Goal: Task Accomplishment & Management: Manage account settings

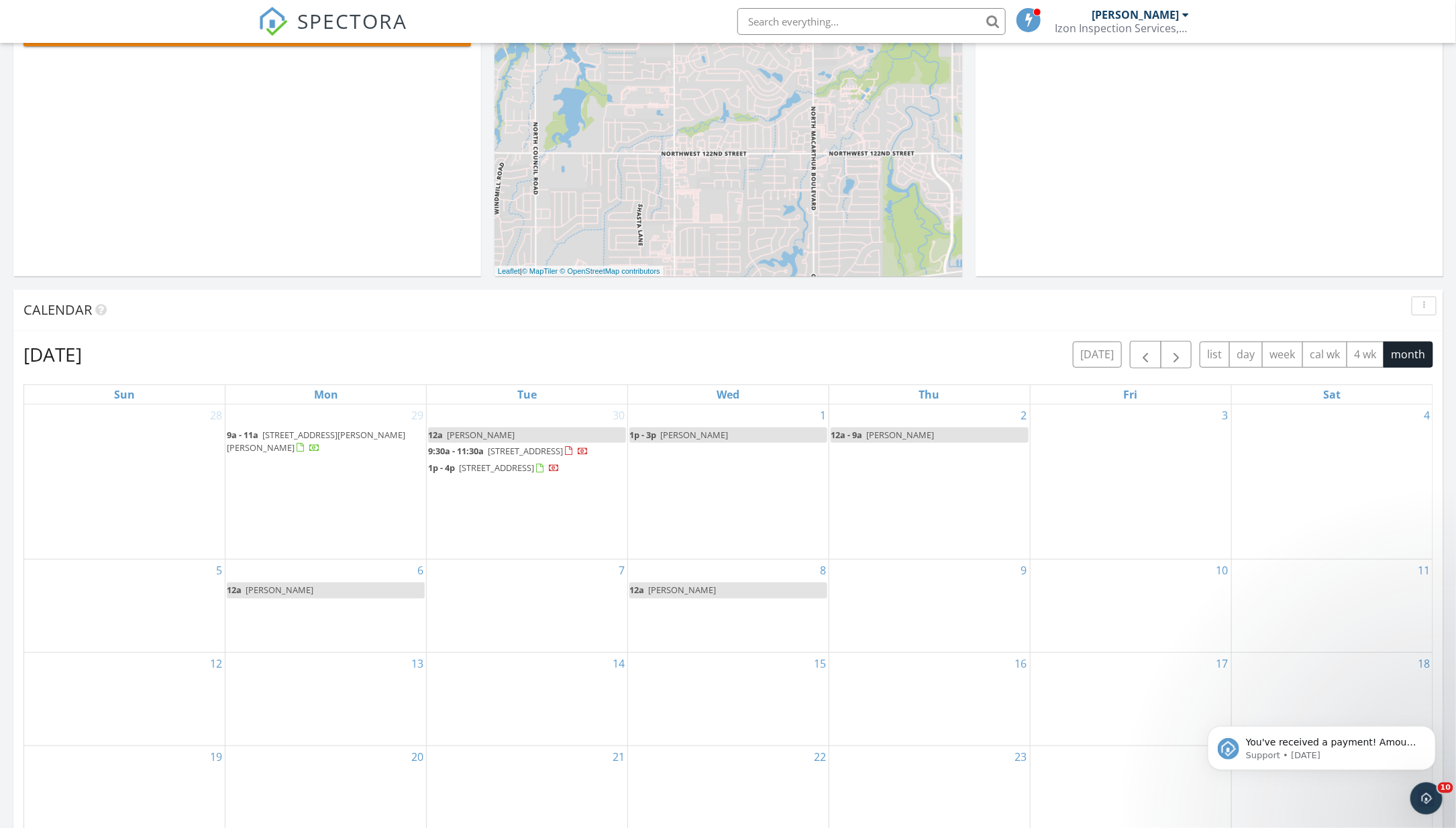
scroll to position [1222, 1457]
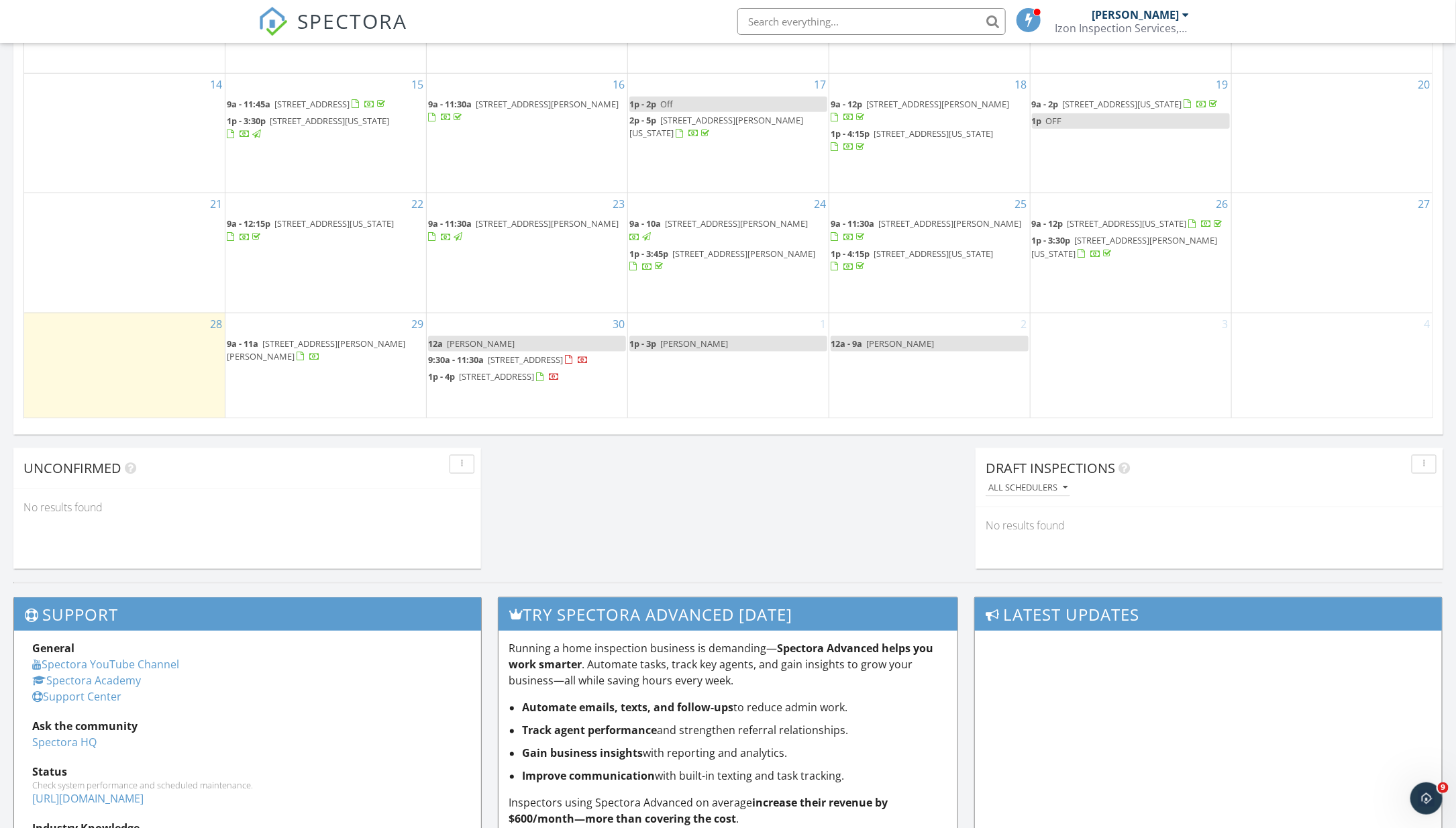
scroll to position [808, 0]
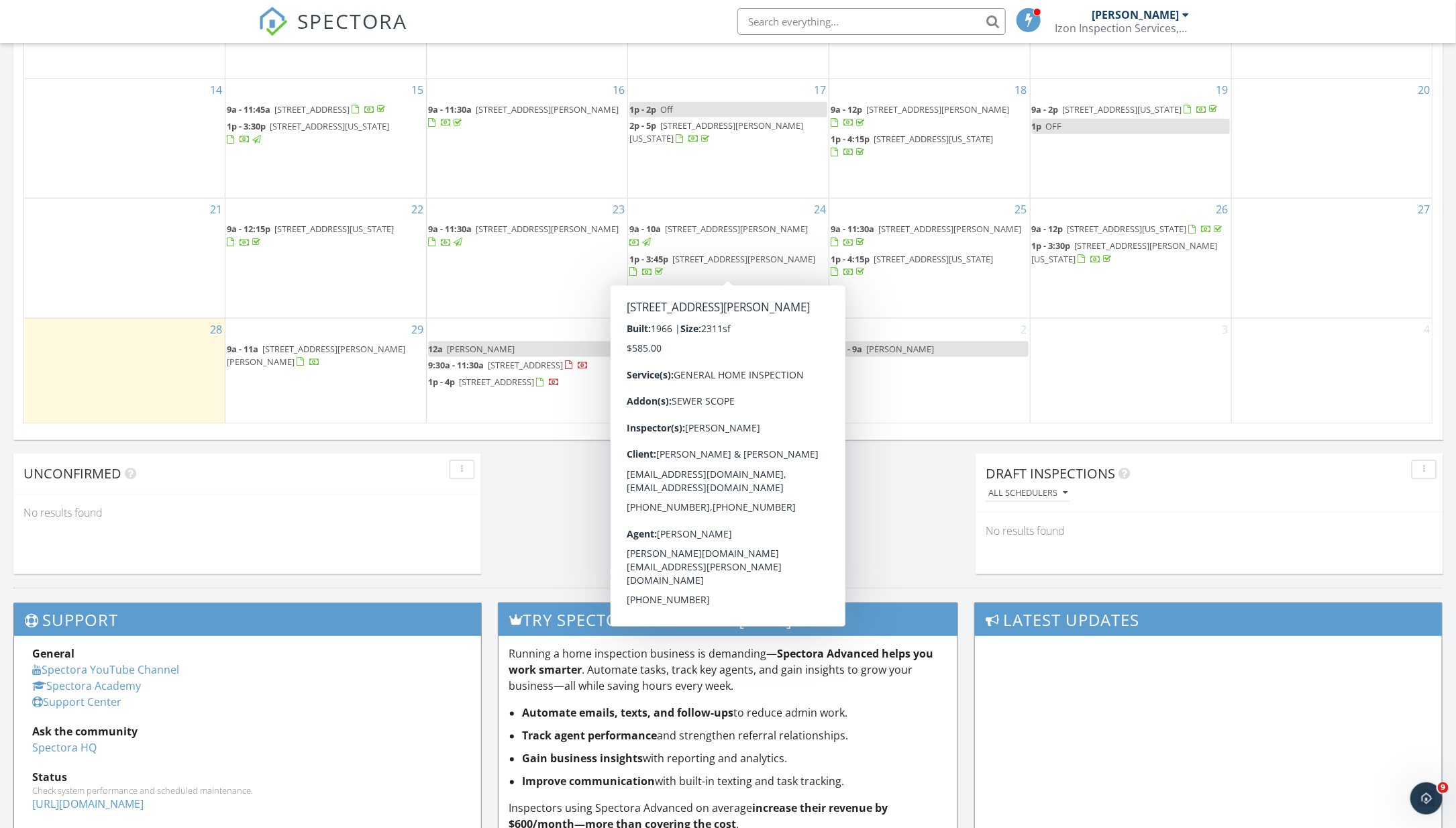
click at [523, 421] on div "30 12a Dr. Lisle 9:30a - 11:30a 12448 NW 140th St, Piedmont 73078 1p - 4p 10816…" at bounding box center [527, 371] width 201 height 105
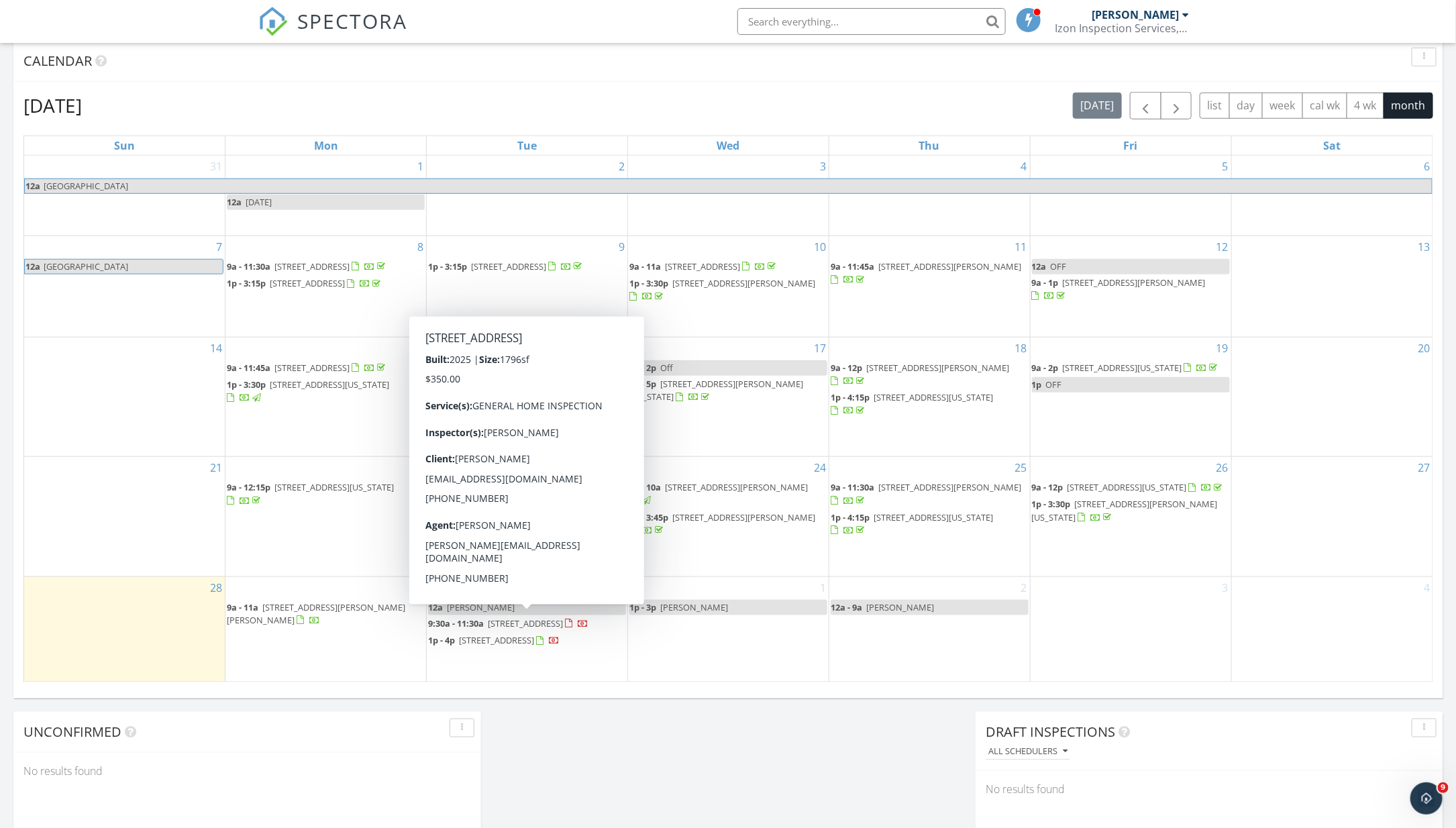
scroll to position [495, 0]
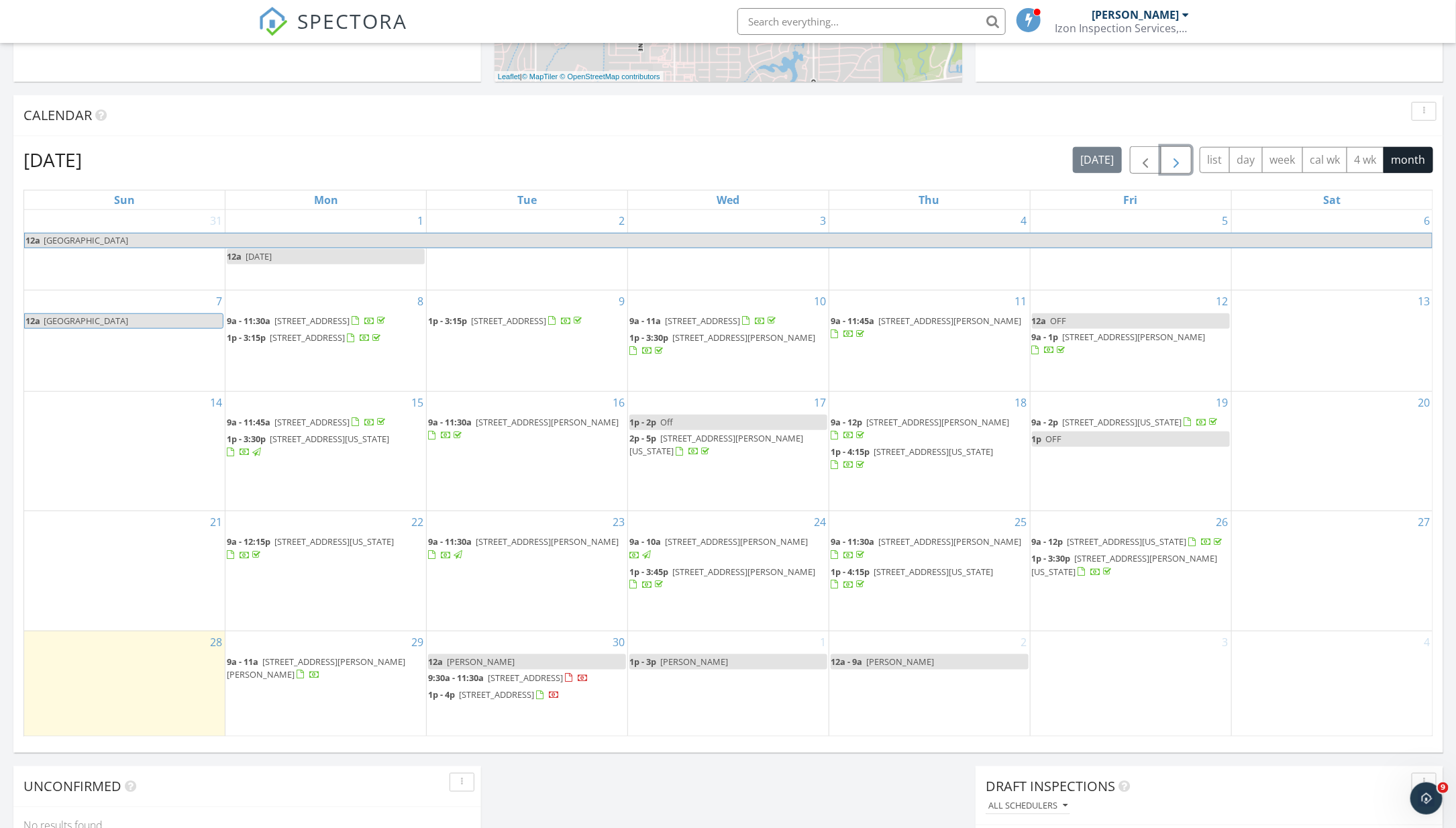
click at [1174, 168] on span "button" at bounding box center [1177, 161] width 16 height 16
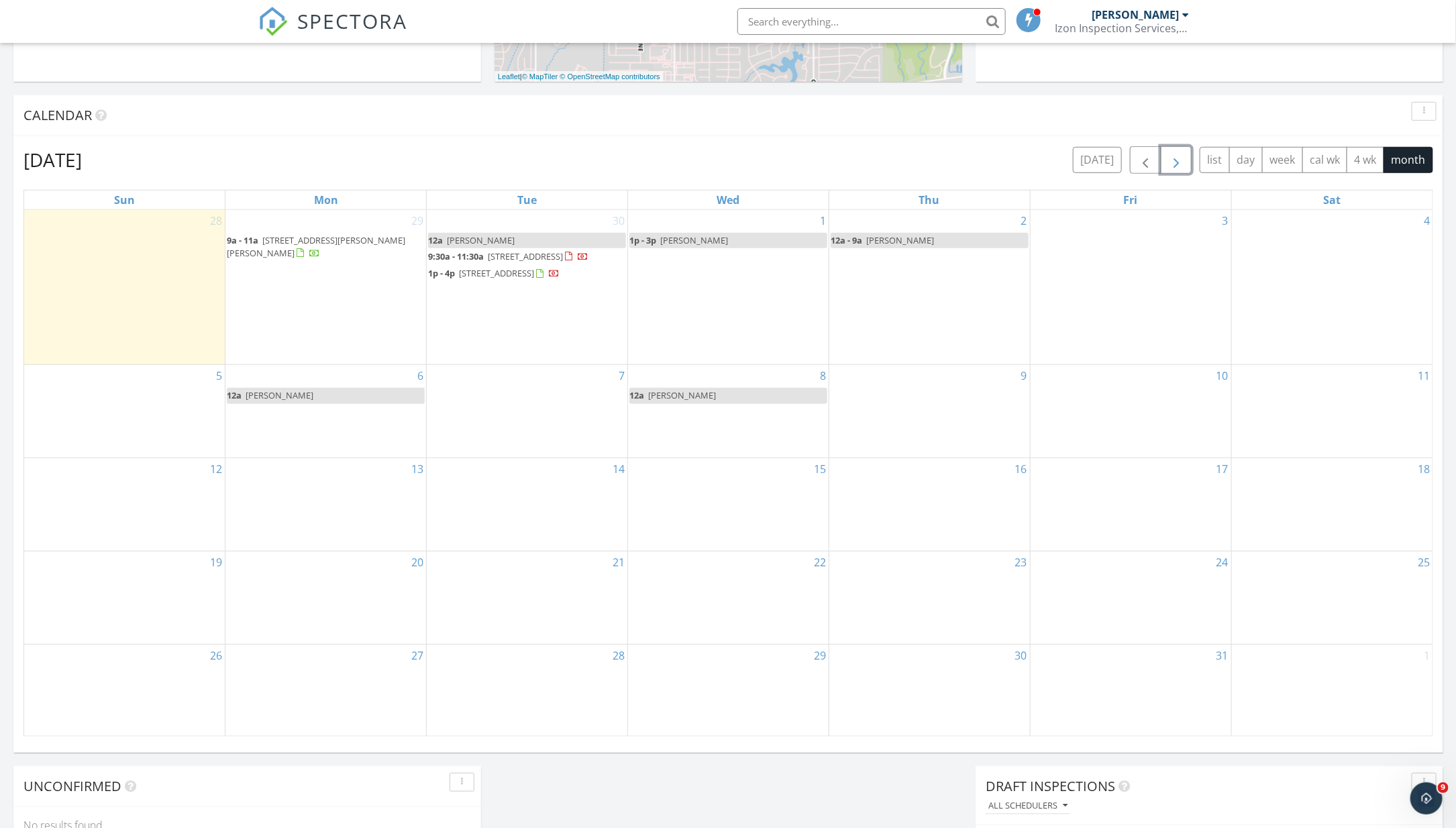
click at [288, 441] on div "6 12a Laura Vauhn" at bounding box center [326, 411] width 201 height 93
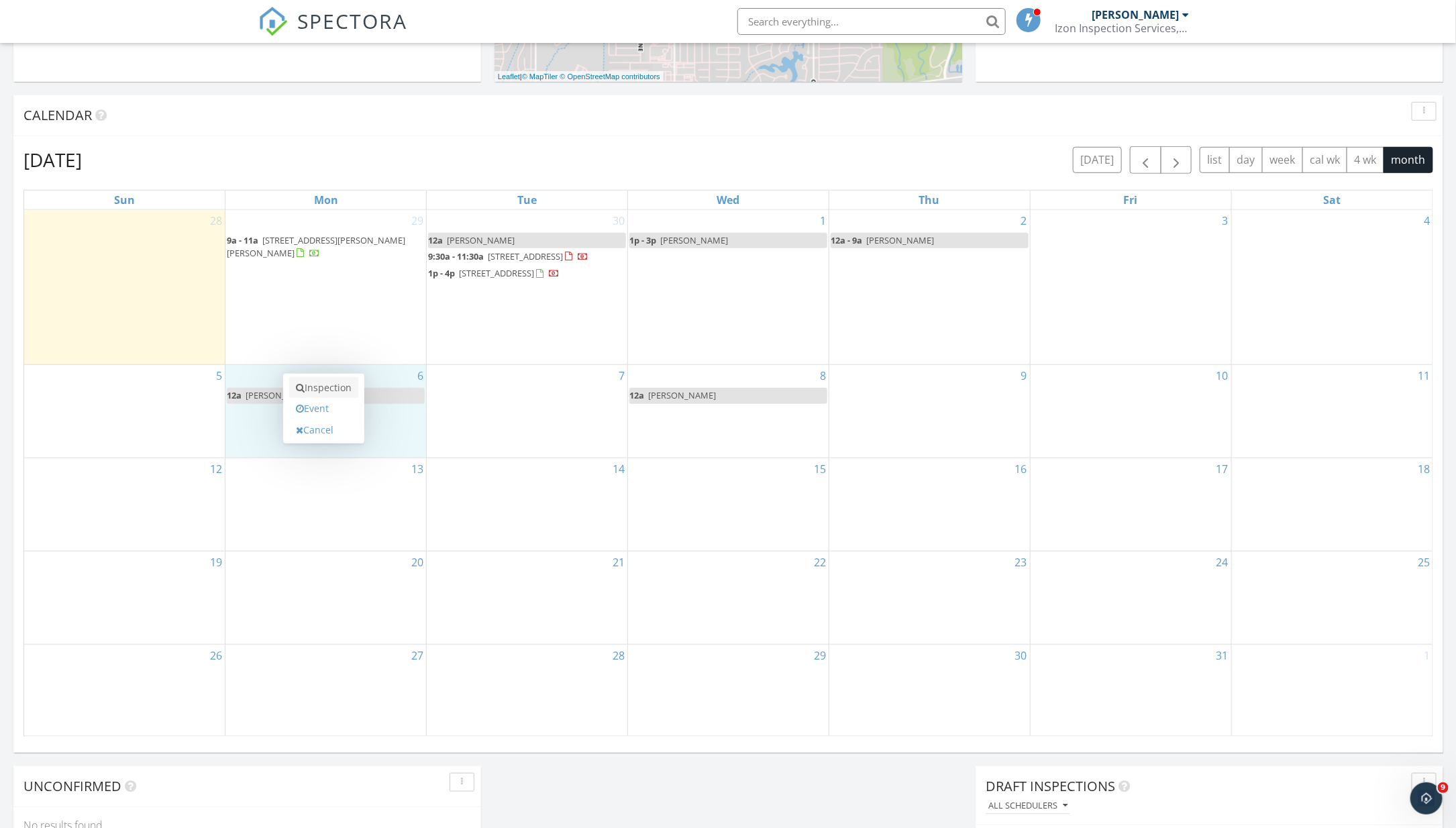
click at [327, 385] on link "Inspection" at bounding box center [323, 387] width 69 height 22
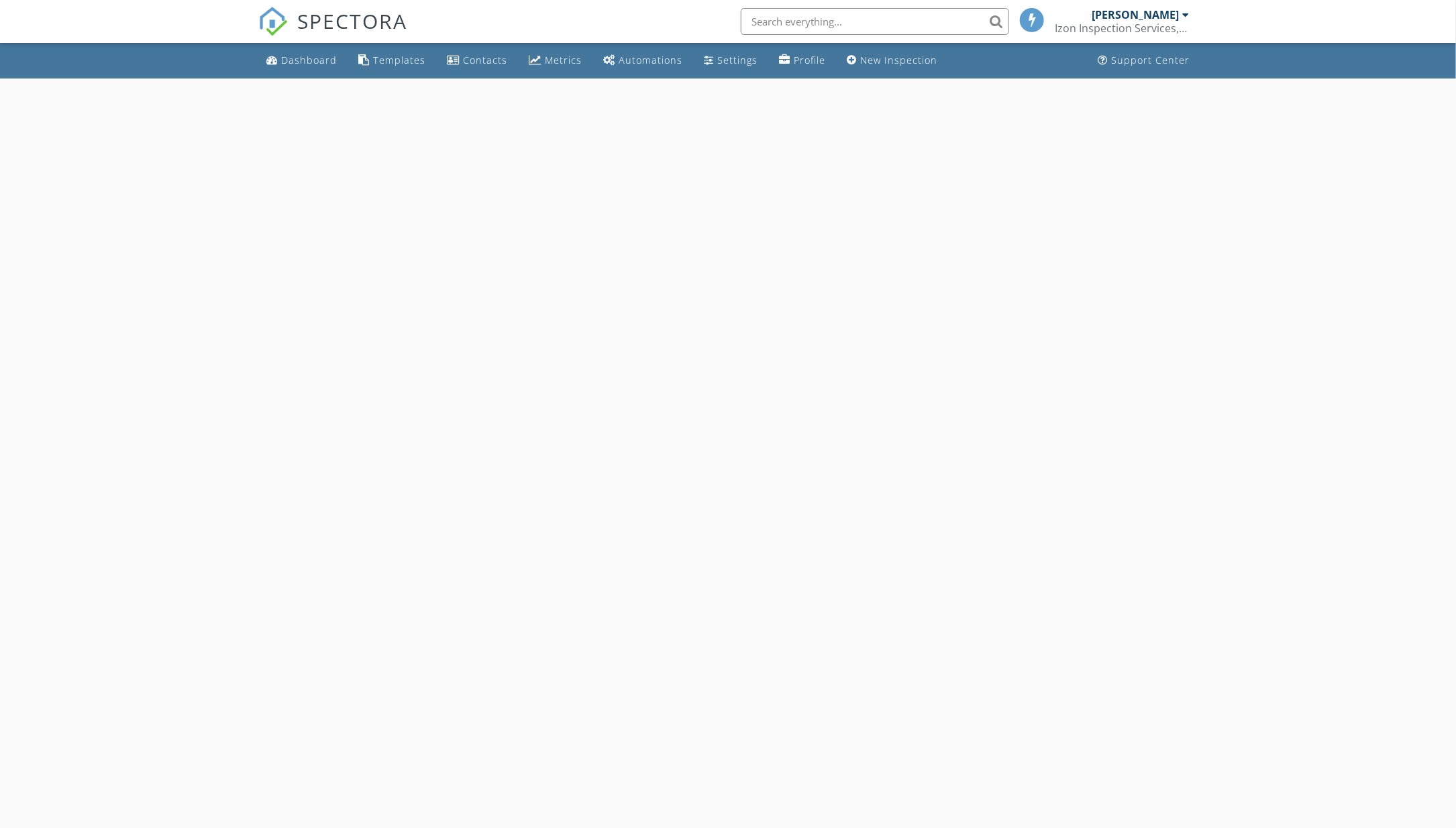
select select "9"
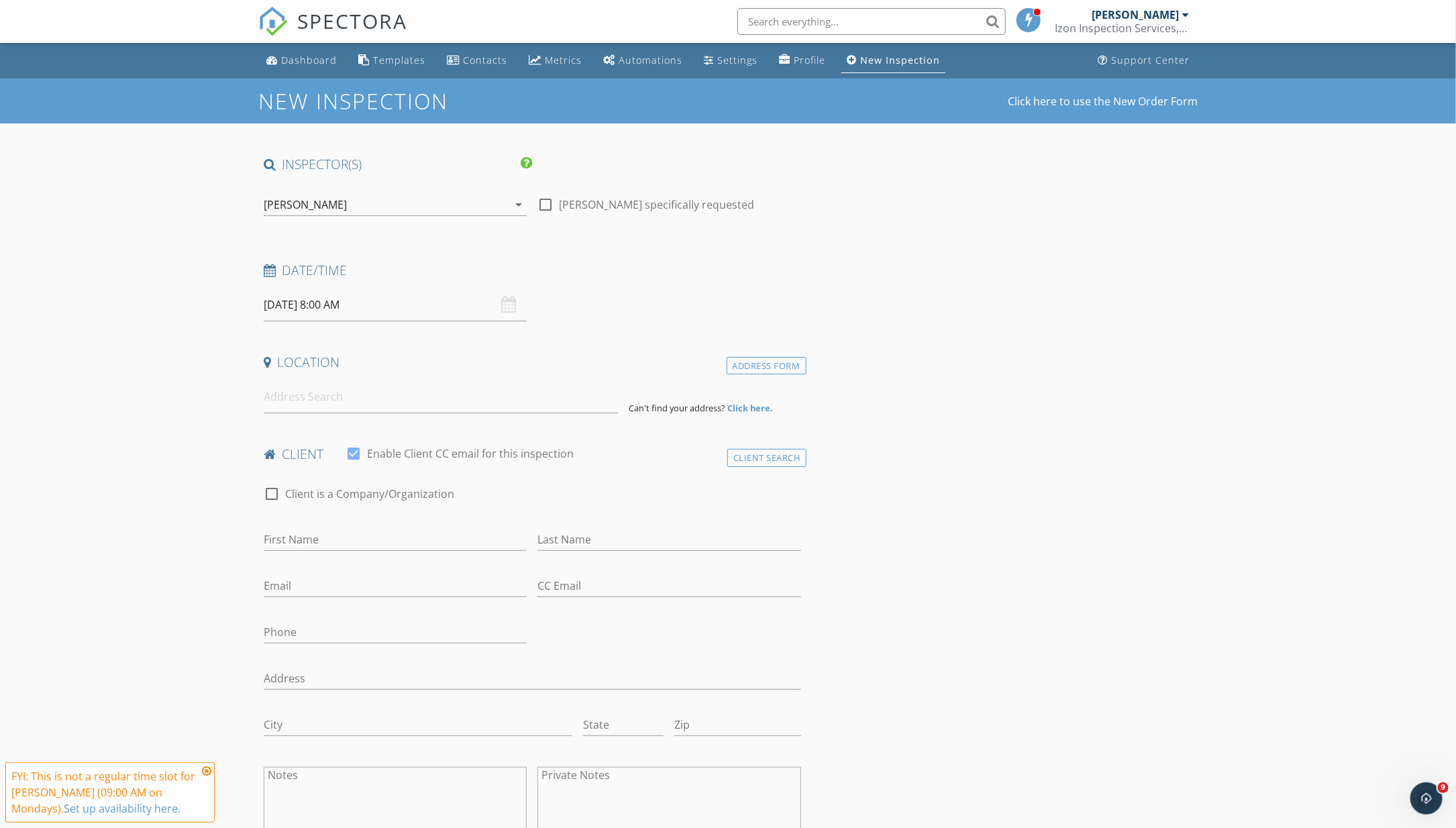
click at [390, 310] on input "[DATE] 8:00 AM" at bounding box center [395, 305] width 263 height 33
type input "09"
type input "10/06/2025 9:00 AM"
click at [340, 523] on span at bounding box center [341, 527] width 10 height 13
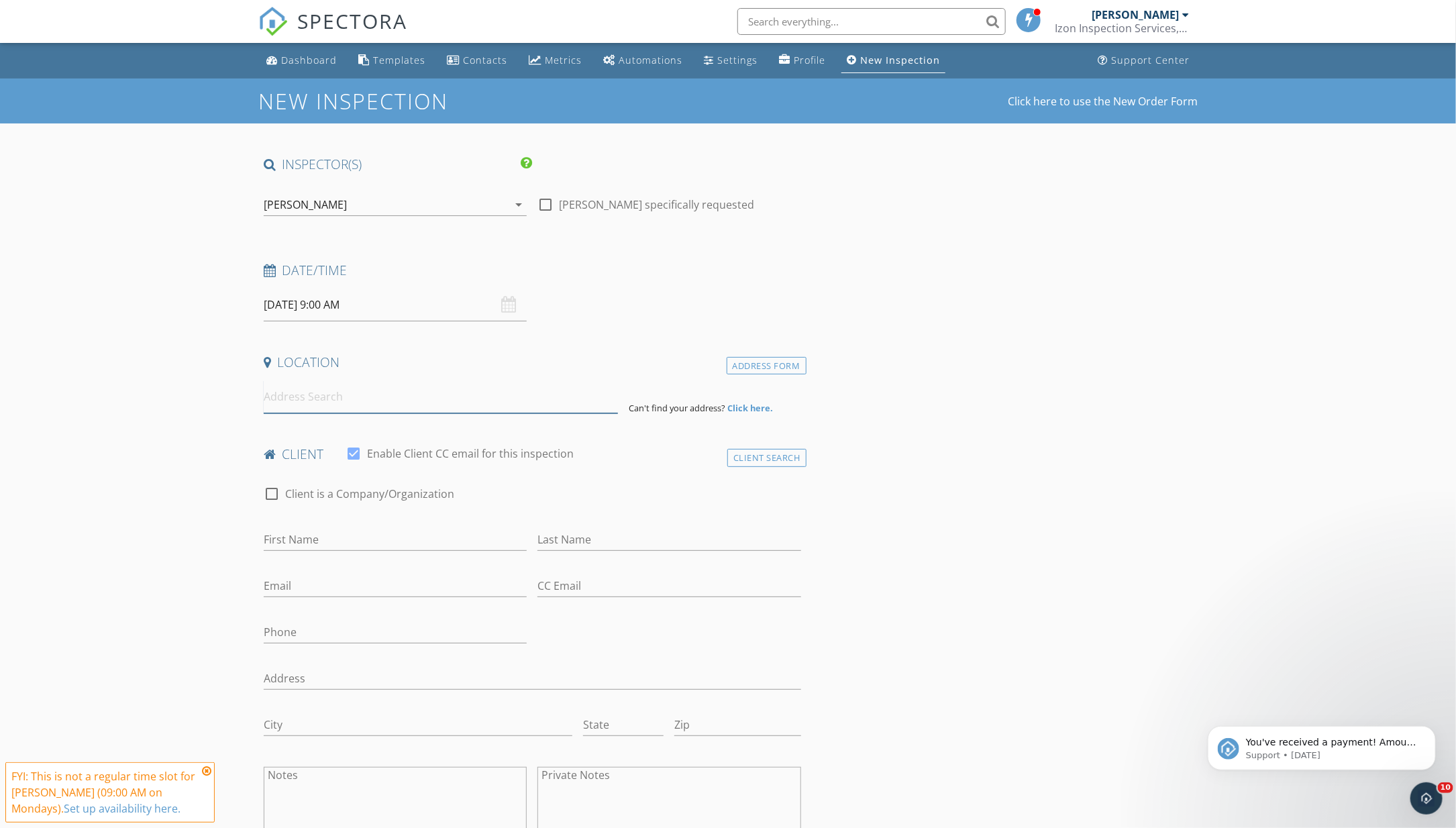
click at [275, 397] on input at bounding box center [441, 397] width 355 height 33
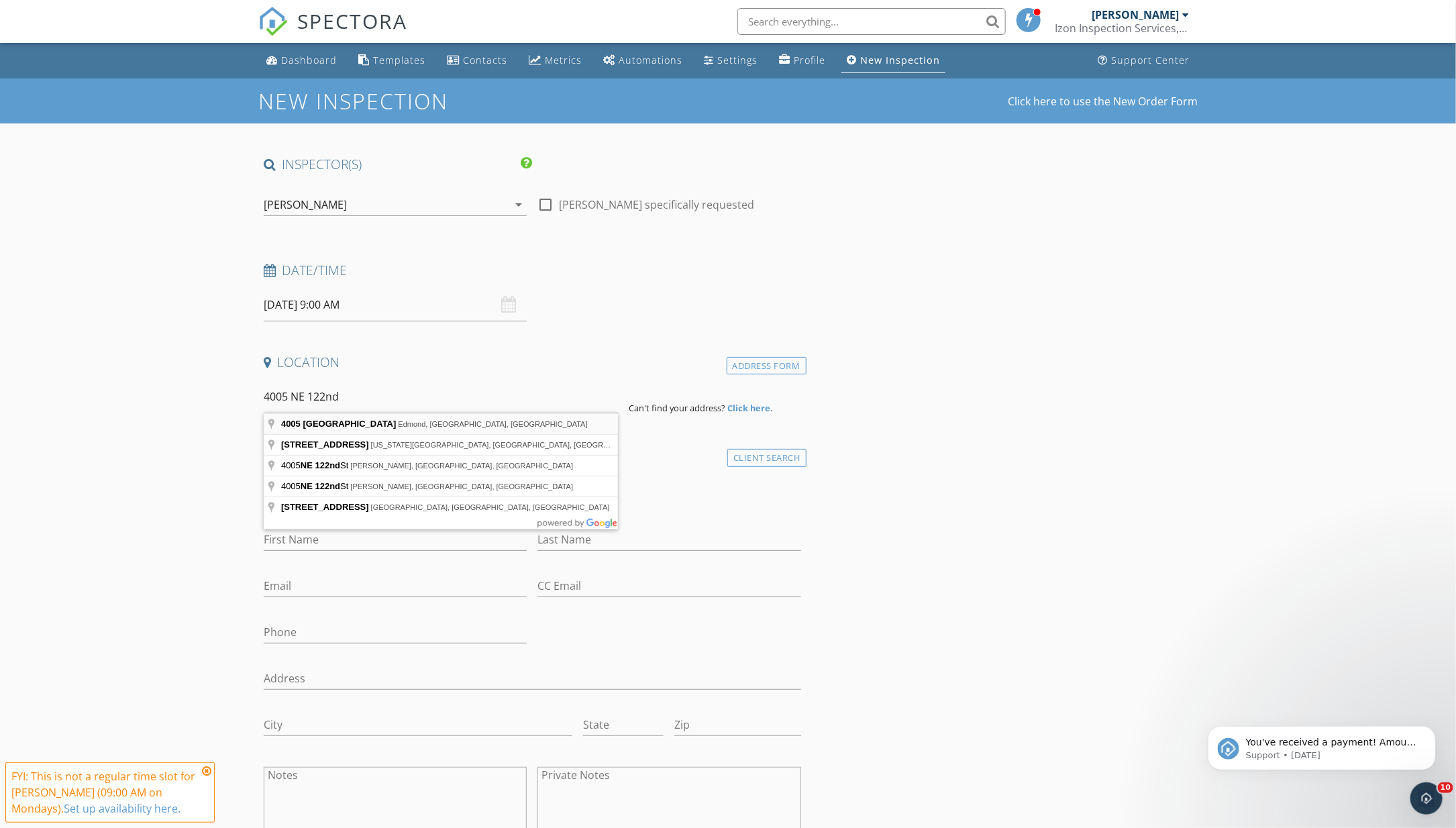
type input "4005 Northeast 122nd Street, Edmond, OK, USA"
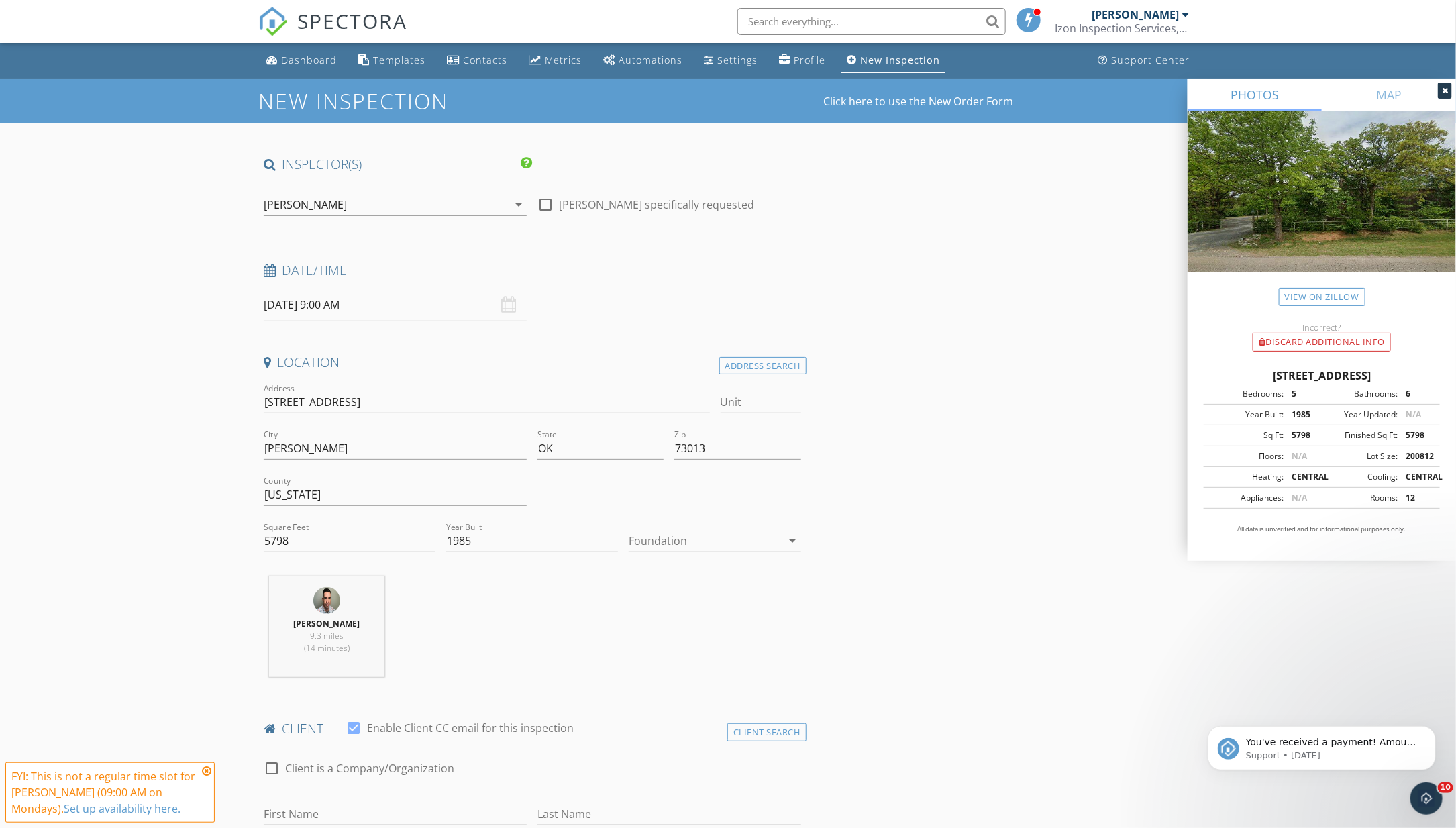
click at [668, 539] on div at bounding box center [705, 541] width 153 height 22
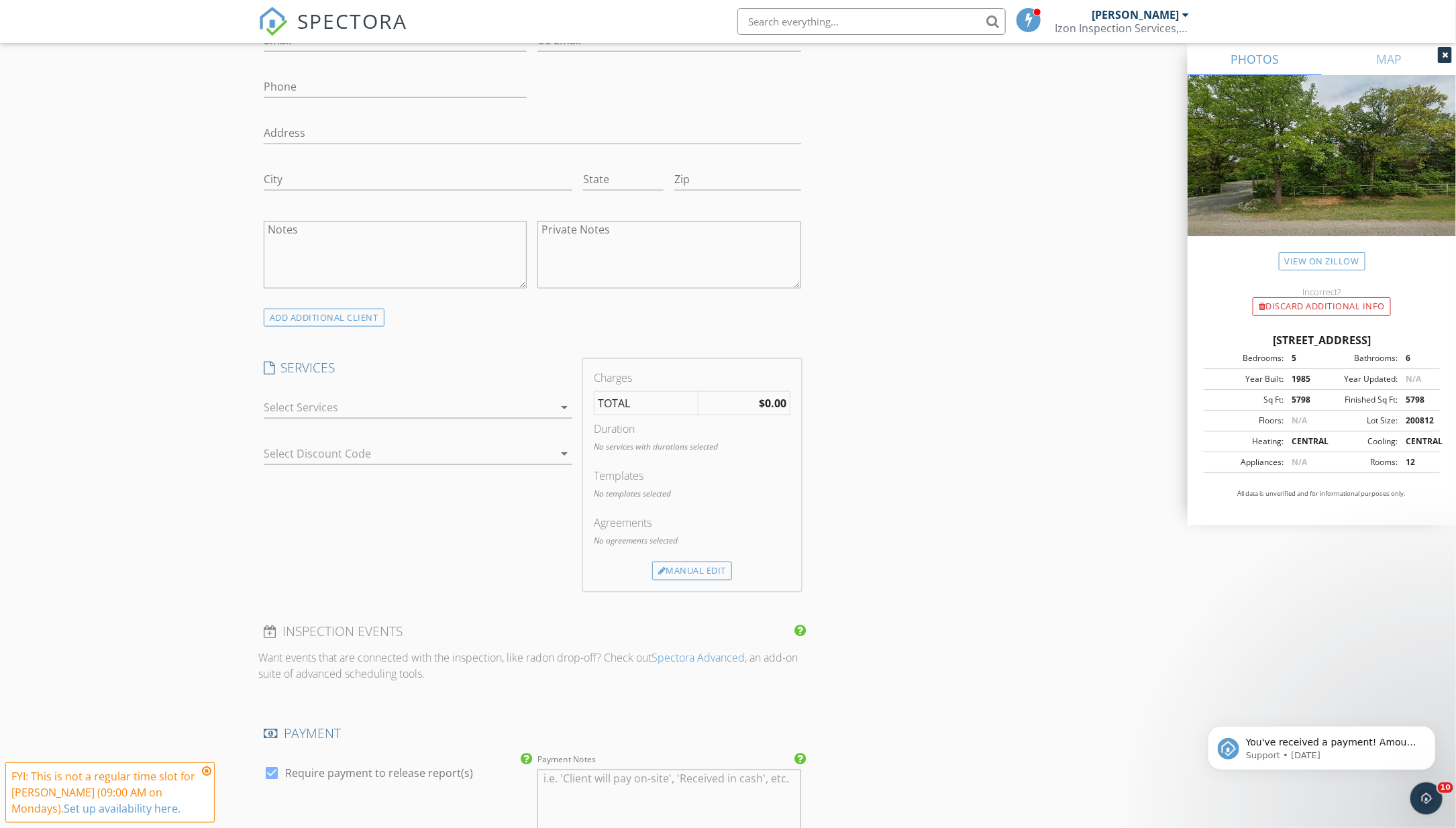
scroll to position [832, 0]
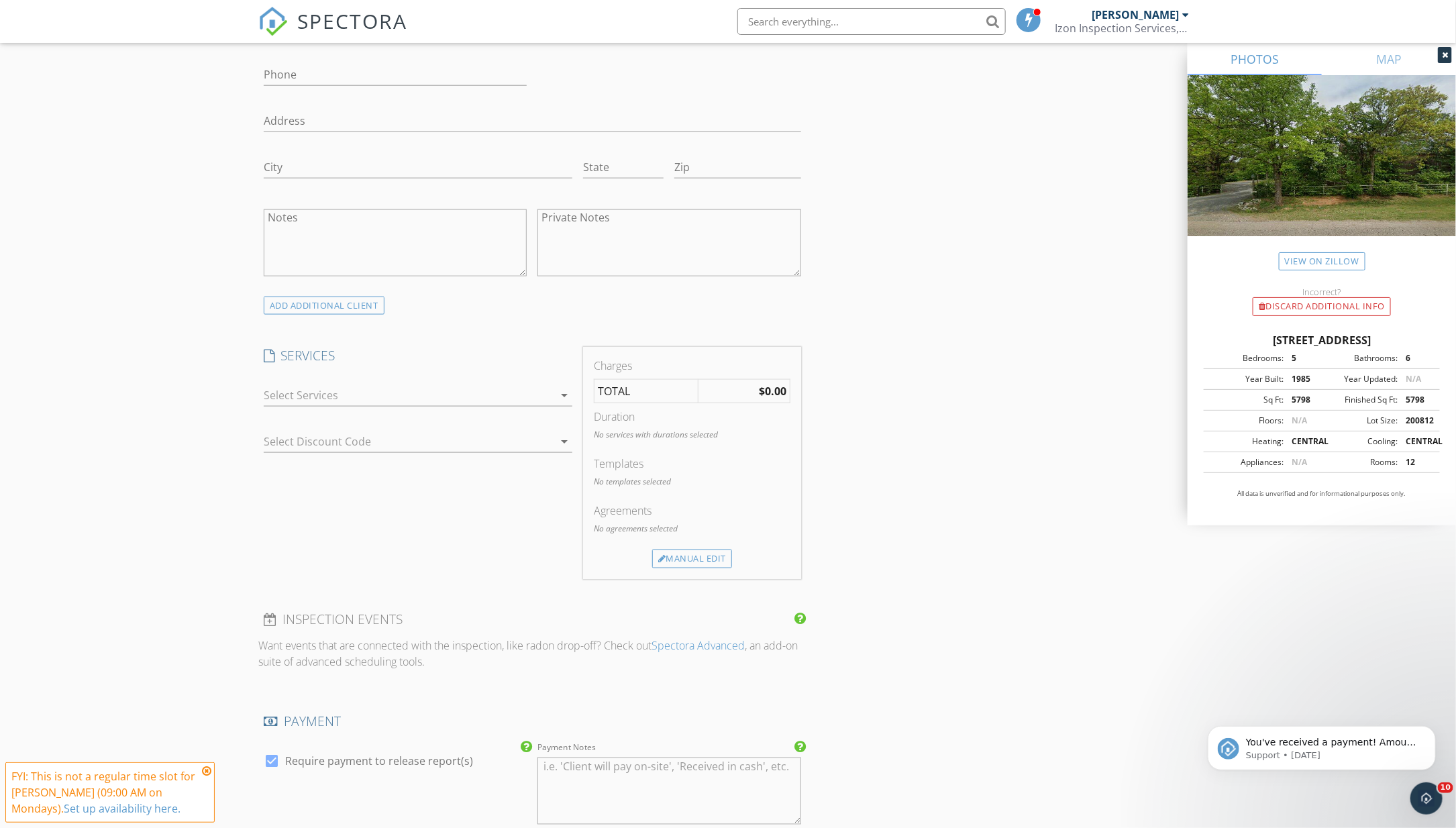
click at [532, 379] on div "check_box_outline_blank GENERAL HOME INSPECTION WHOLE HOUSE INSPECTION (GENERAL…" at bounding box center [417, 398] width 308 height 43
click at [532, 388] on div at bounding box center [408, 395] width 290 height 22
click at [532, 388] on div "GENERAL HOME INSPECTION WHOLE HOUSE INSPECTION (GENERAL)" at bounding box center [432, 406] width 261 height 43
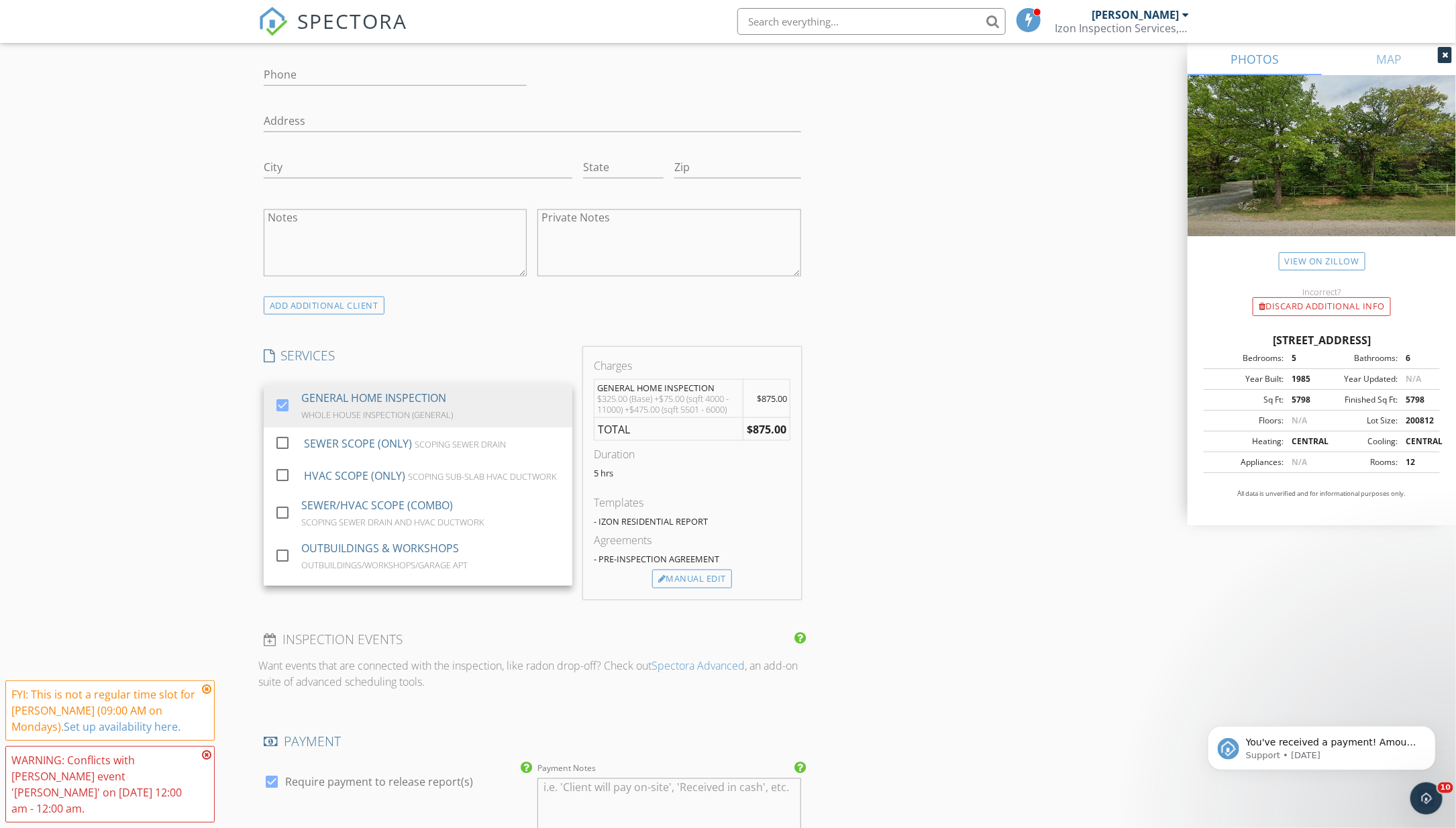
click at [868, 472] on div "INSPECTOR(S) check_box Keyth Howry PRIMARY Keyth Howry arrow_drop_down check_bo…" at bounding box center [728, 497] width 939 height 2347
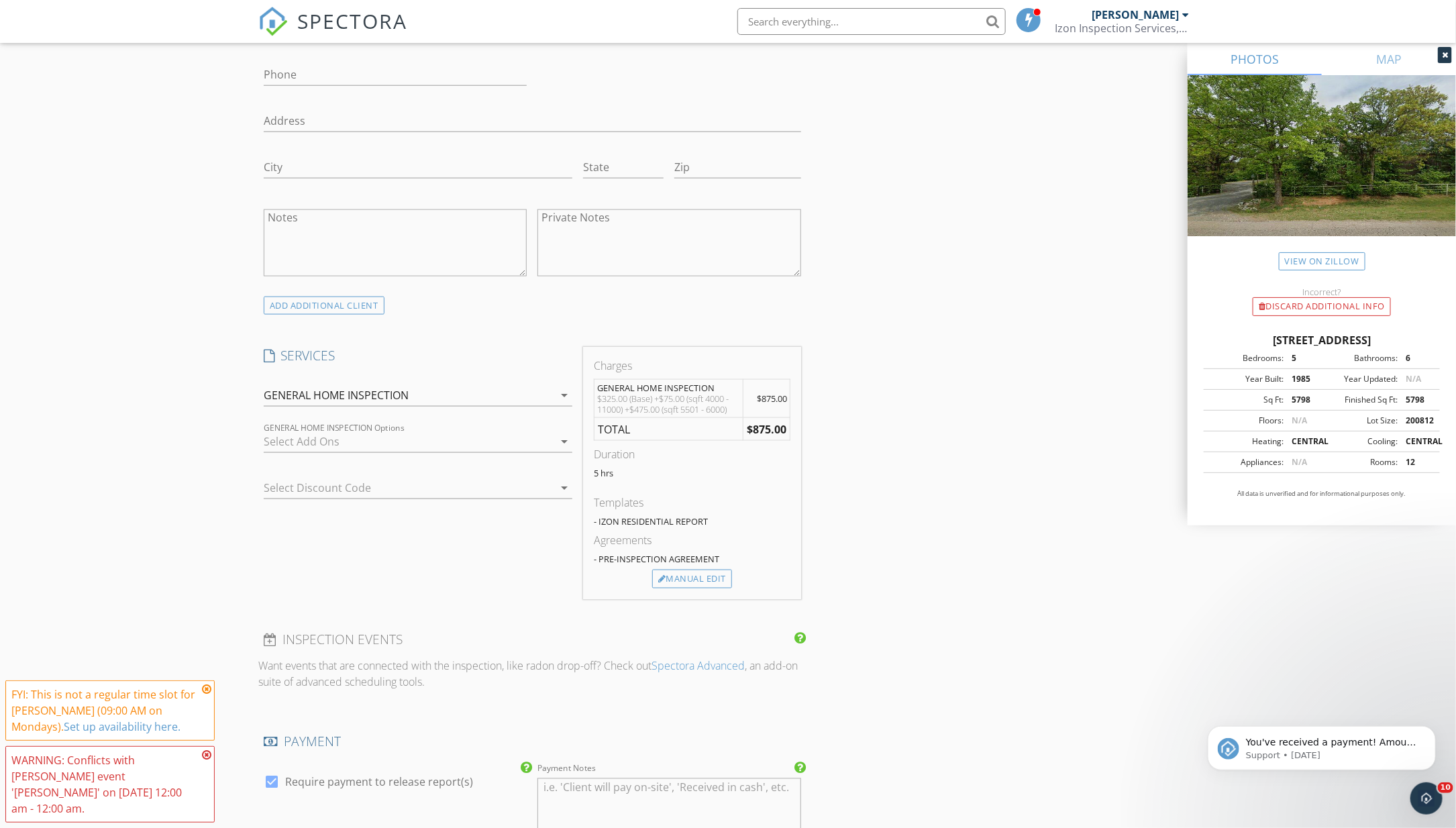
click at [563, 441] on icon "arrow_drop_down" at bounding box center [564, 442] width 16 height 16
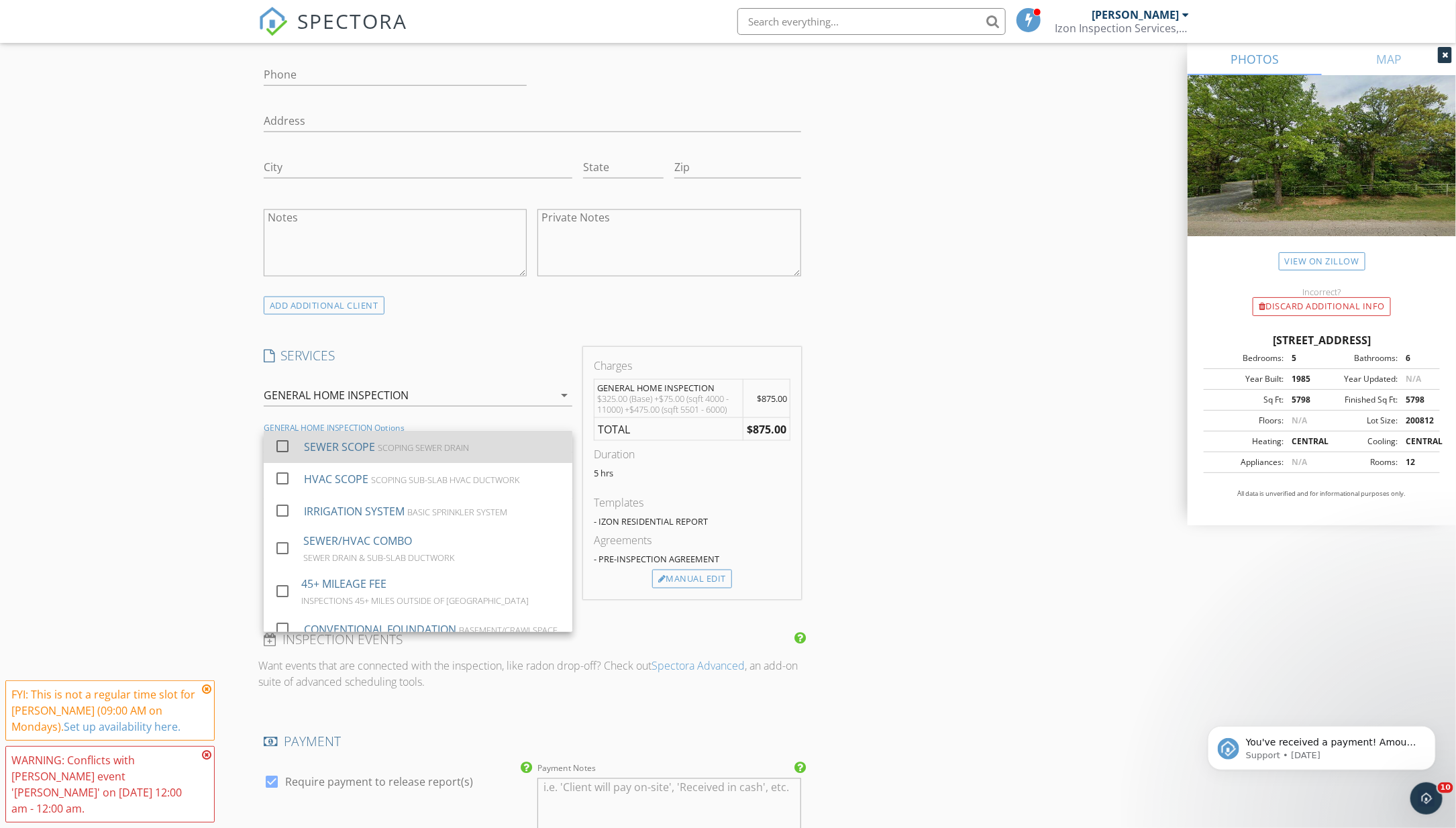
click at [533, 450] on div "SEWER SCOPE SCOPING SEWER DRAIN" at bounding box center [432, 447] width 258 height 27
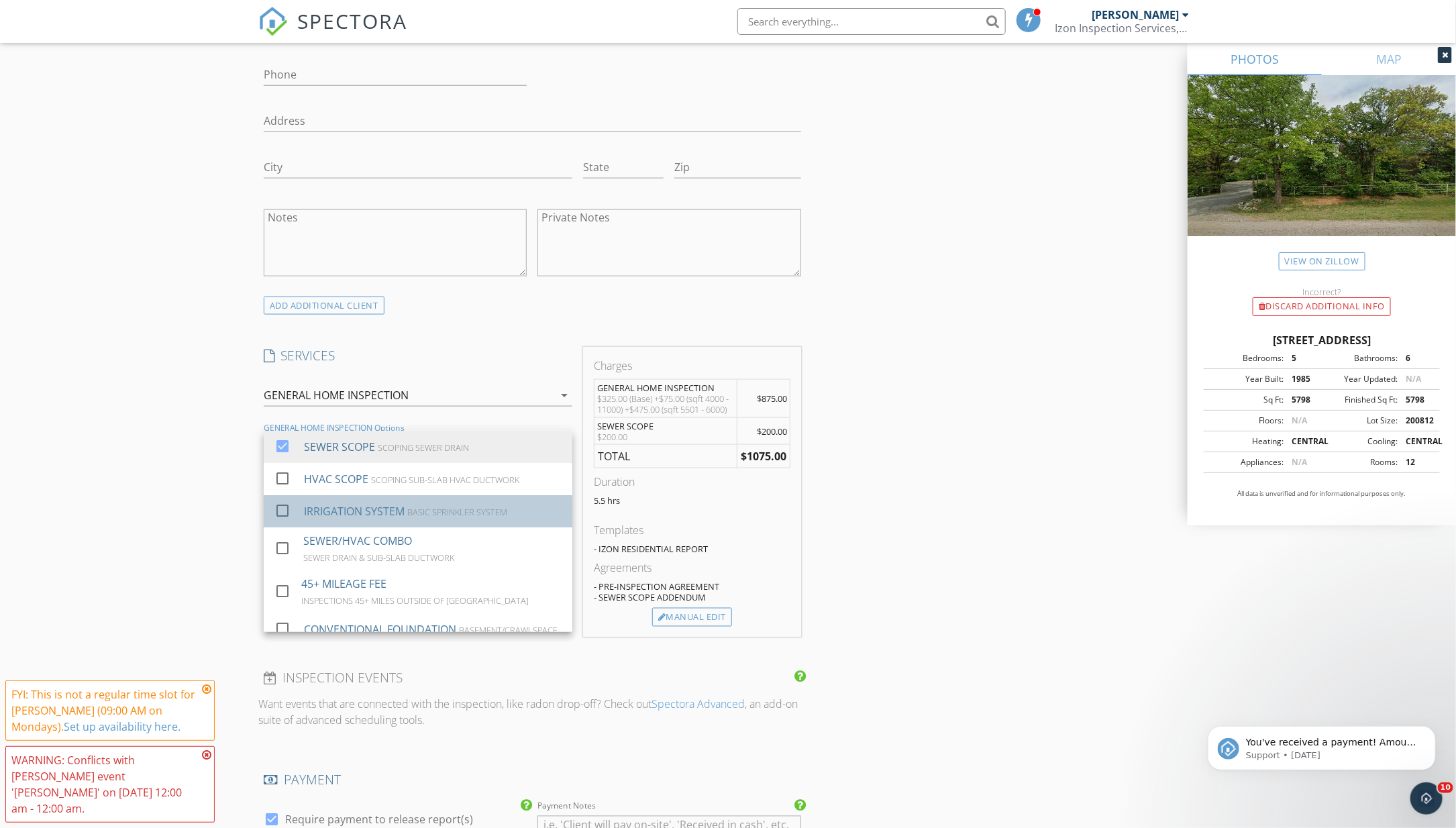
click at [510, 502] on div "IRRIGATION SYSTEM BASIC SPRINKLER SYSTEM" at bounding box center [432, 511] width 258 height 27
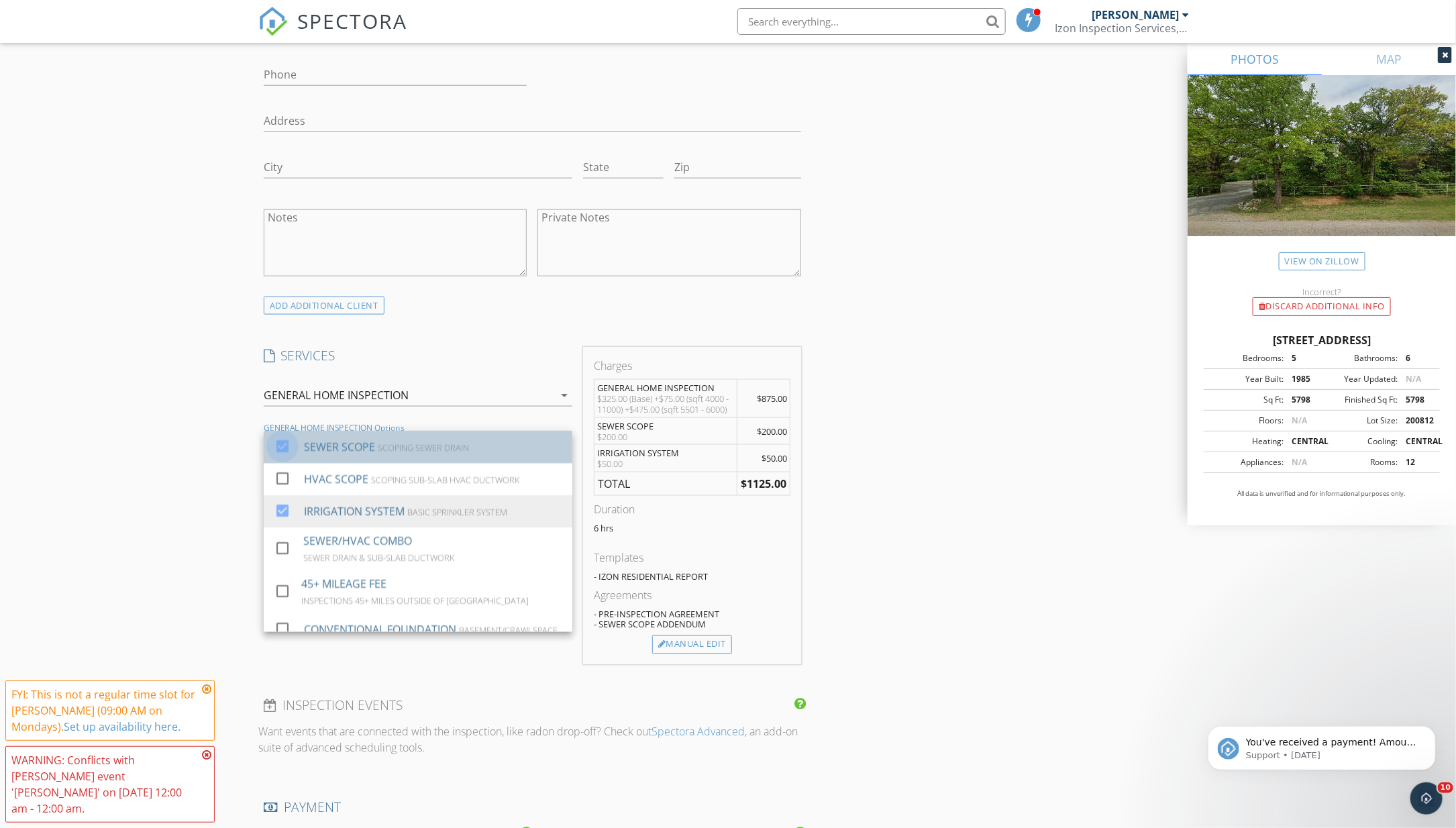
click at [283, 447] on div at bounding box center [282, 446] width 23 height 23
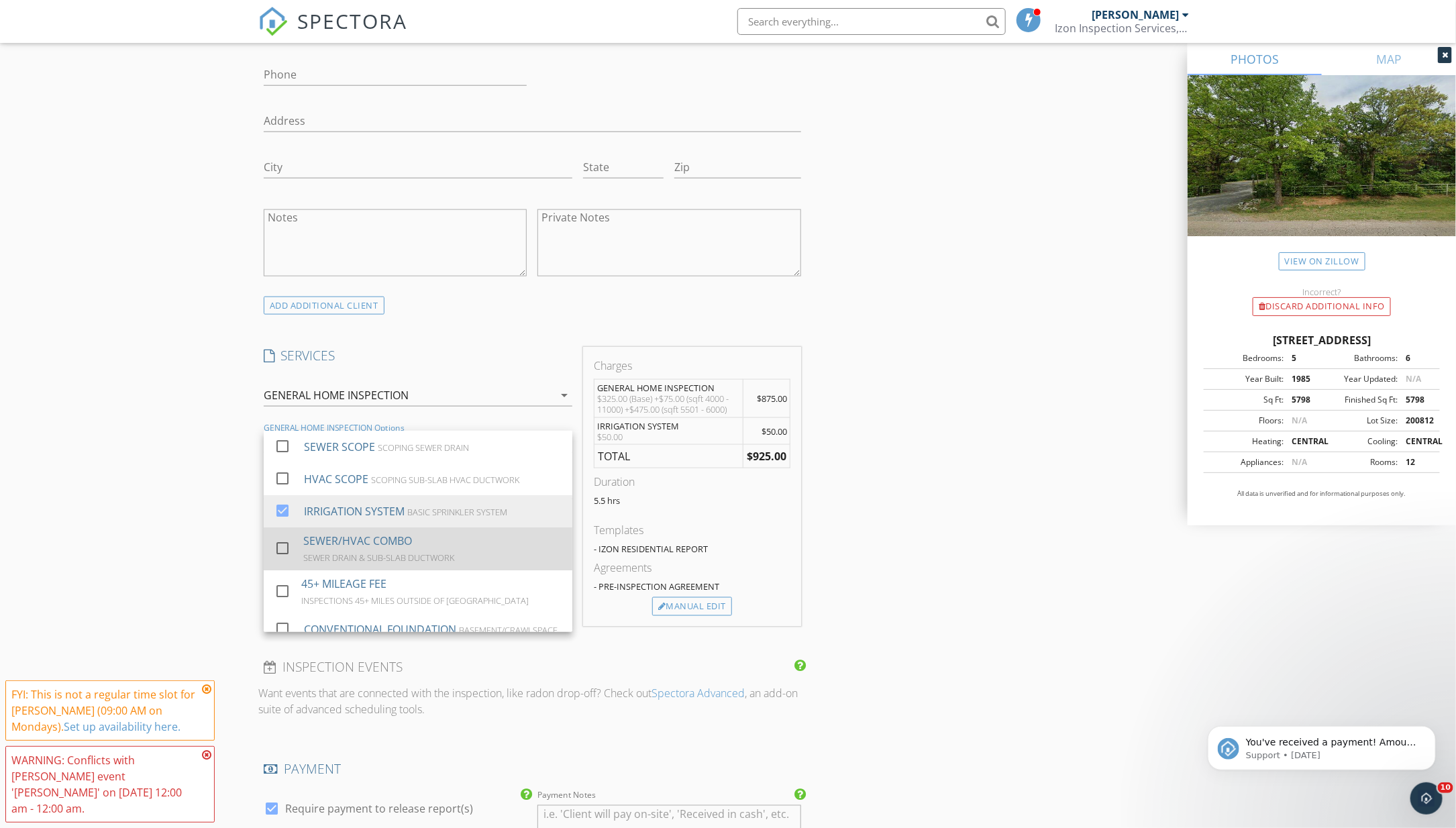
click at [279, 546] on div at bounding box center [282, 548] width 23 height 23
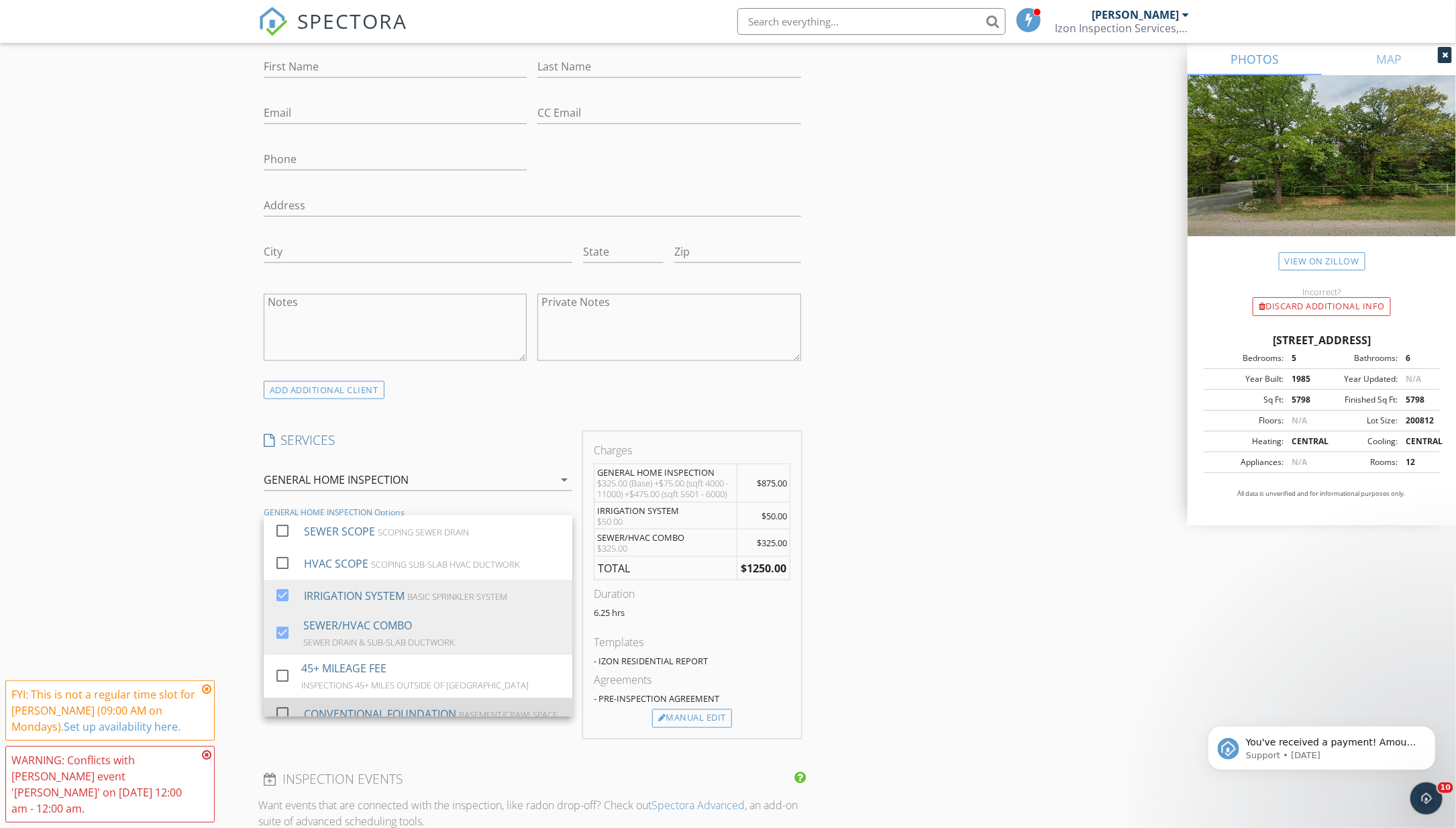
scroll to position [721, 0]
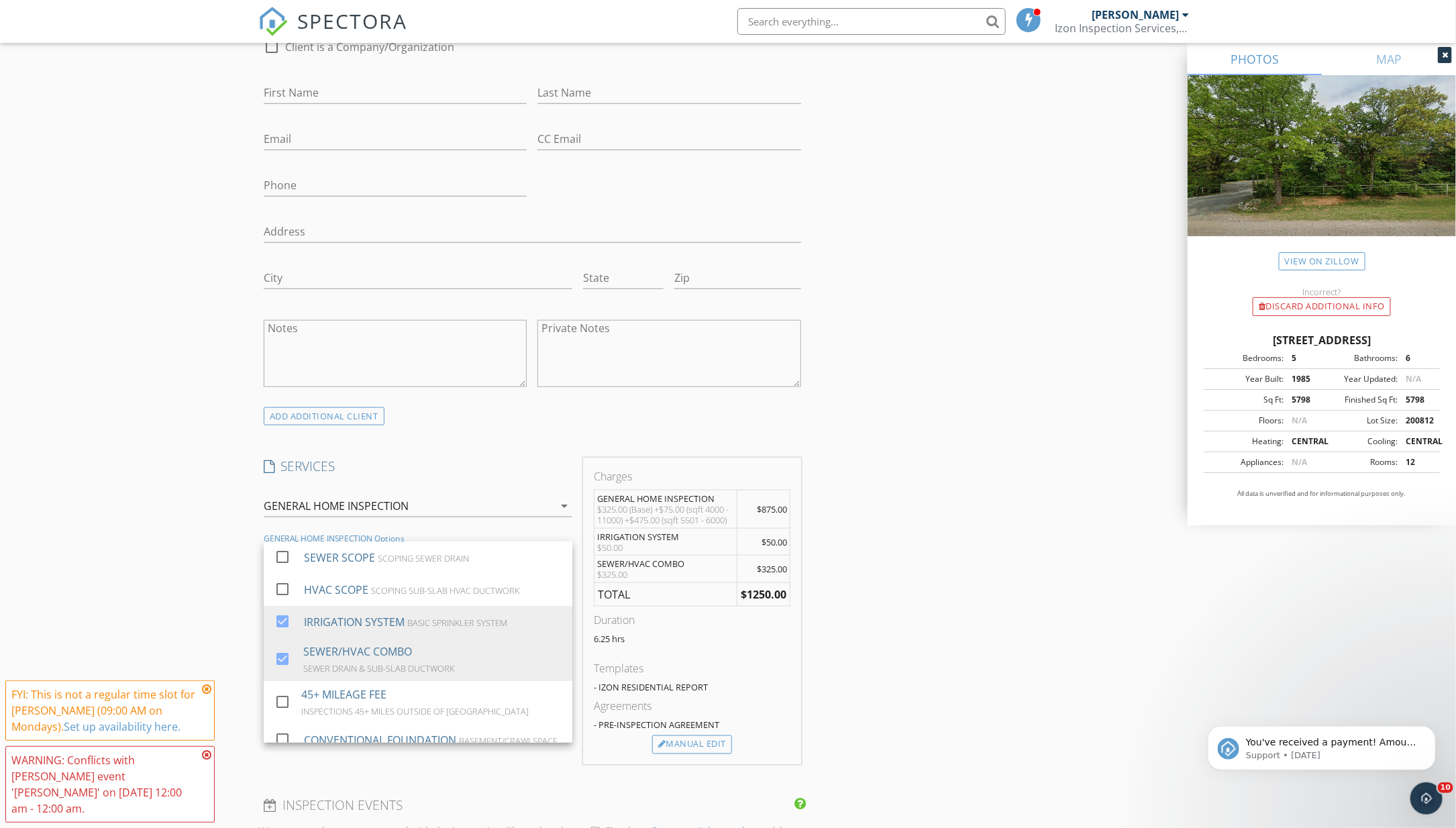
click at [163, 538] on div "New Inspection Click here to use the New Order Form INSPECTOR(S) check_box Keyt…" at bounding box center [728, 612] width 1456 height 2511
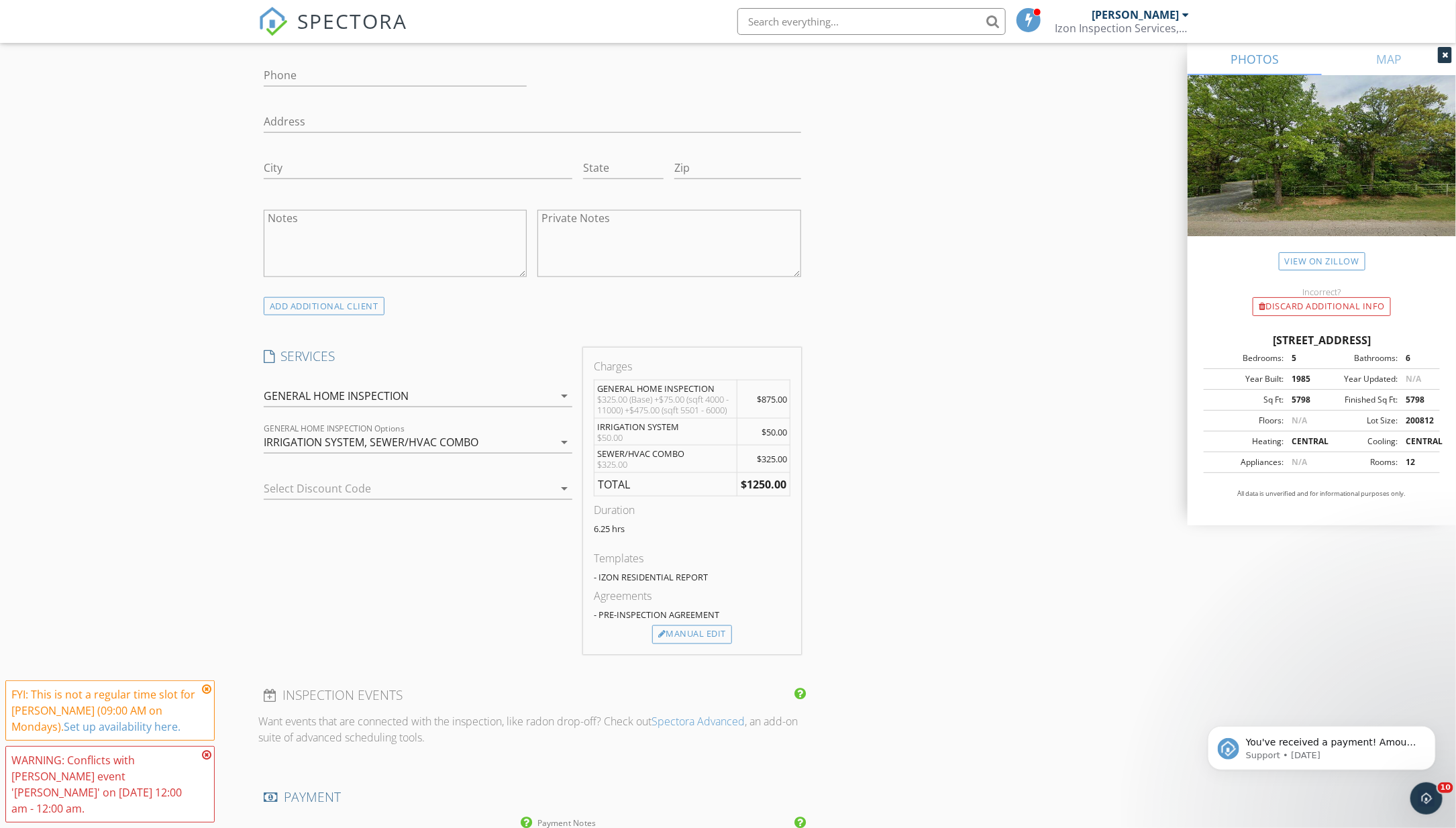
scroll to position [846, 0]
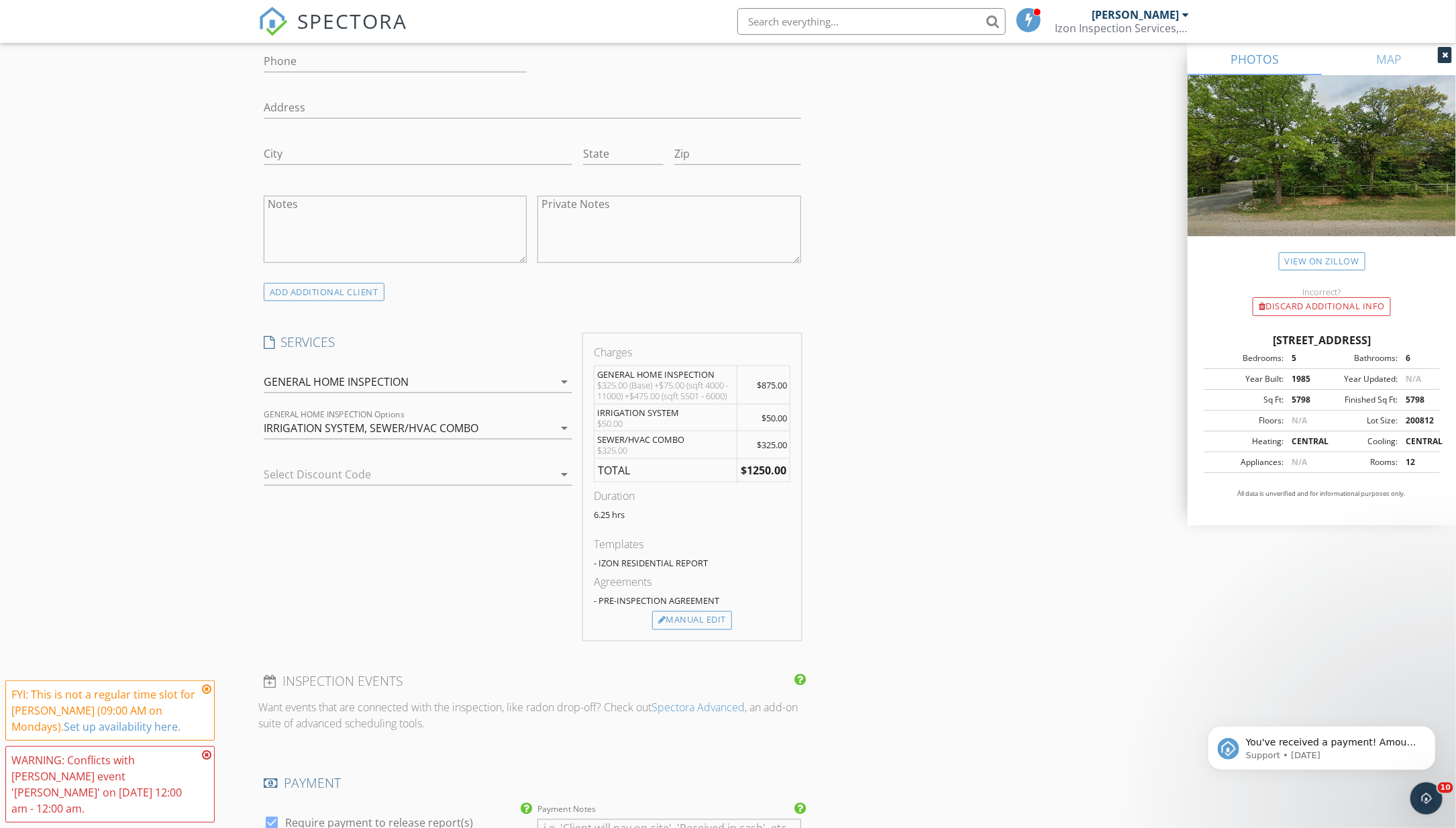
click at [426, 383] on div "GENERAL HOME INSPECTION" at bounding box center [408, 382] width 290 height 22
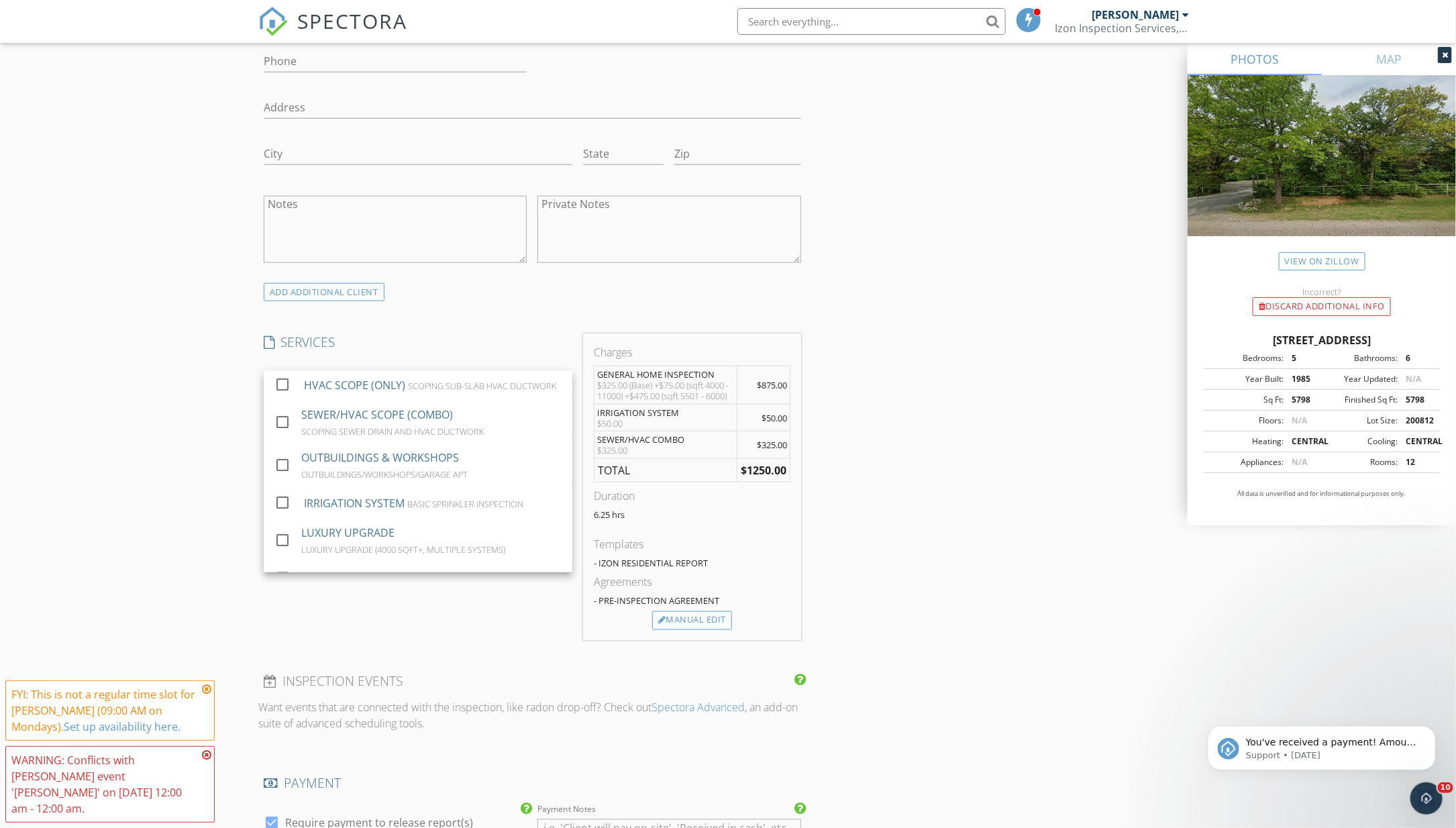
scroll to position [72, 0]
click at [84, 470] on div "New Inspection Click here to use the New Order Form INSPECTOR(S) check_box Keyt…" at bounding box center [728, 488] width 1456 height 2511
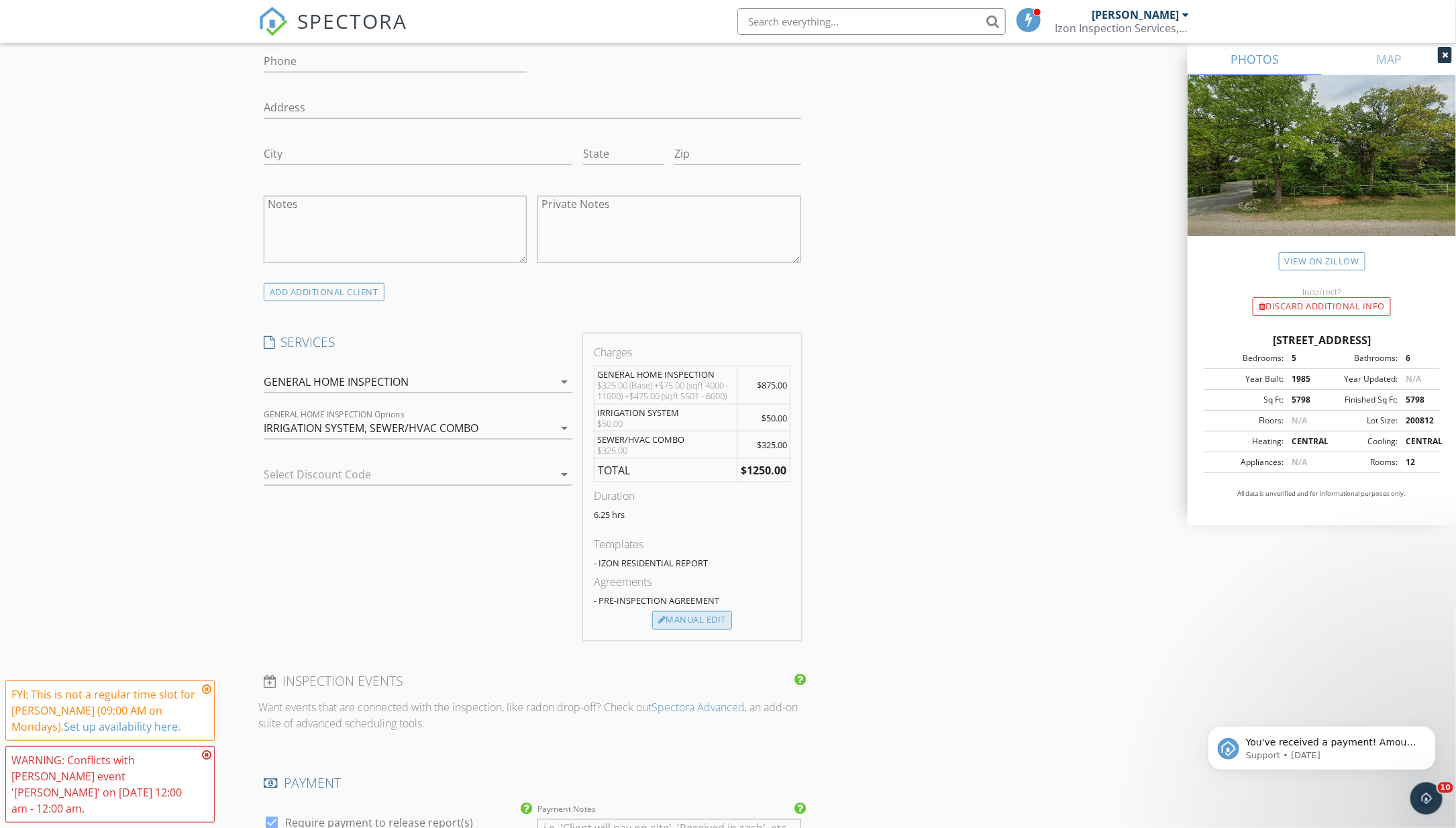
click at [690, 620] on div "Manual Edit" at bounding box center [692, 620] width 80 height 19
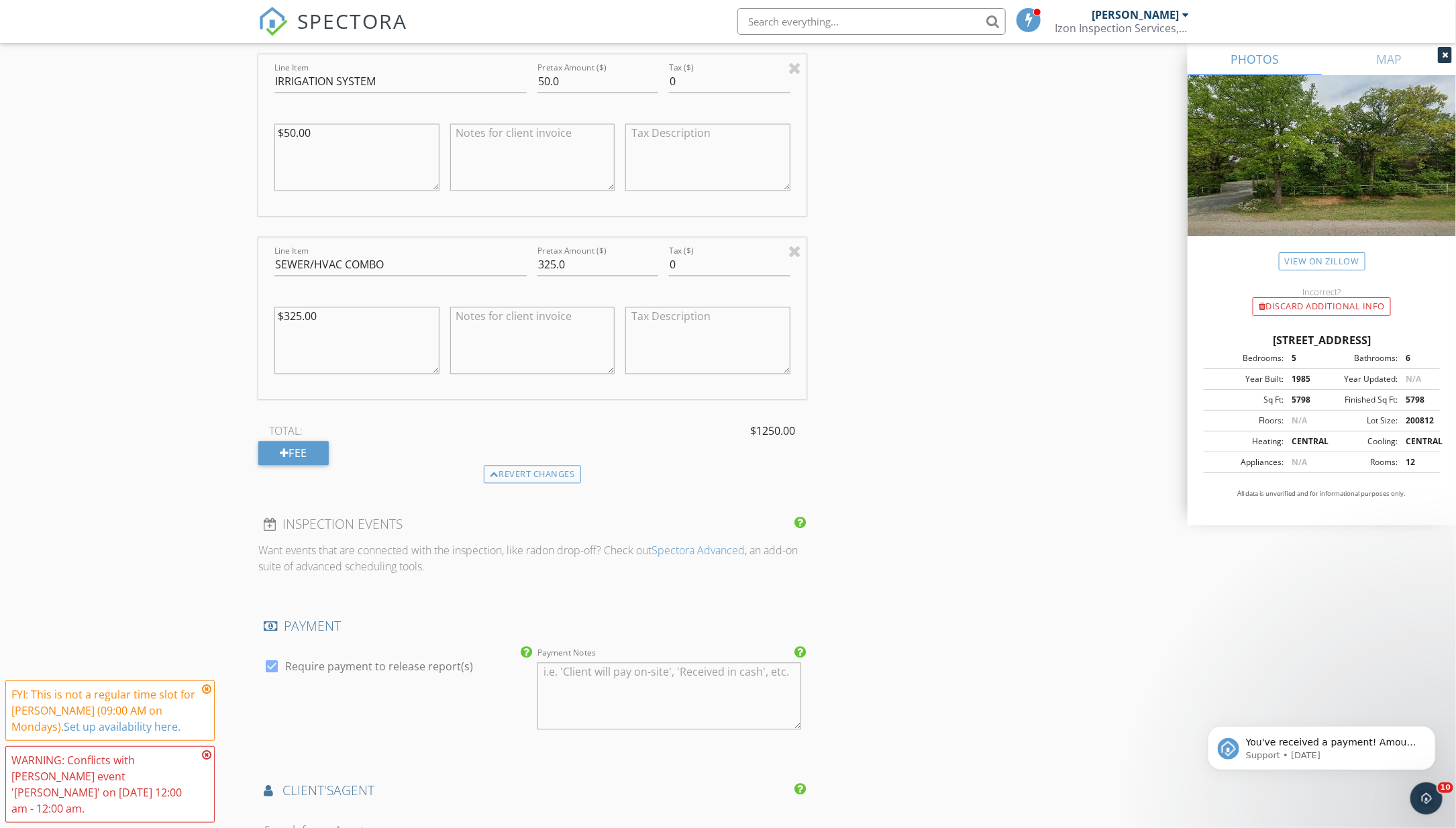
scroll to position [1484, 0]
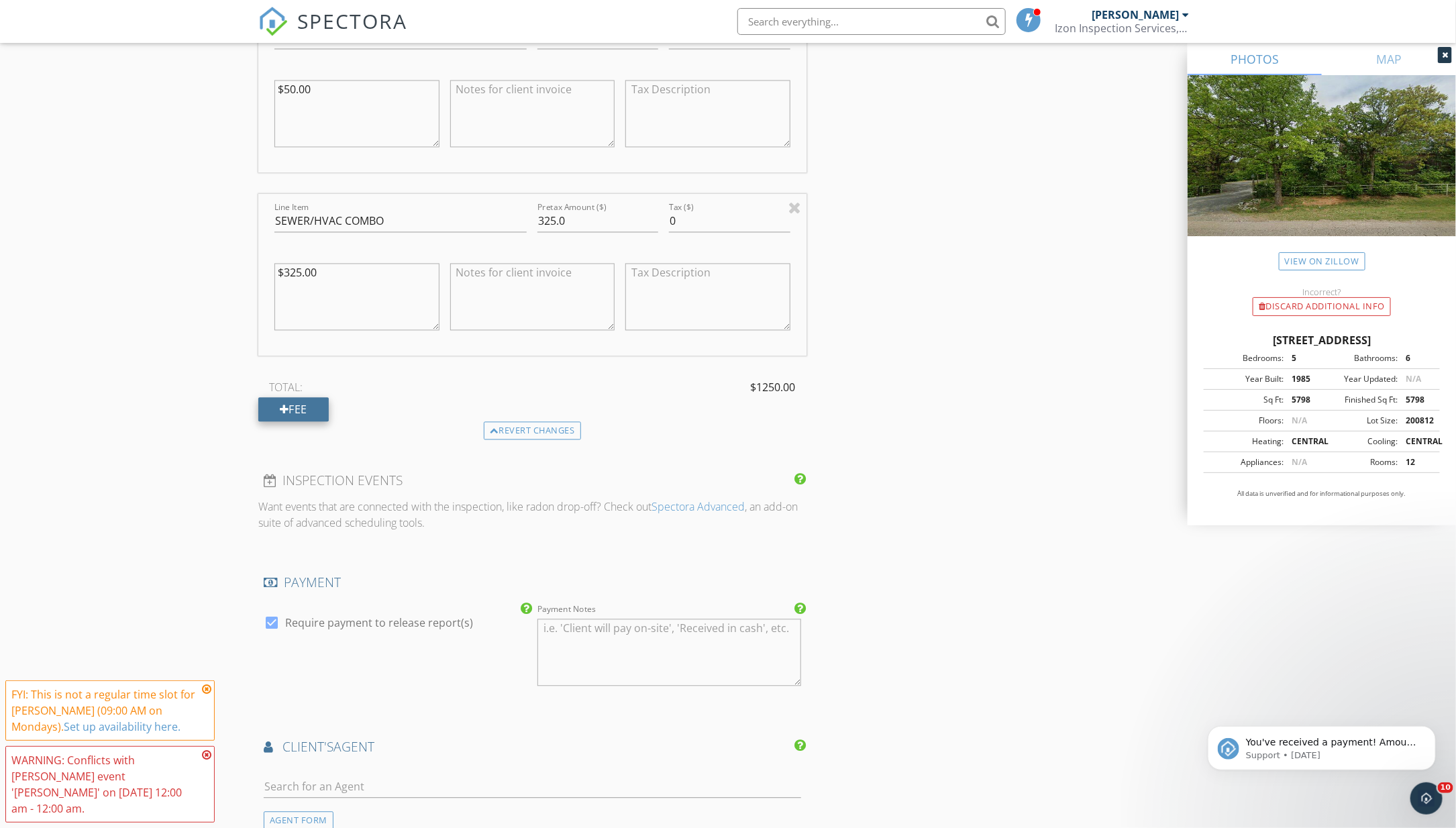
click at [317, 408] on div "Fee" at bounding box center [293, 409] width 70 height 24
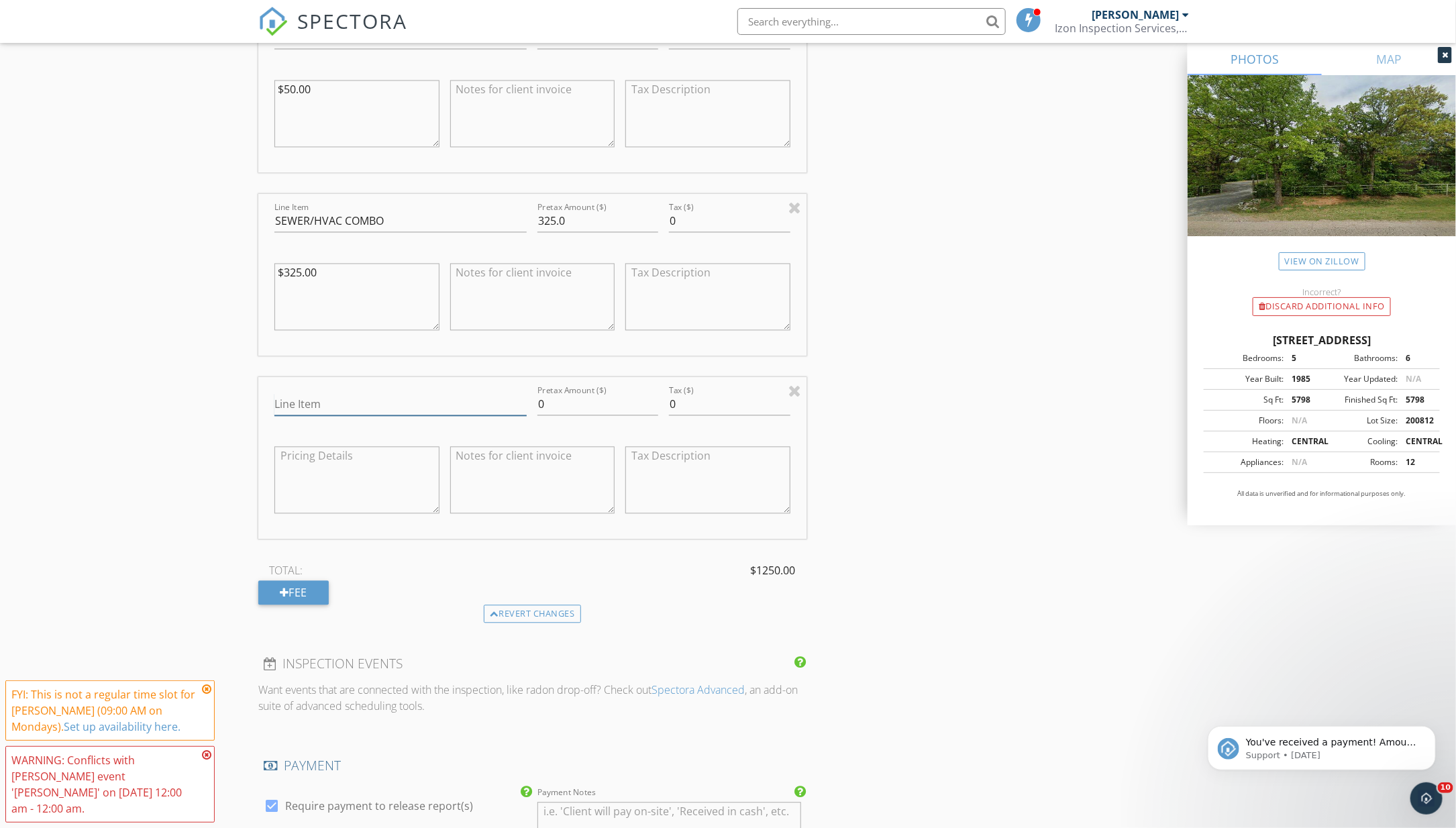
click at [368, 406] on input "Line Item" at bounding box center [401, 405] width 252 height 22
type input "ADU (ACCESSORY DWELLING UNIT)"
drag, startPoint x: 559, startPoint y: 405, endPoint x: 503, endPoint y: 405, distance: 56.0
click at [503, 405] on div "Line Item ADU (ACCESSORY DWELLING UNIT) Pretax Amount ($) 0 Tax ($) 0" at bounding box center [532, 458] width 548 height 162
click at [932, 496] on div "INSPECTOR(S) check_box Keyth Howry PRIMARY Keyth Howry arrow_drop_down check_bo…" at bounding box center [728, 182] width 939 height 3022
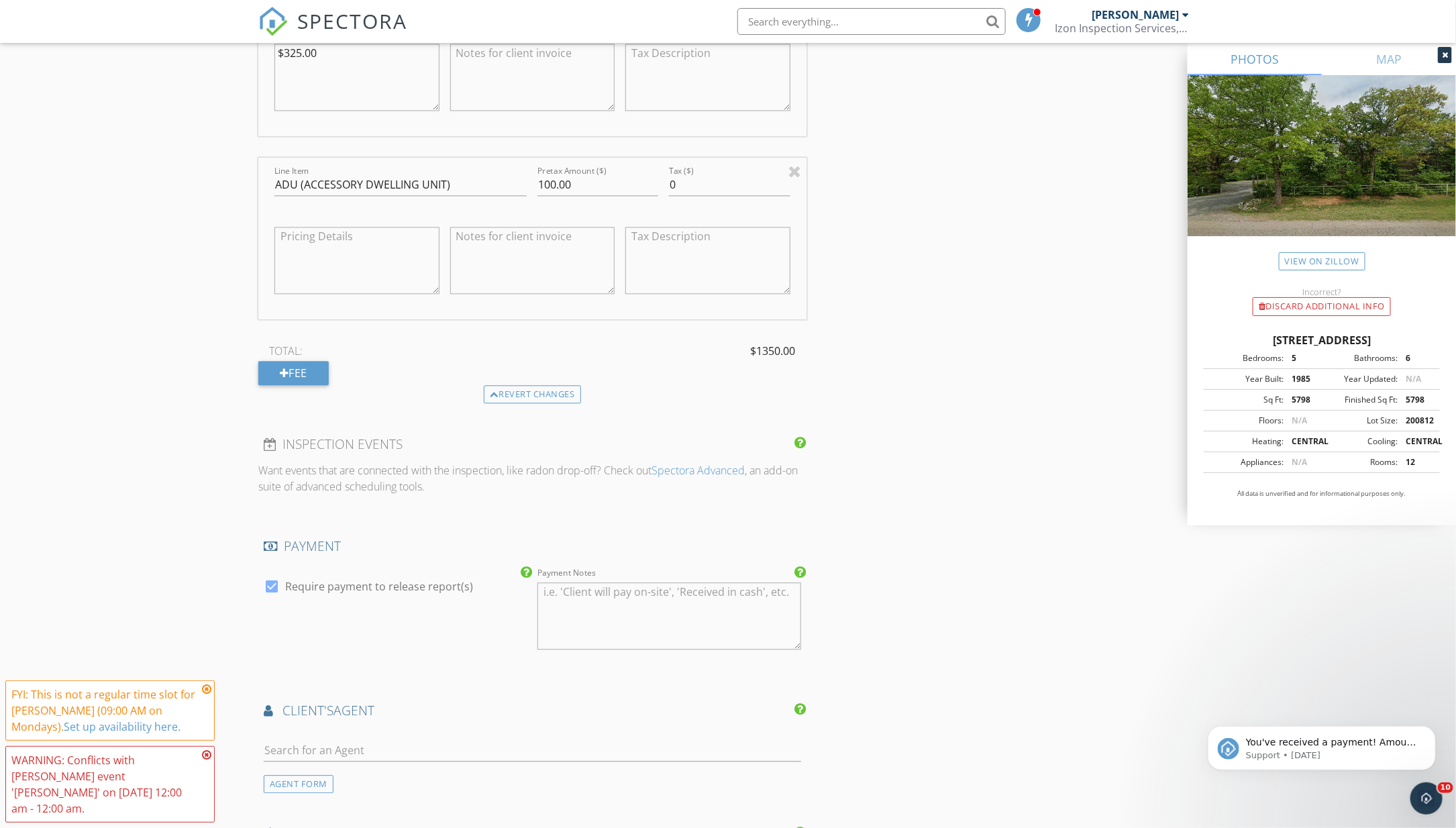
scroll to position [1684, 0]
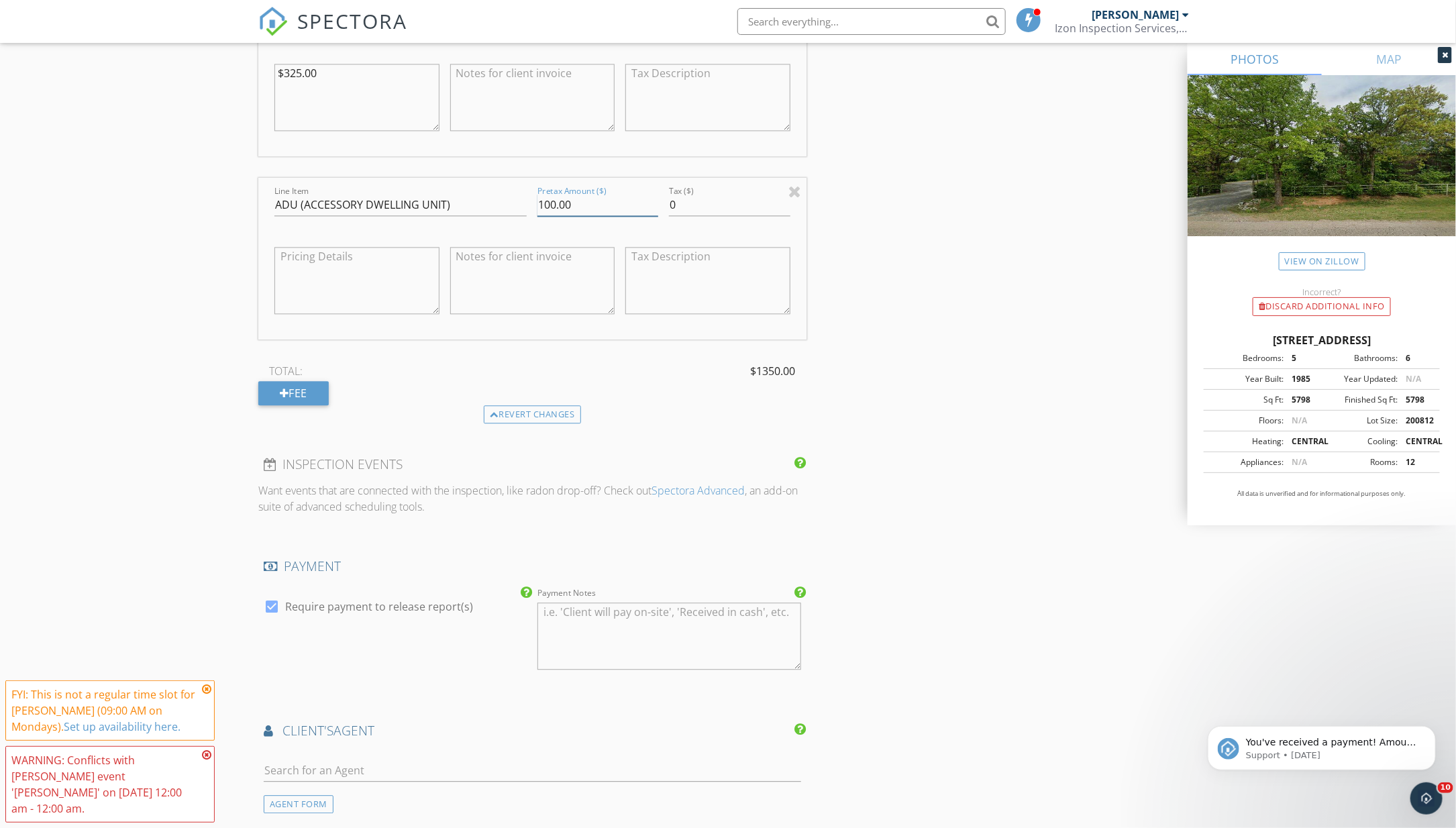
drag, startPoint x: 545, startPoint y: 201, endPoint x: 520, endPoint y: 201, distance: 25.0
click at [520, 201] on div "Line Item ADU (ACCESSORY DWELLING UNIT) Pretax Amount ($) 100.00 Tax ($) 0" at bounding box center [532, 258] width 548 height 162
type input "200.00"
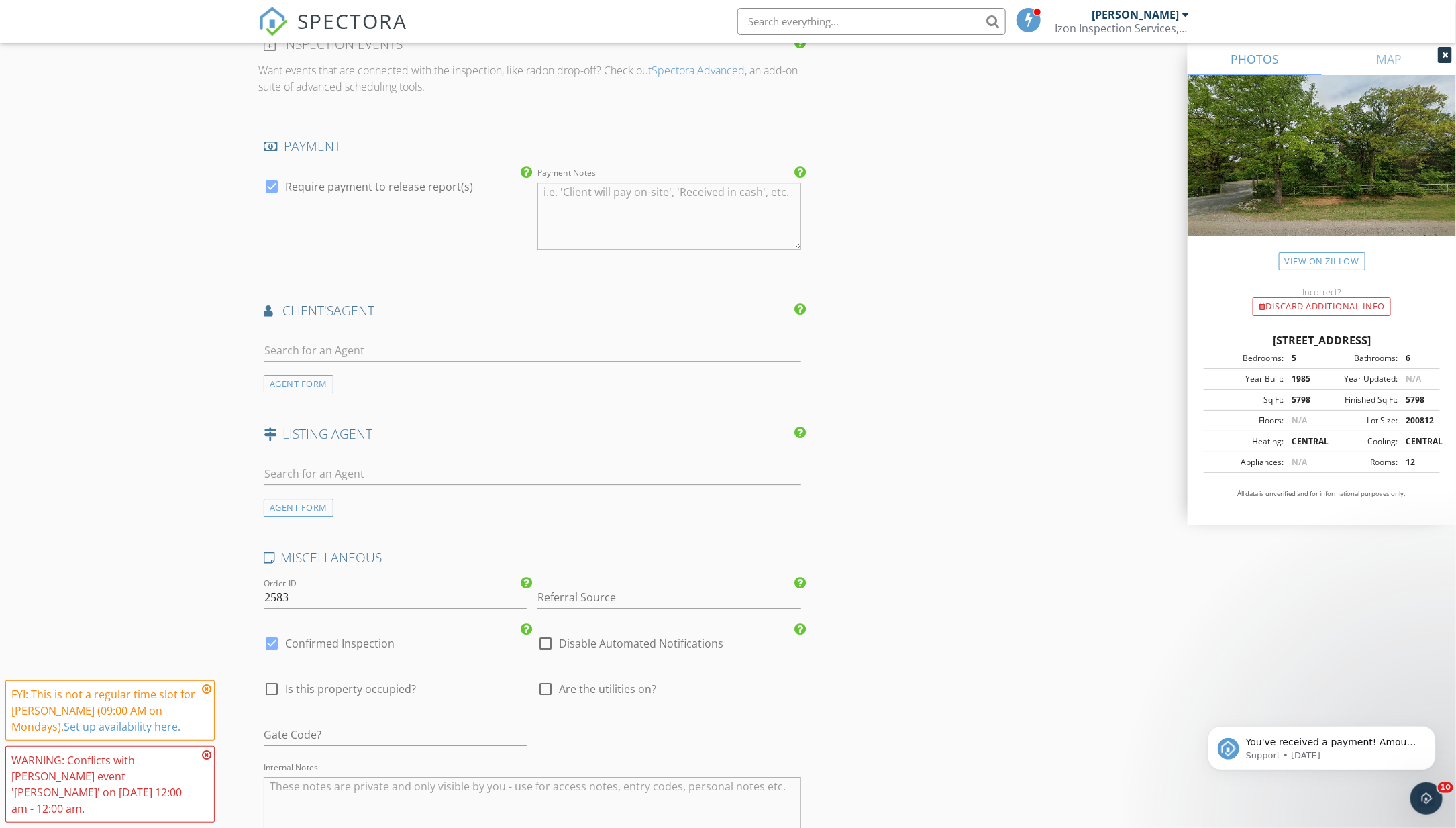
scroll to position [1790, 0]
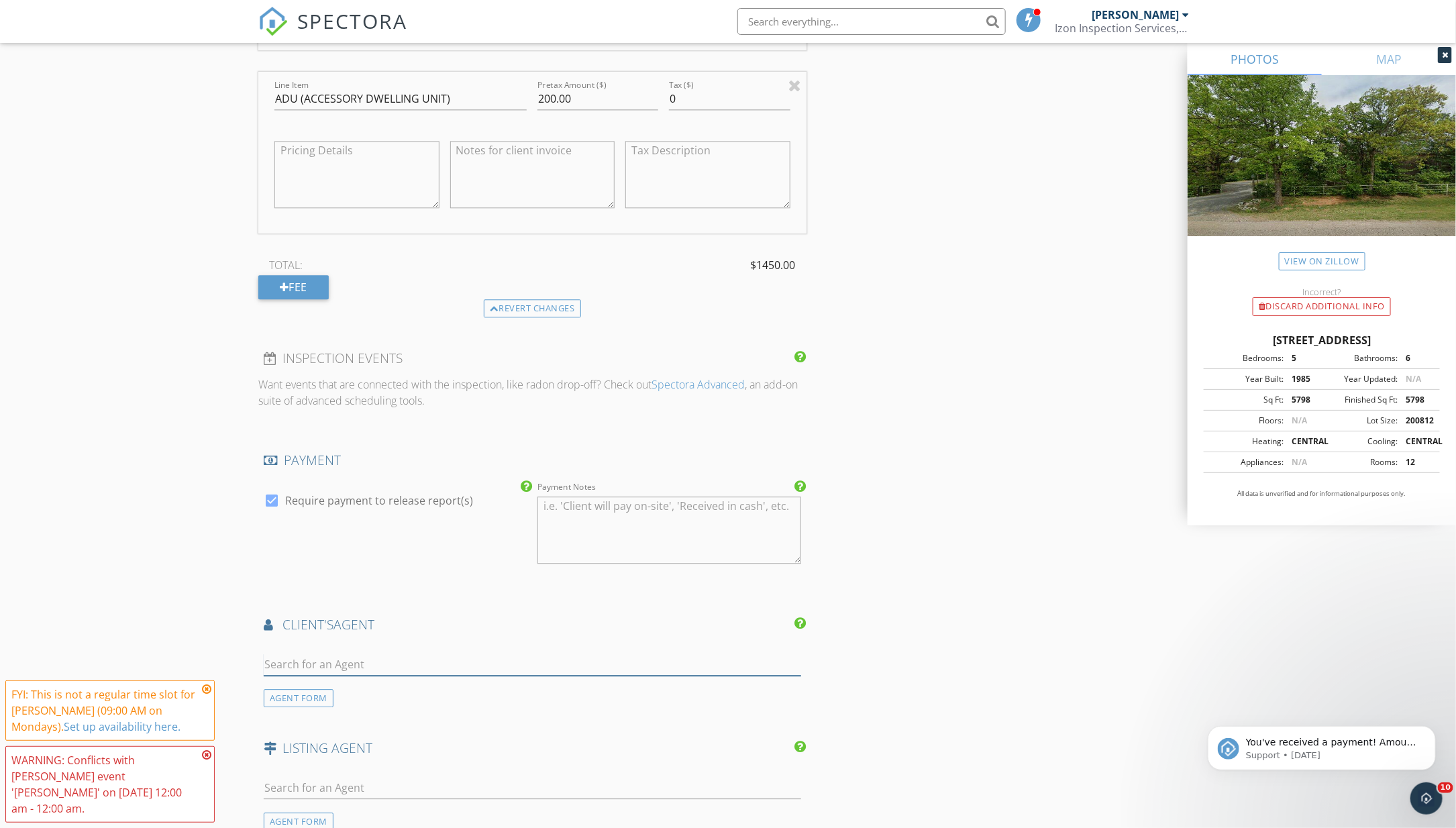
click at [490, 653] on input "text" at bounding box center [532, 664] width 538 height 22
type input "Laura"
click at [517, 691] on li "Laurabelle Vaughan Modern Abode Realty" at bounding box center [532, 694] width 536 height 37
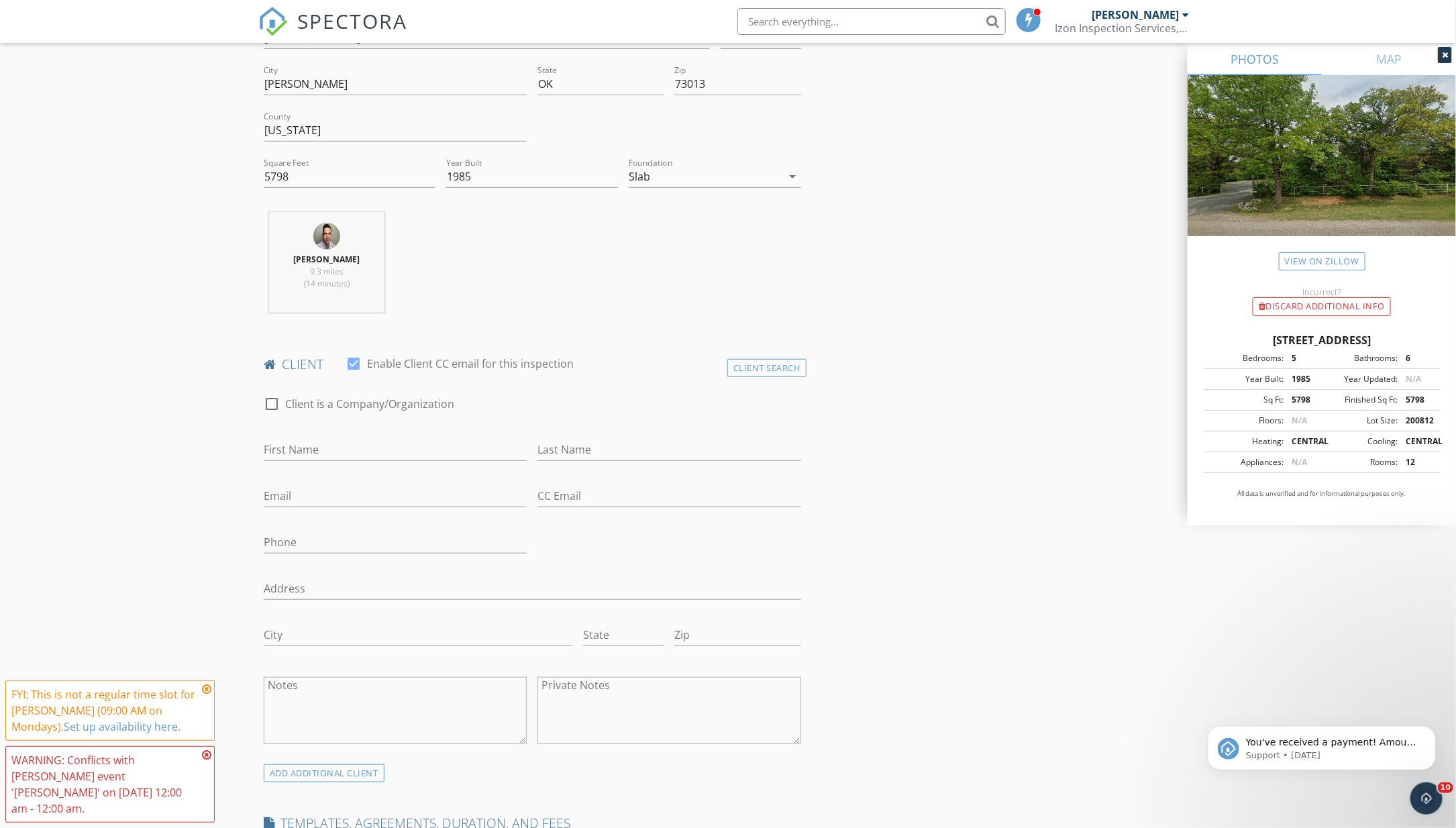
scroll to position [363, 0]
click at [780, 361] on div "Client Search" at bounding box center [767, 370] width 79 height 18
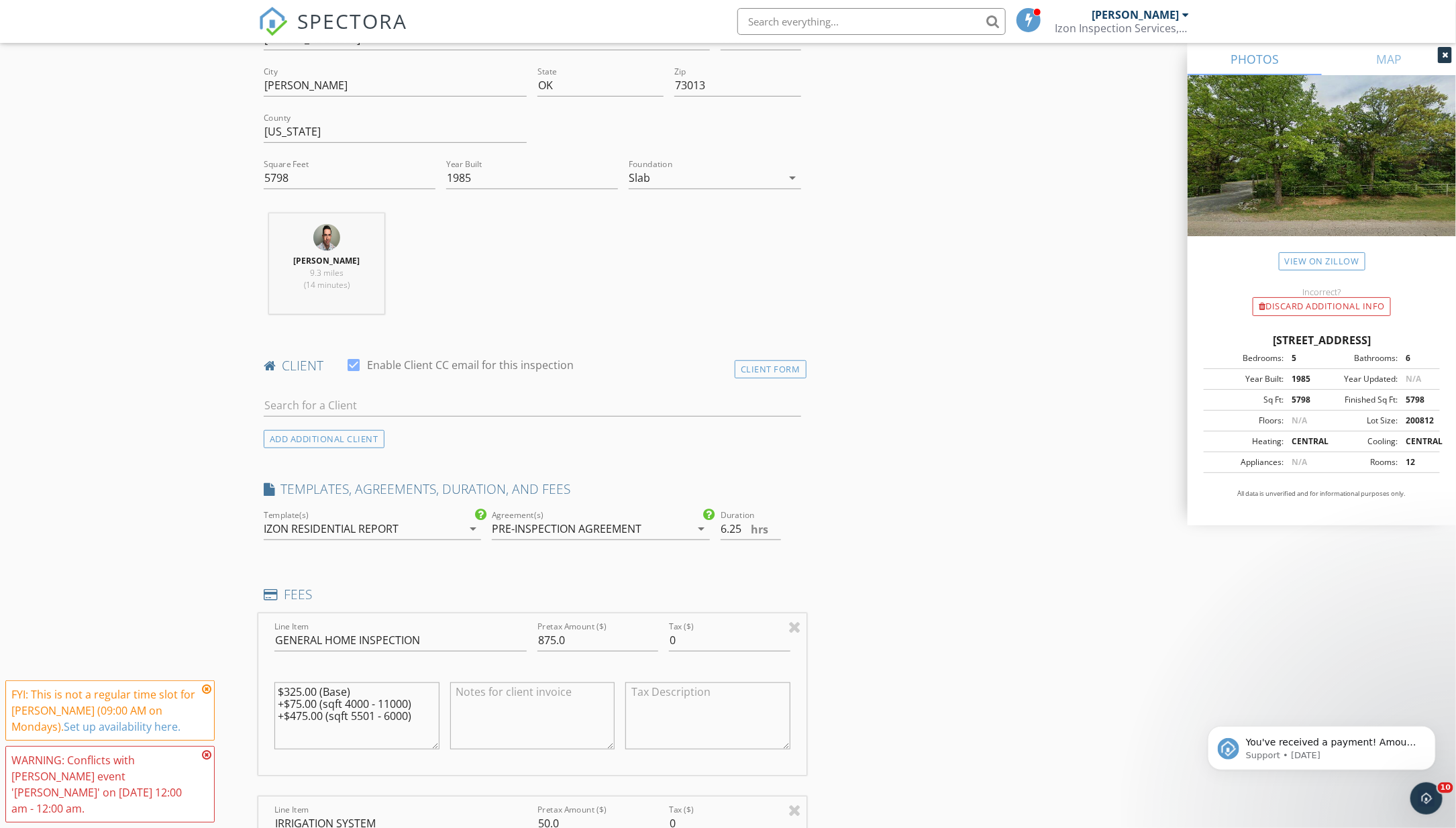
click at [511, 384] on div at bounding box center [532, 407] width 548 height 46
click at [504, 402] on input "text" at bounding box center [532, 406] width 538 height 22
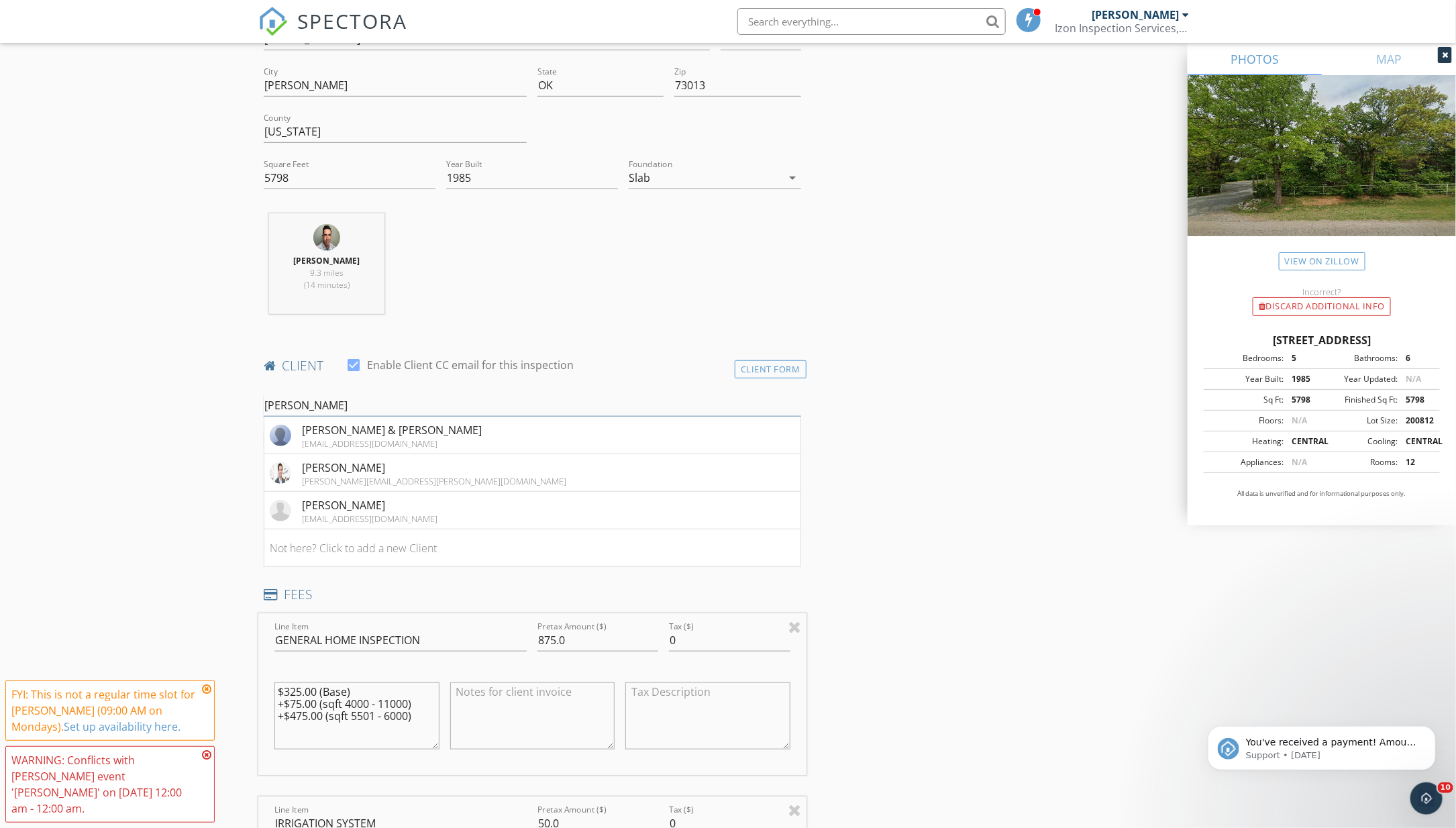
click at [365, 408] on input "Vaughn" at bounding box center [532, 406] width 538 height 22
type input "Steve Va"
click at [355, 431] on div "Steve Vaughan" at bounding box center [370, 430] width 136 height 16
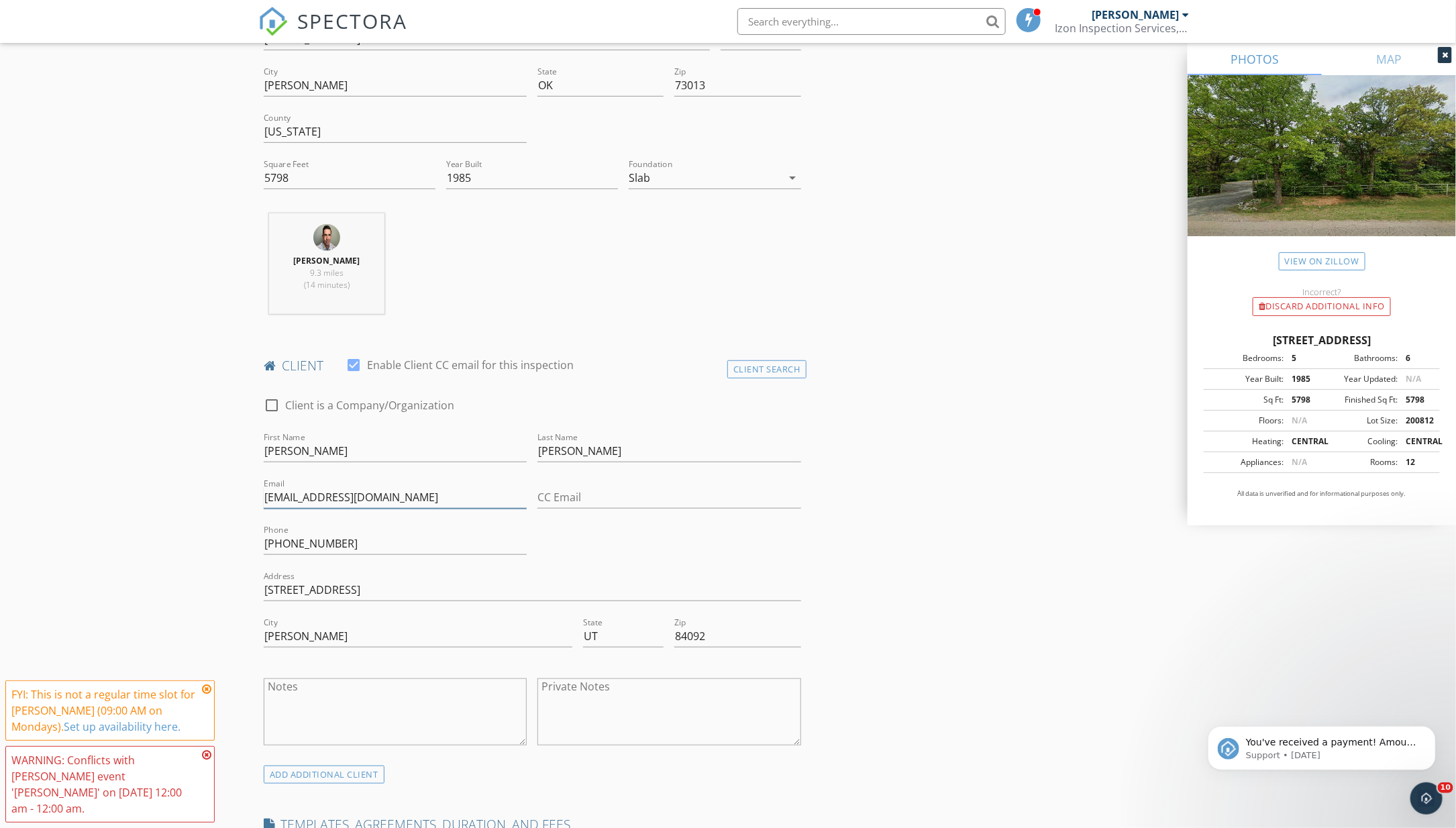
click at [374, 499] on input "svaughan@caferio.com" at bounding box center [395, 498] width 263 height 22
type input "svaughan1965@gmail.com"
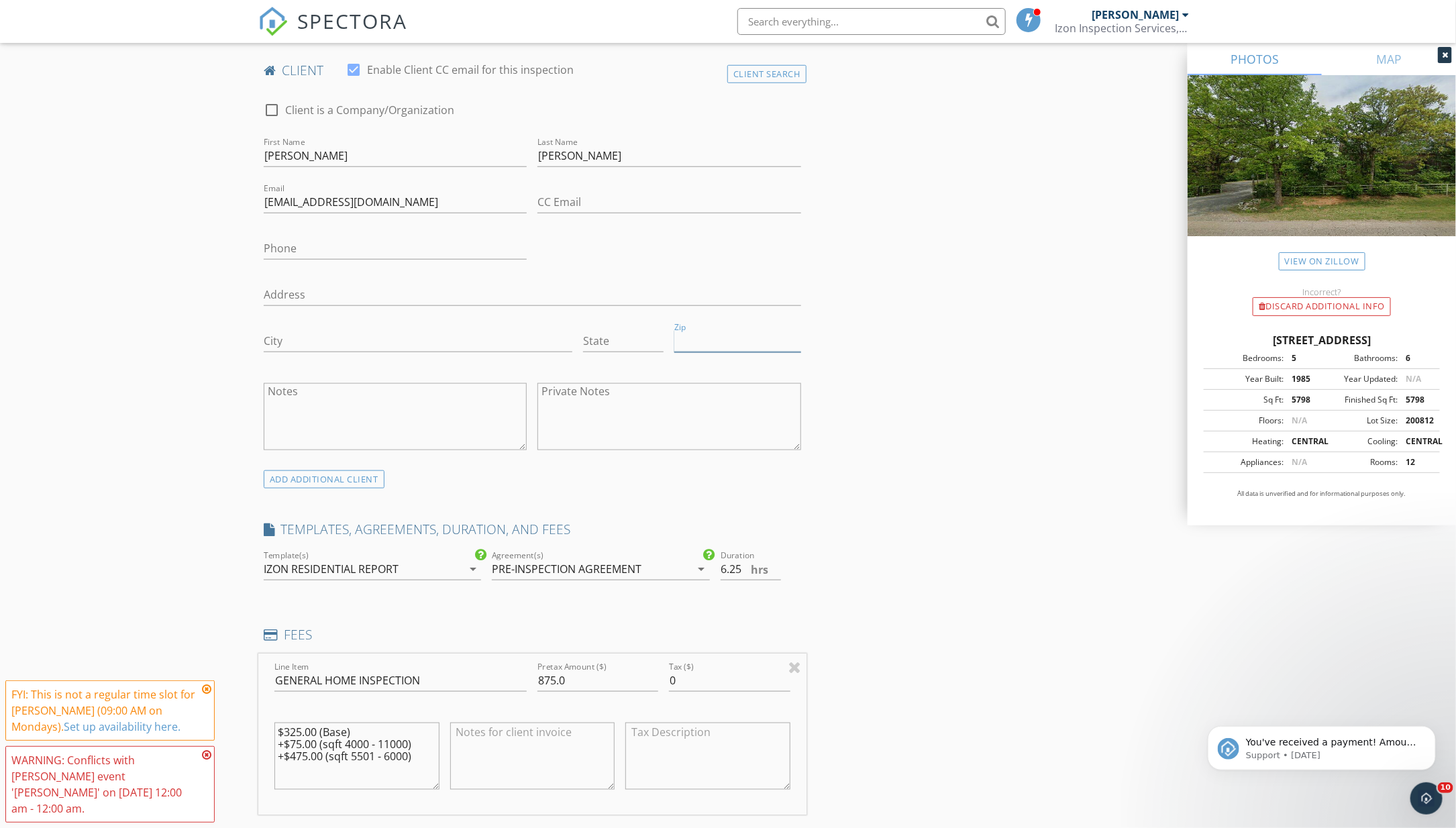
scroll to position [679, 0]
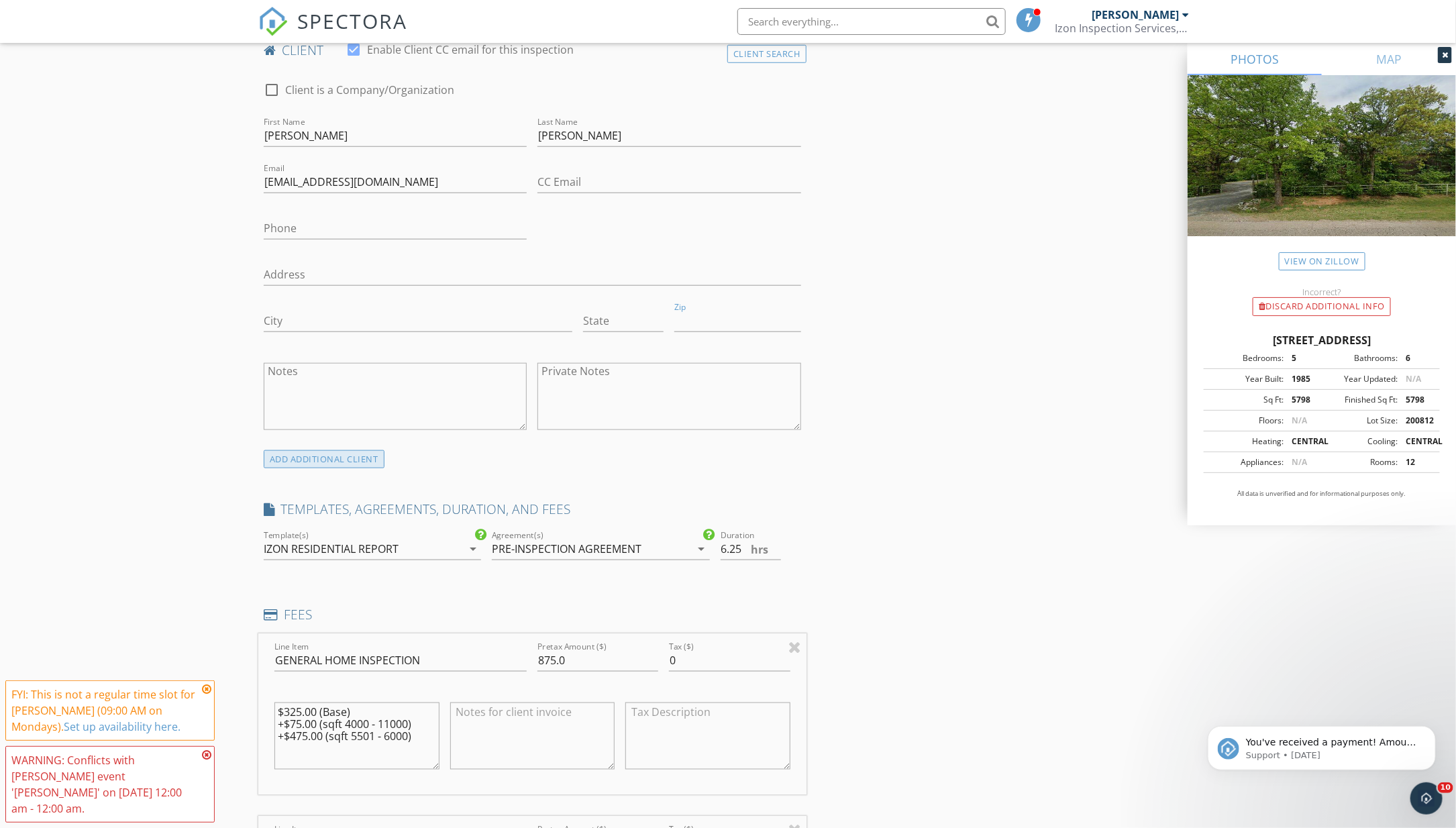
click at [376, 456] on div "ADD ADDITIONAL client" at bounding box center [324, 459] width 121 height 18
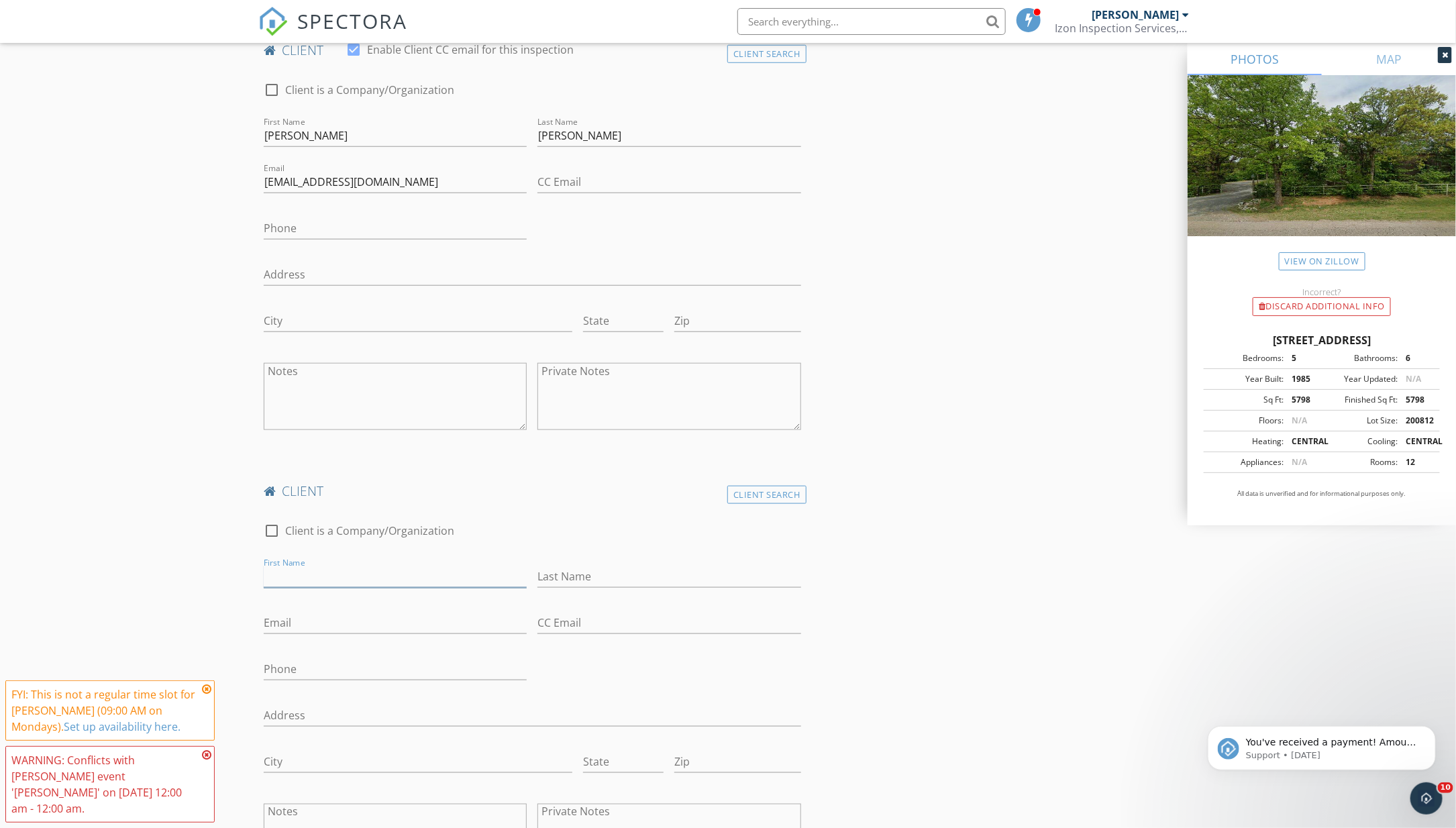
click at [373, 573] on input "First Name" at bounding box center [395, 577] width 263 height 22
type input "Merrie"
type input "Vaughan"
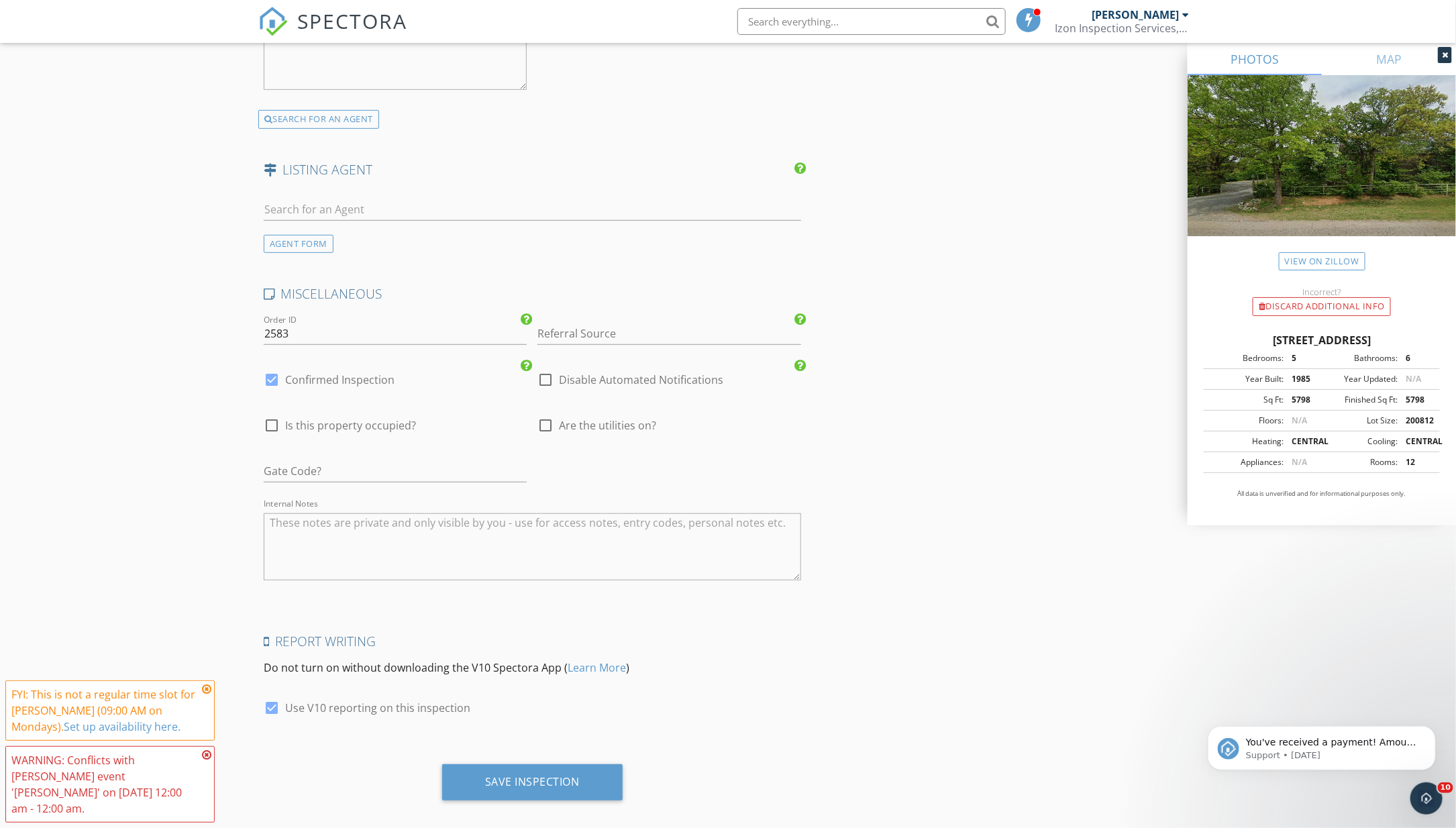
scroll to position [3196, 0]
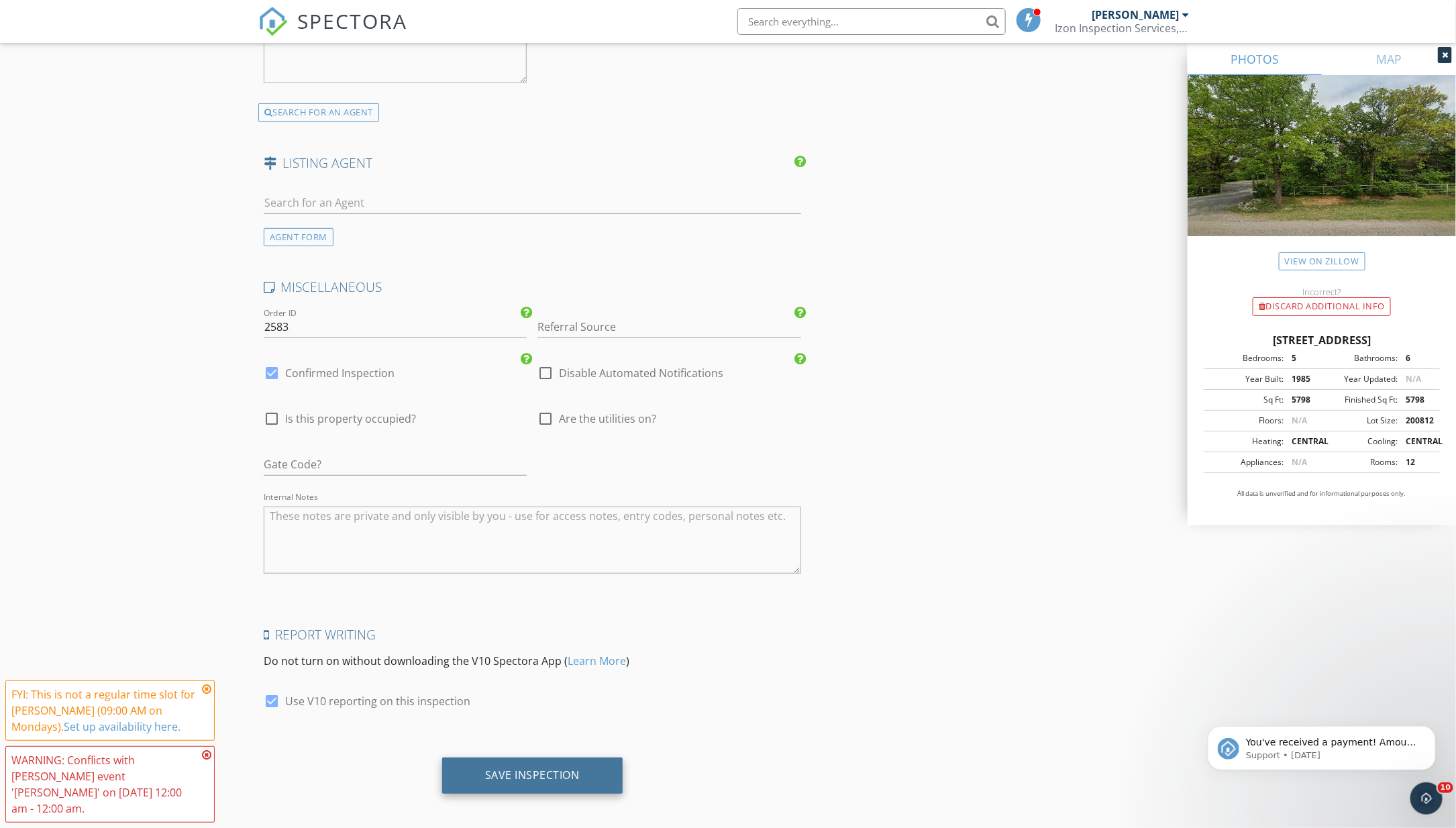
type input "mvaughan69@gmaill.com"
click at [580, 778] on div "Save Inspection" at bounding box center [532, 776] width 181 height 37
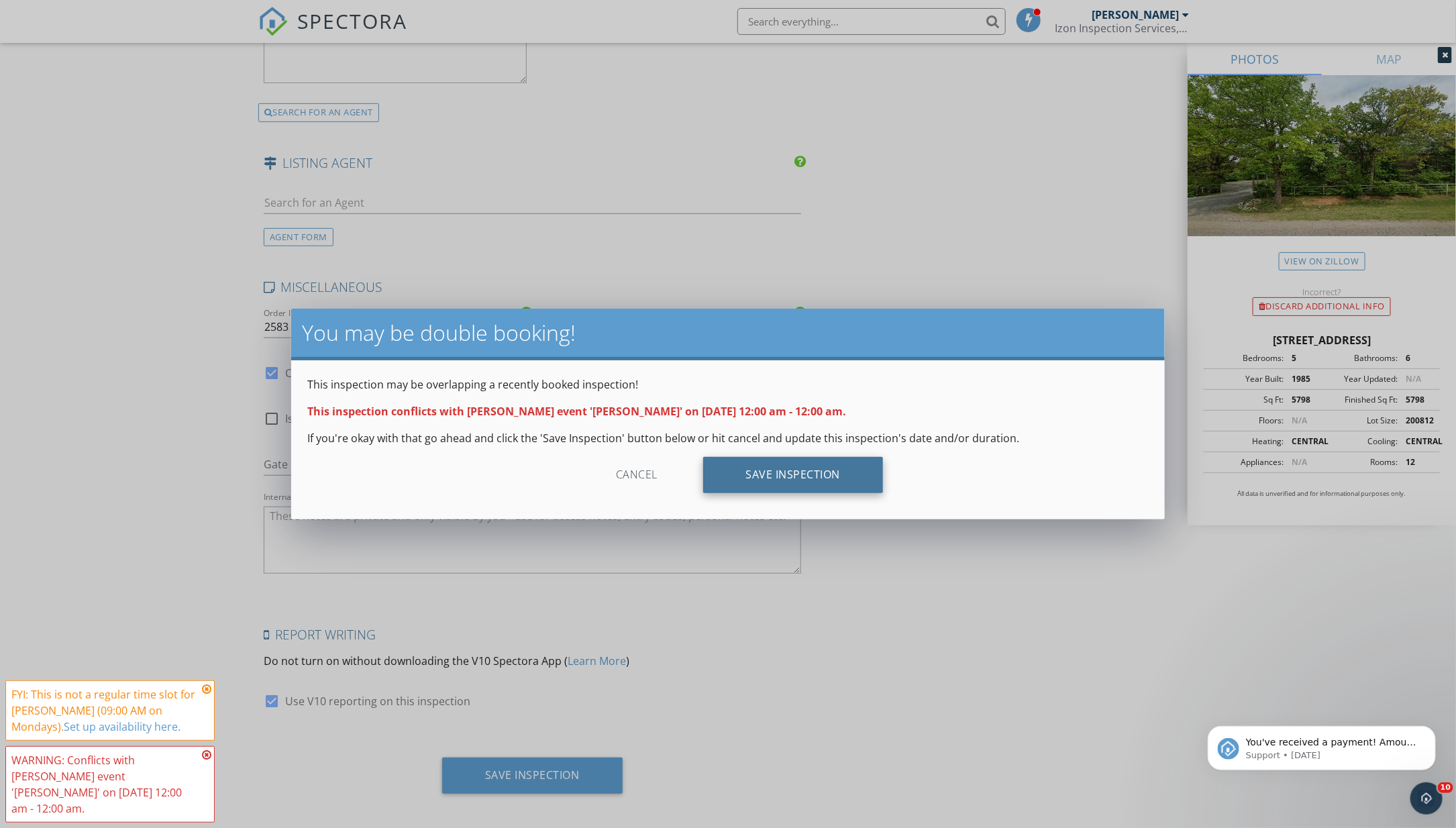
click at [812, 476] on div "Save Inspection" at bounding box center [794, 475] width 181 height 37
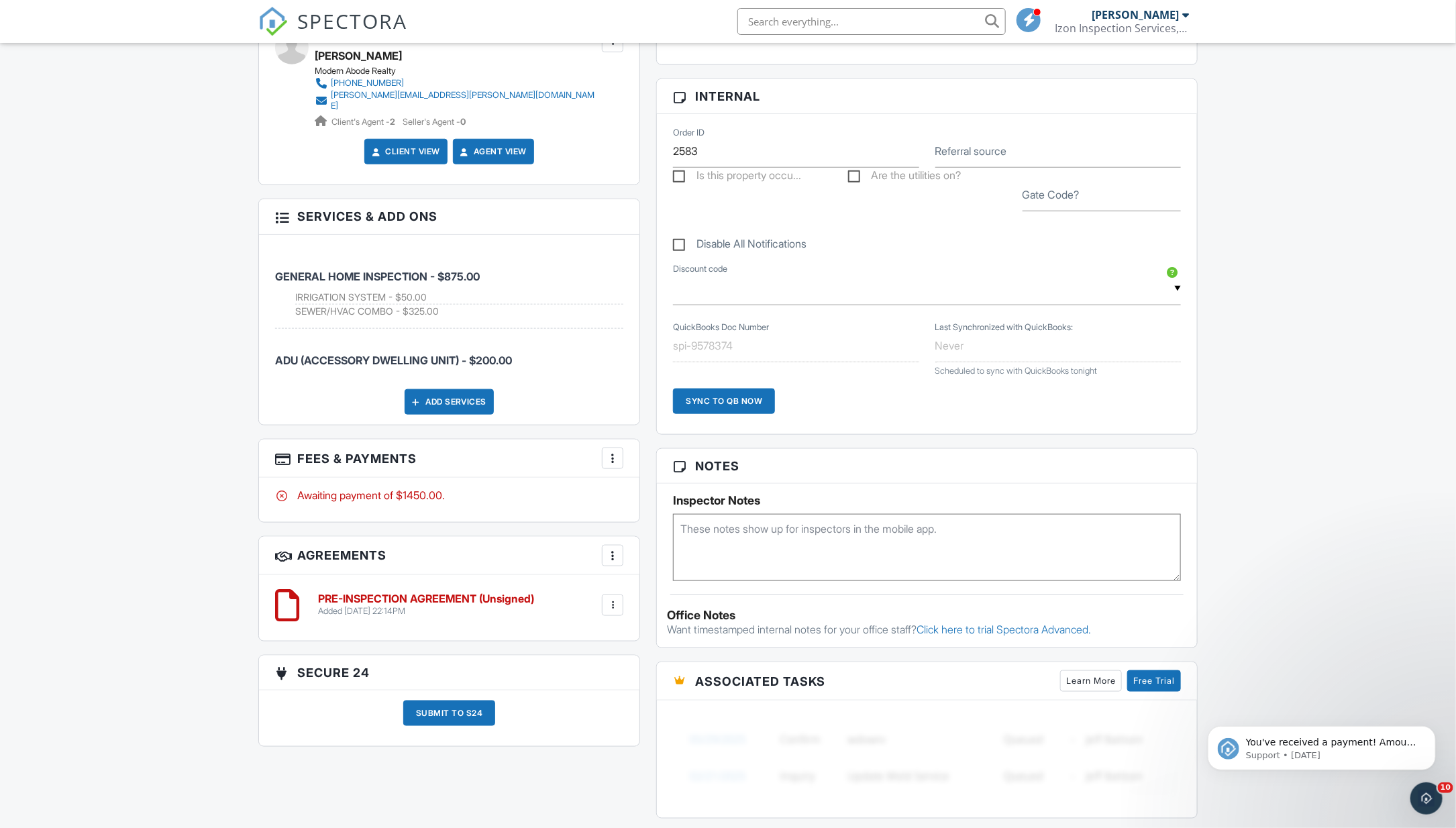
scroll to position [627, 0]
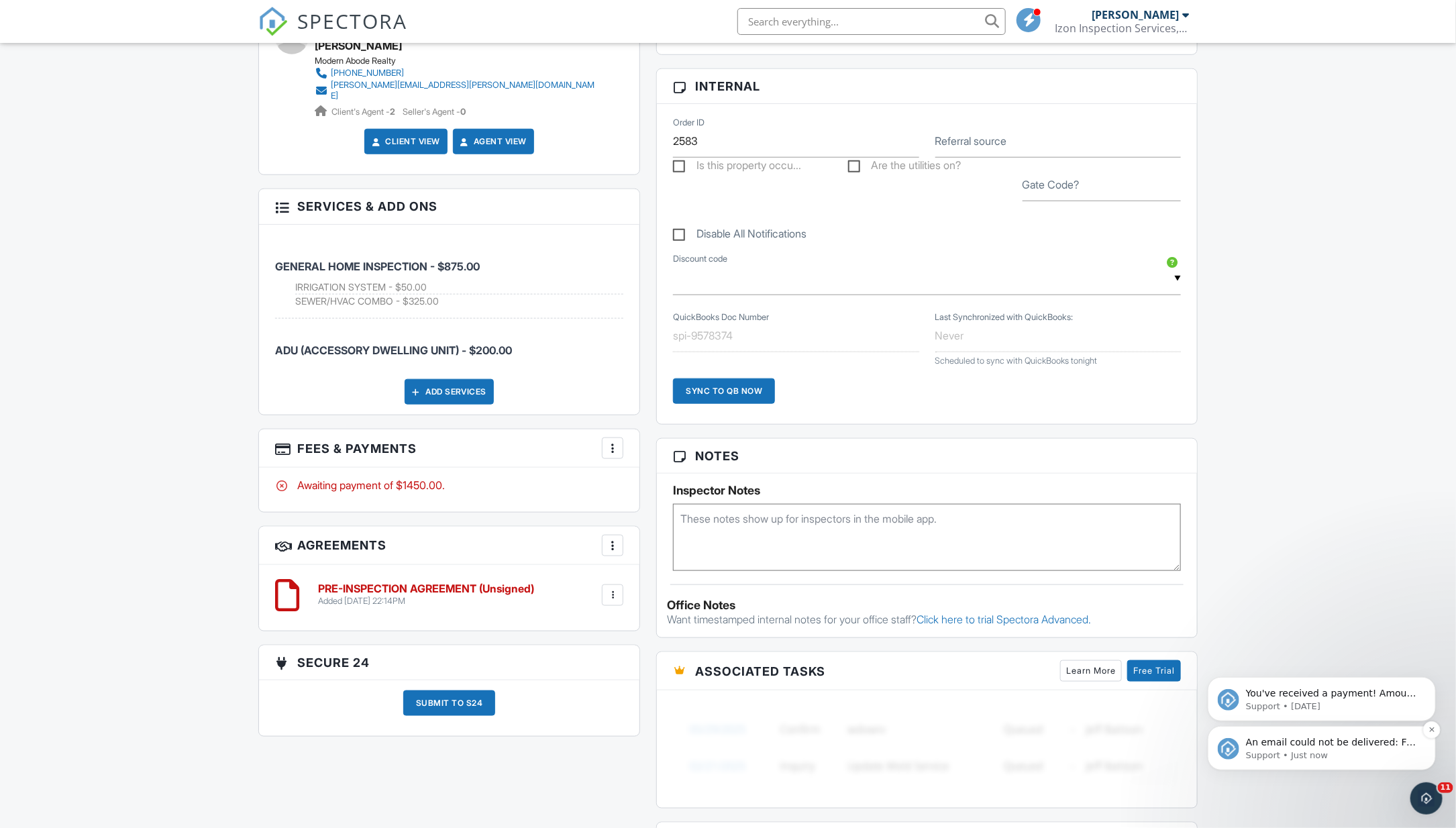
click at [1310, 745] on span "An email could not be delivered: For more information, view Why emails don't ge…" at bounding box center [1331, 755] width 170 height 37
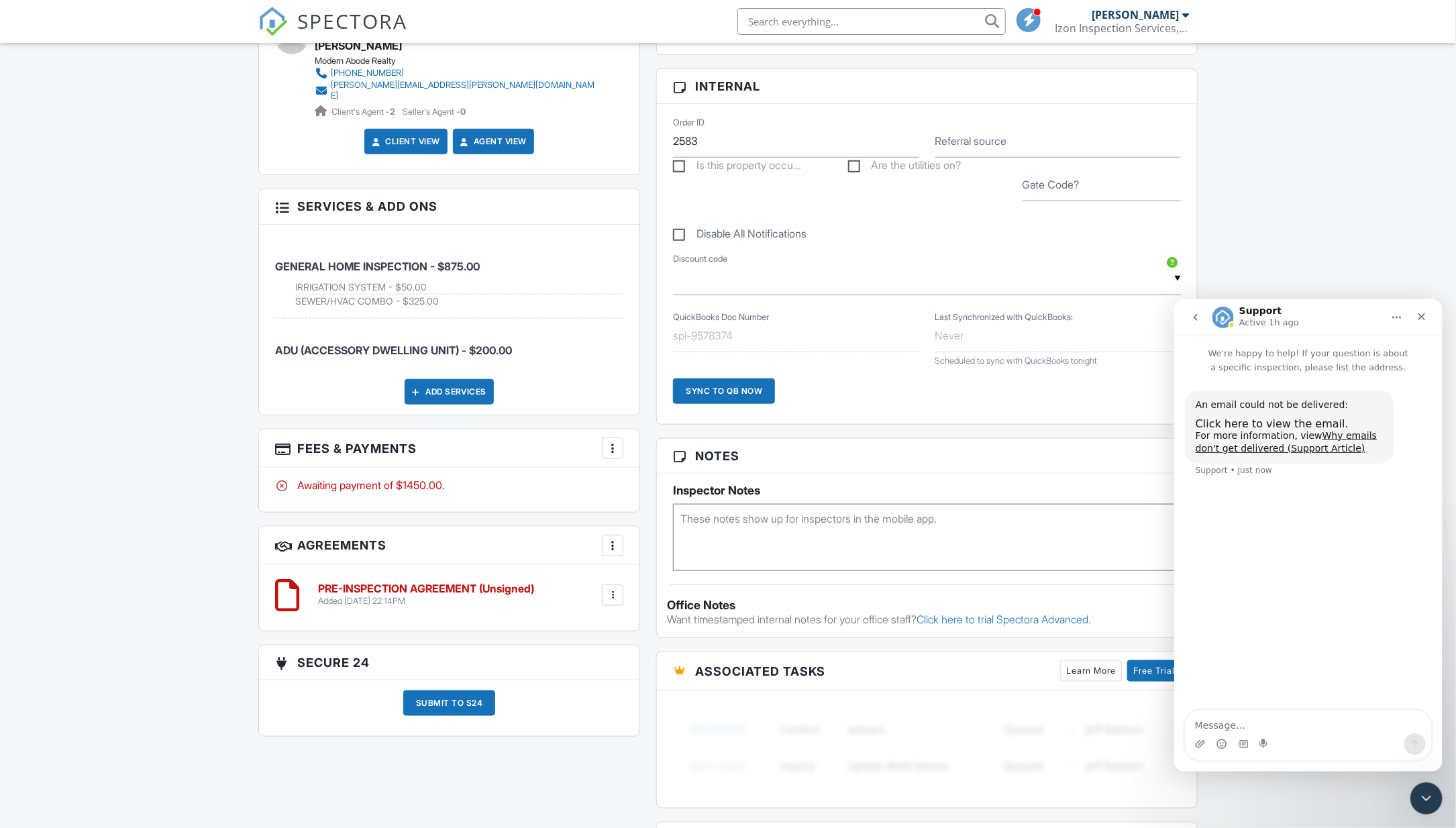
scroll to position [0, 0]
click at [1227, 420] on span "Click here to view the email." at bounding box center [1272, 423] width 153 height 13
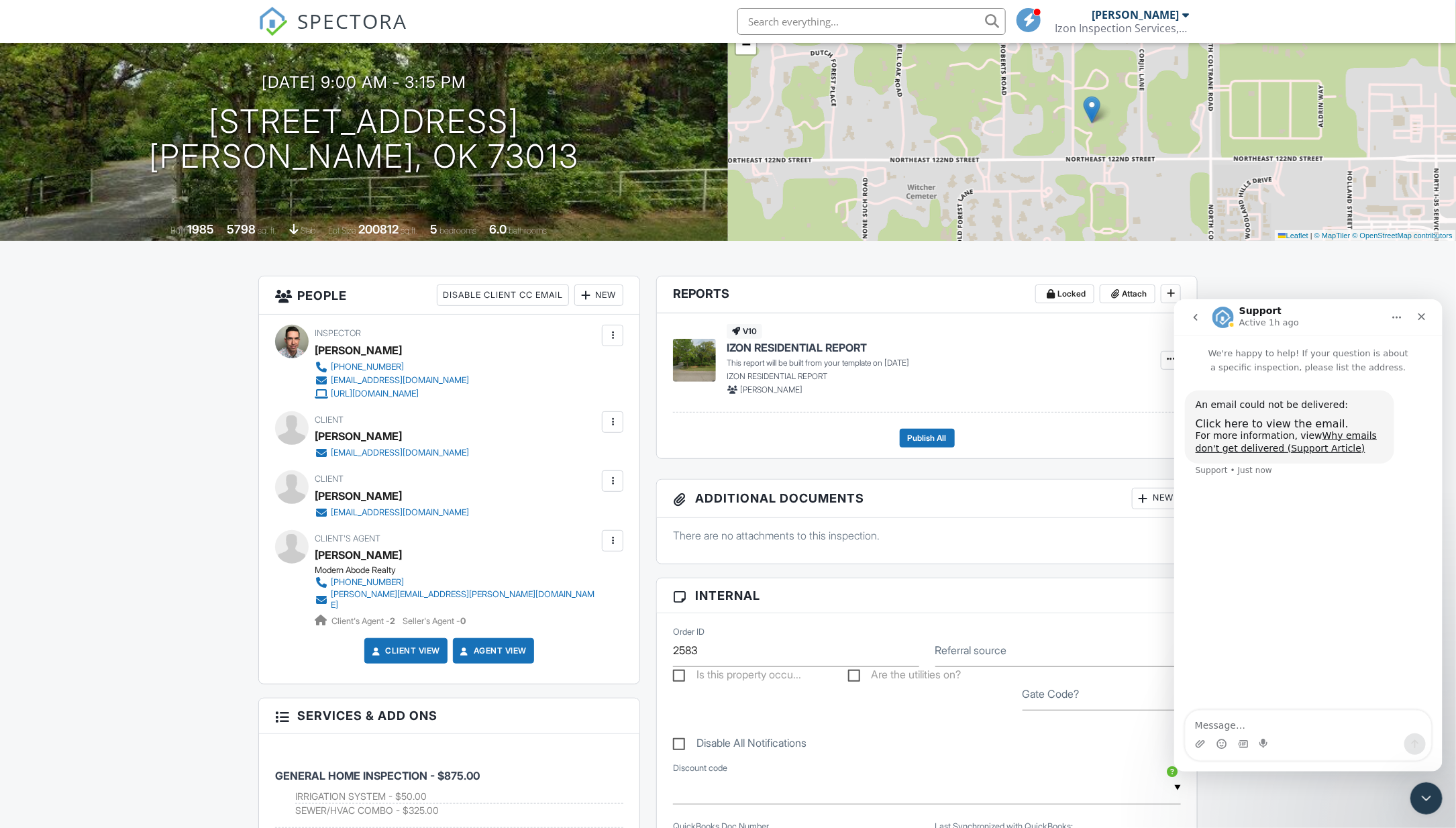
scroll to position [133, 0]
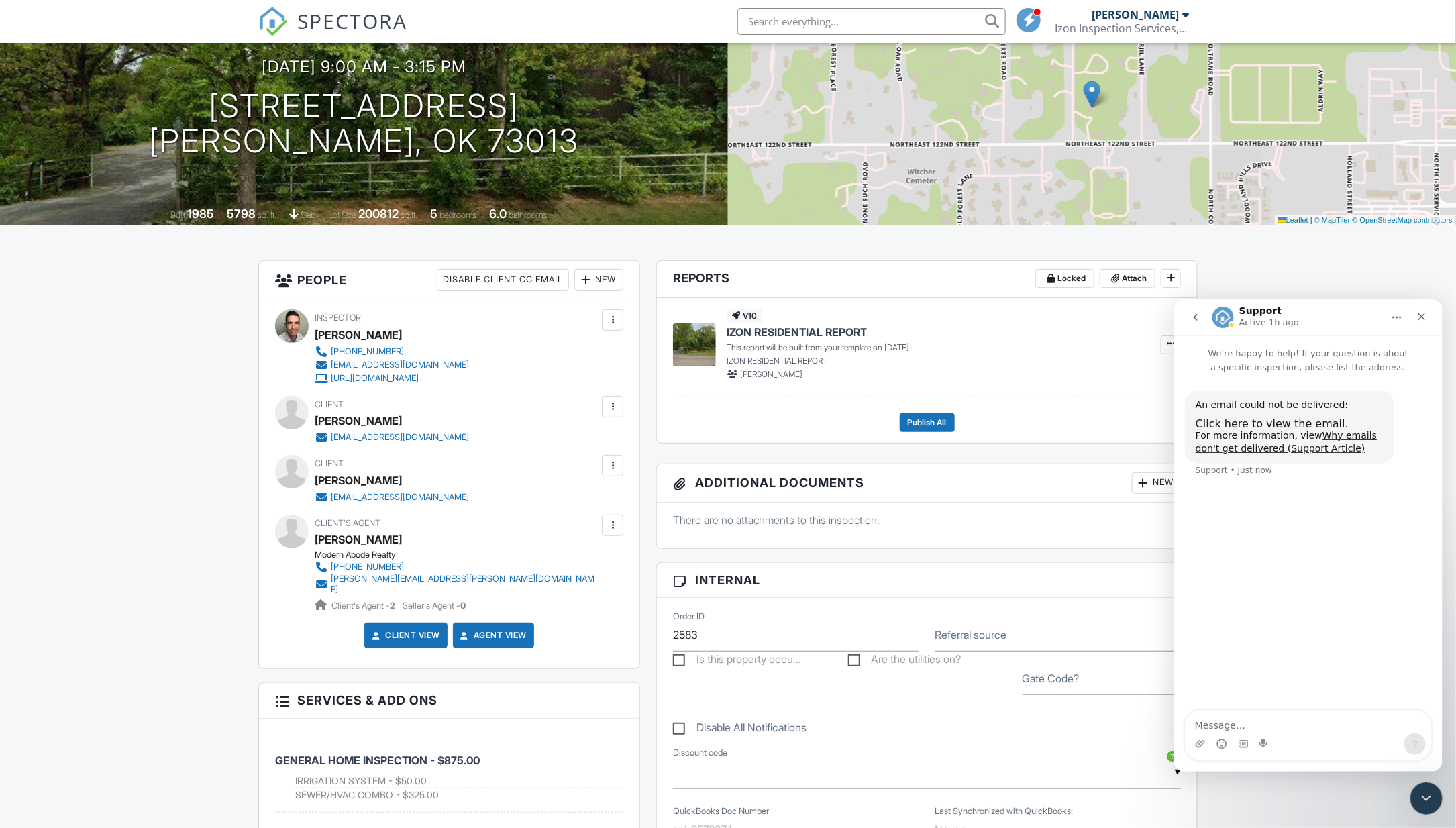
click at [614, 468] on div at bounding box center [613, 466] width 13 height 13
click at [573, 499] on li "Edit" at bounding box center [541, 506] width 149 height 34
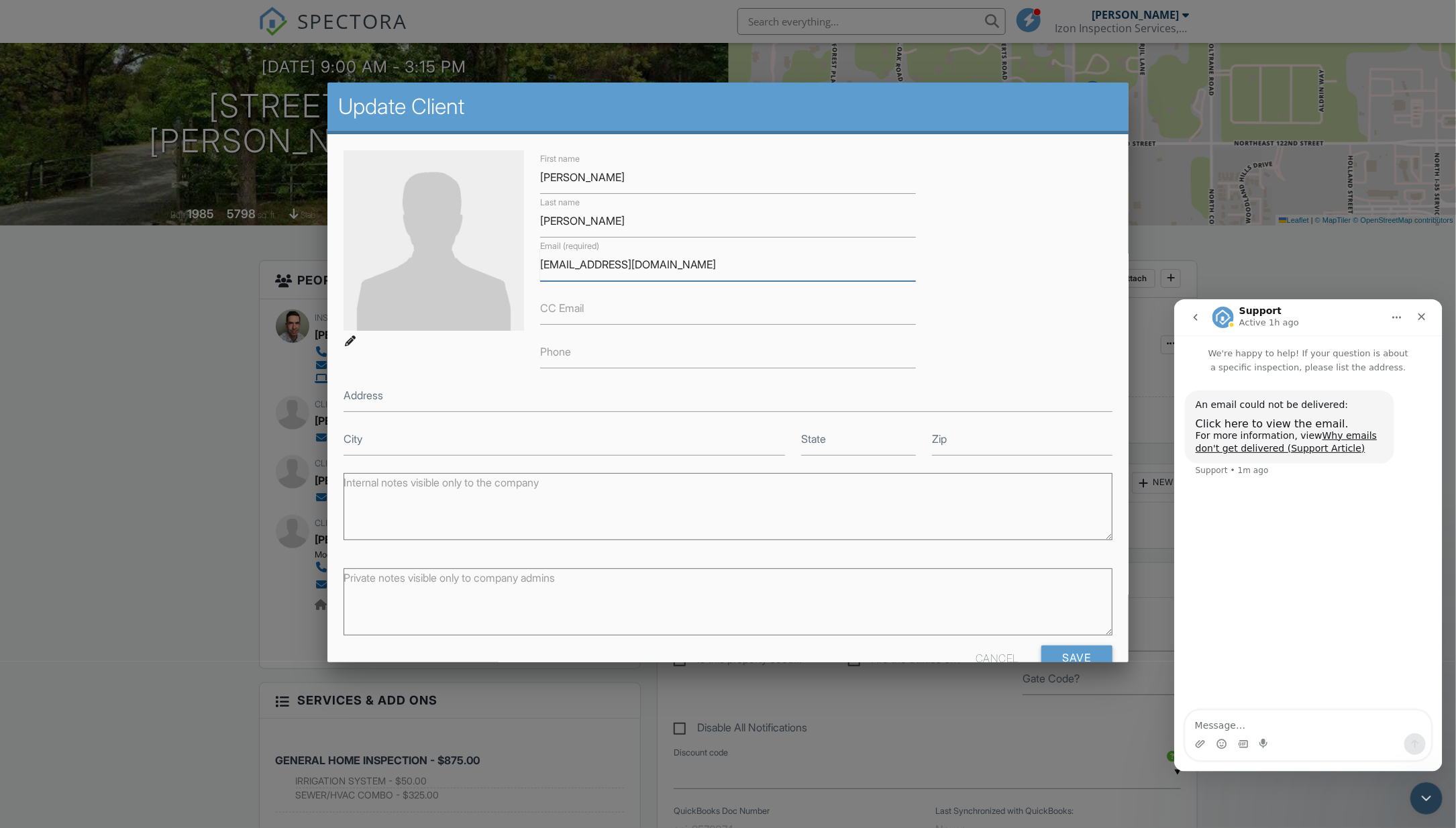
click at [552, 262] on input "mvaughan69@gmaill.com" at bounding box center [729, 265] width 376 height 33
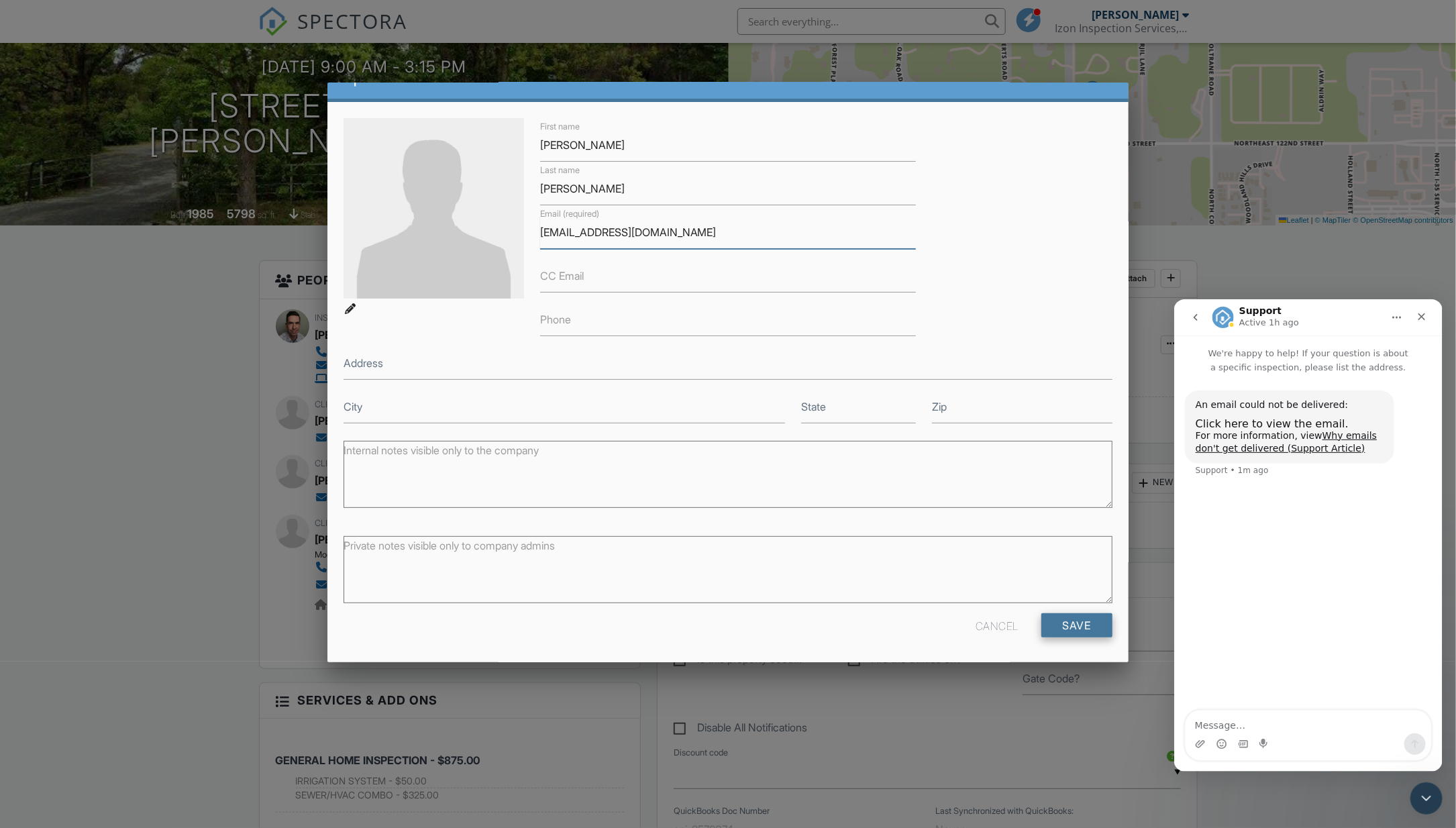
type input "mlvaughan69@gmaill.com"
click at [1078, 627] on input "Save" at bounding box center [1077, 626] width 71 height 24
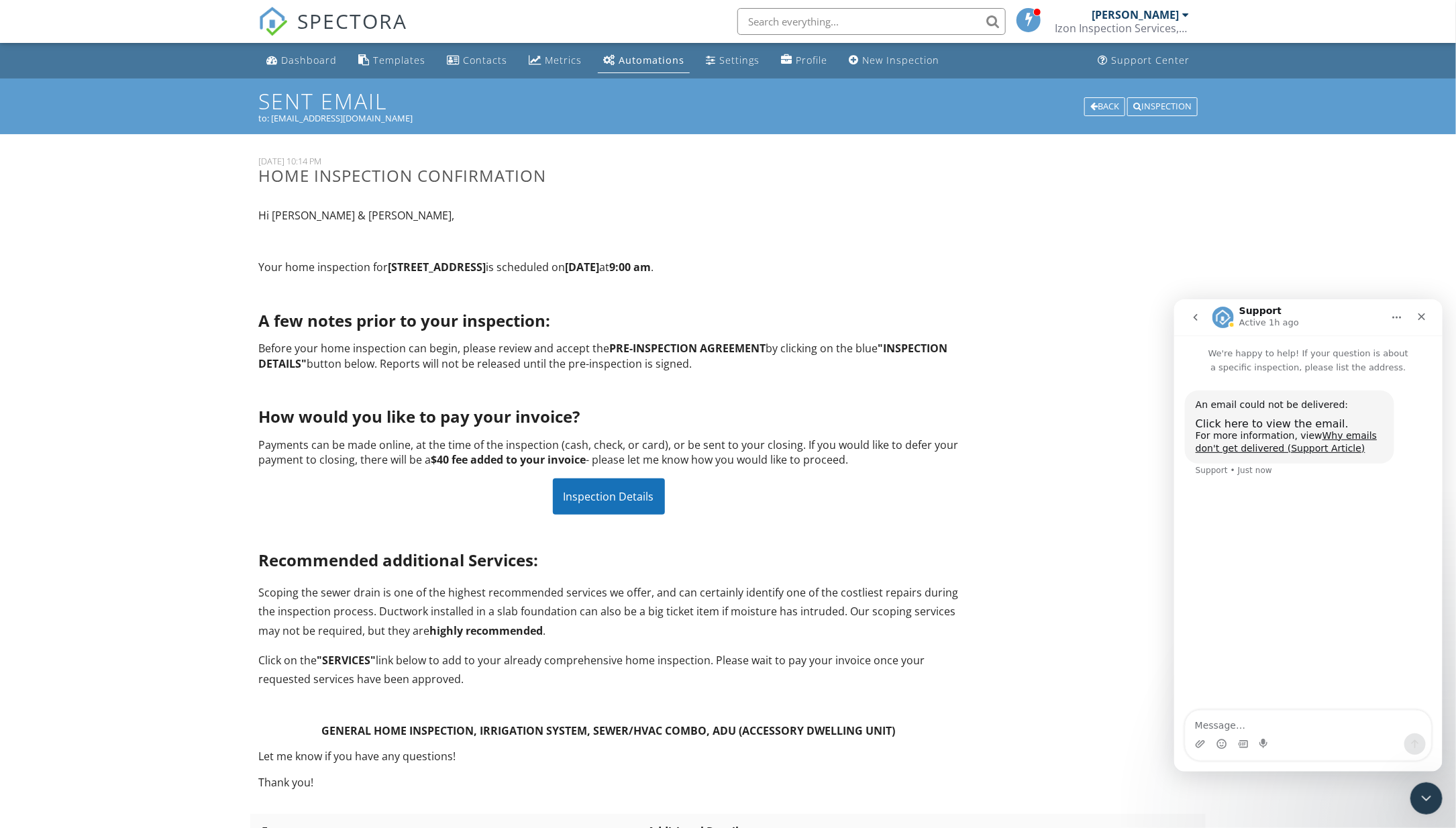
scroll to position [102, 0]
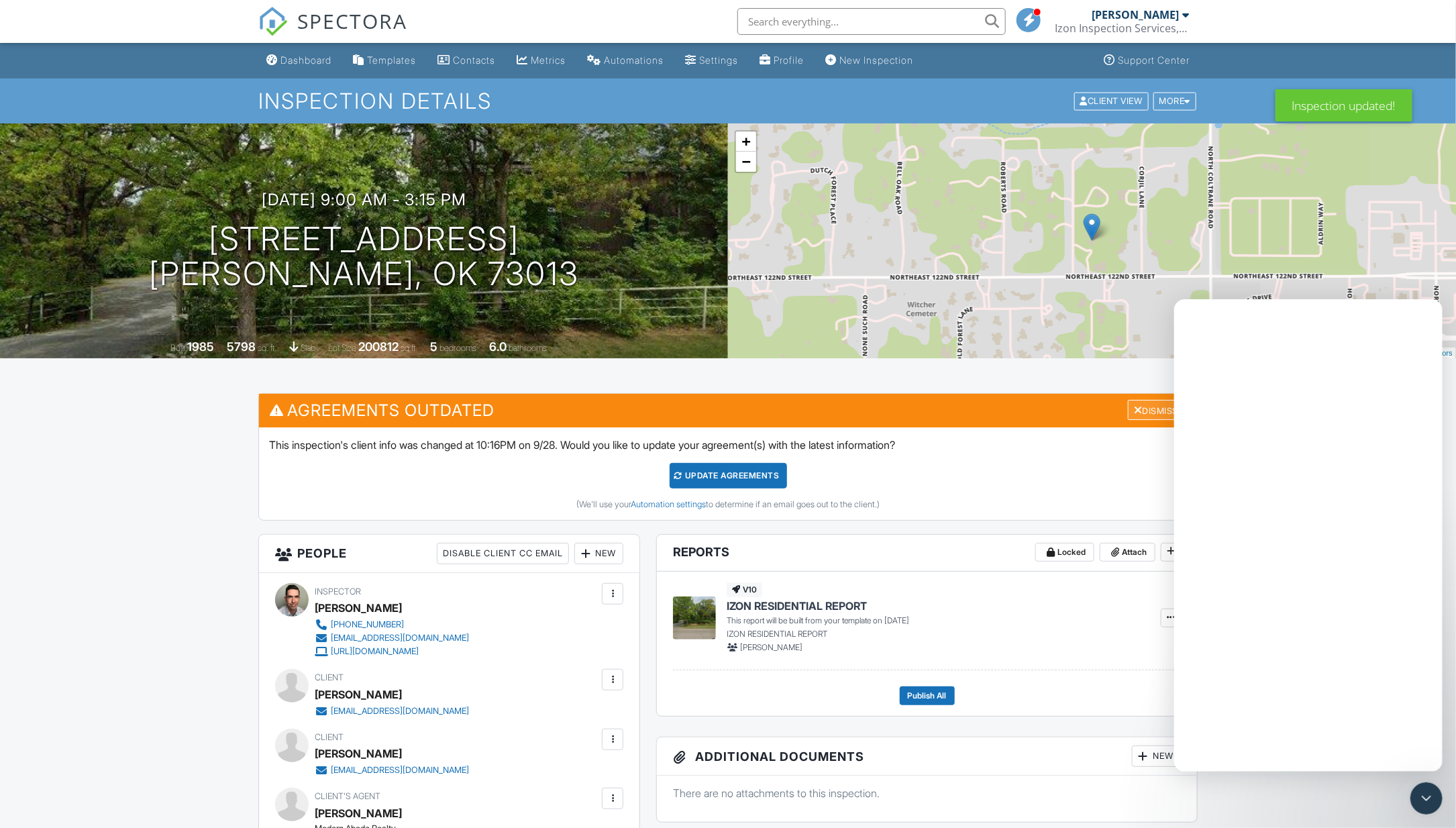
click at [1167, 405] on div "Dismiss" at bounding box center [1157, 411] width 57 height 21
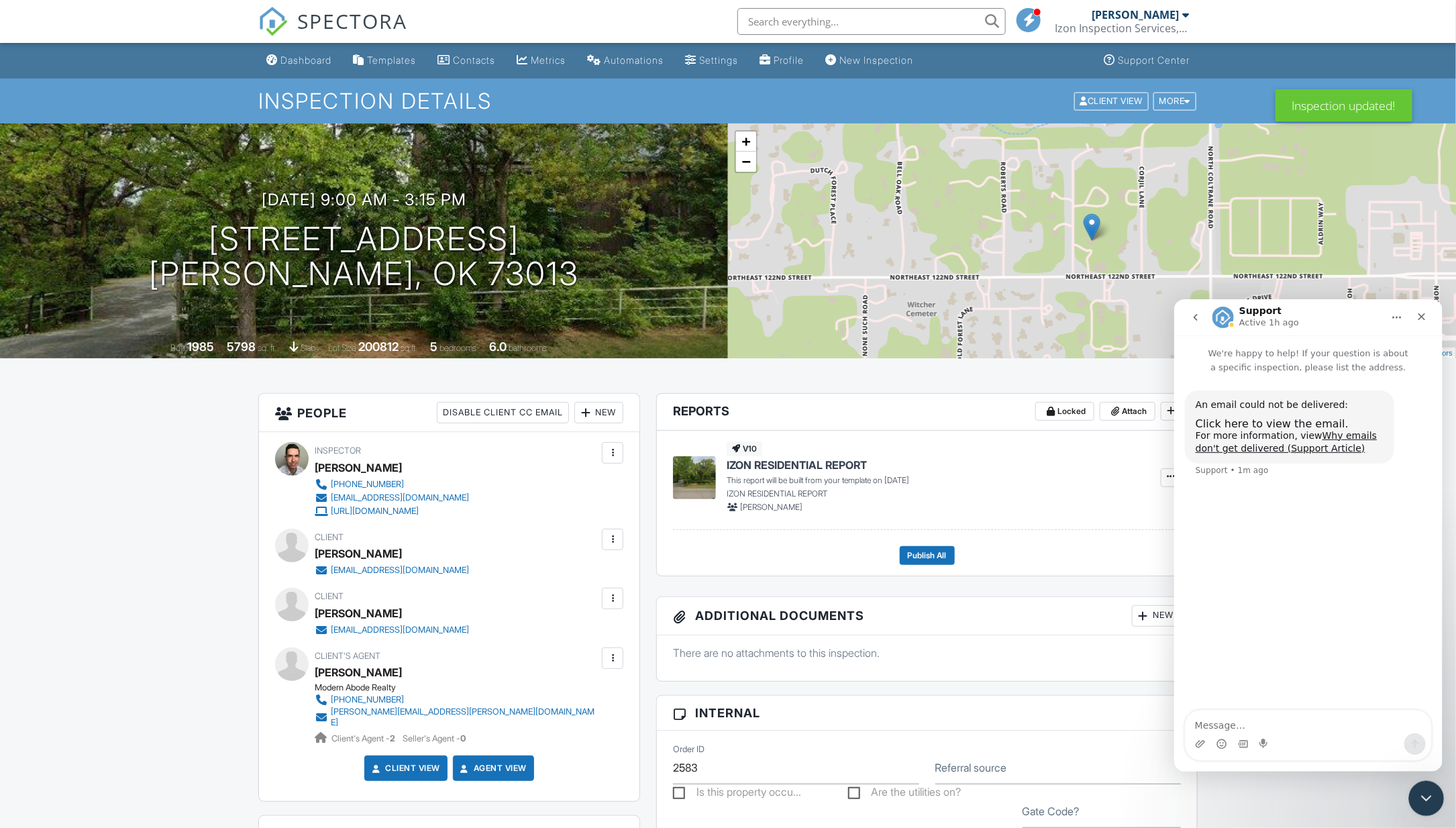
click at [1426, 794] on icon "Close Intercom Messenger" at bounding box center [1425, 797] width 16 height 16
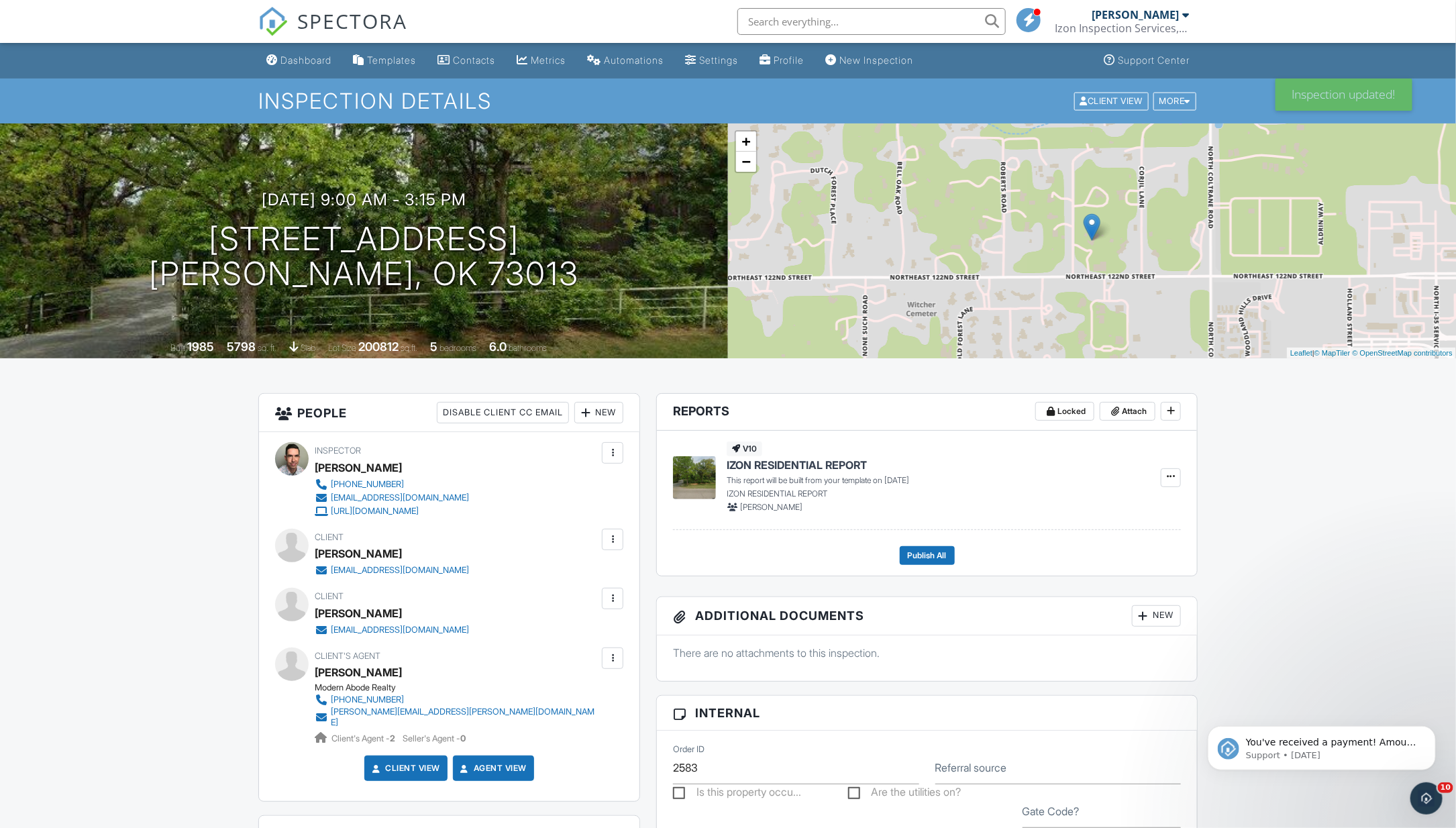
click at [1381, 703] on div "You've received a payment! Amount $615.00 Fee $17.21 Net $597.79 Transaction # …" at bounding box center [1321, 685] width 247 height 168
click at [301, 59] on div "Dashboard" at bounding box center [306, 60] width 51 height 11
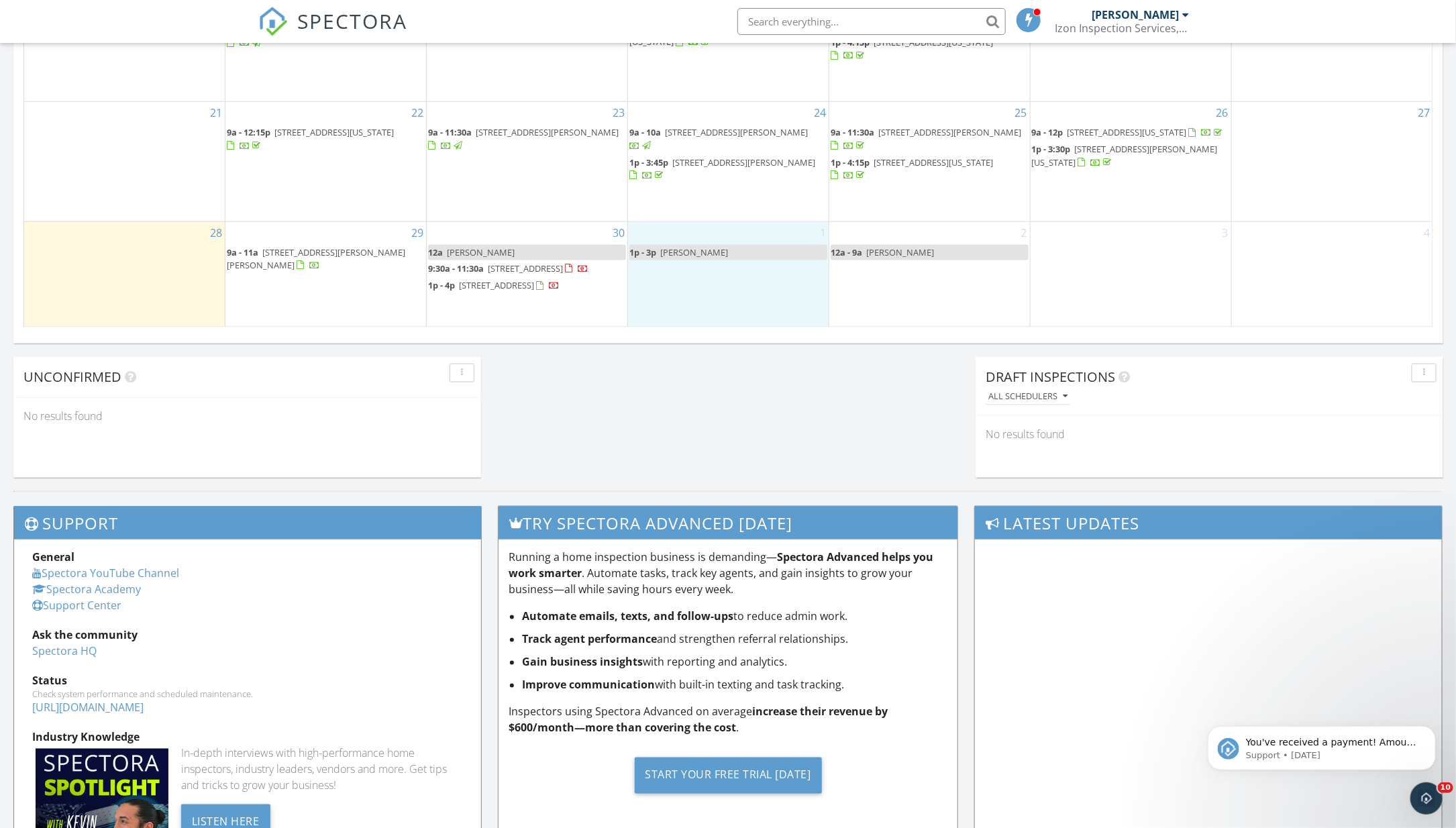
click at [697, 298] on div "1 1p - 3p [PERSON_NAME]" at bounding box center [728, 275] width 201 height 105
click at [744, 241] on link "Inspection" at bounding box center [726, 237] width 69 height 22
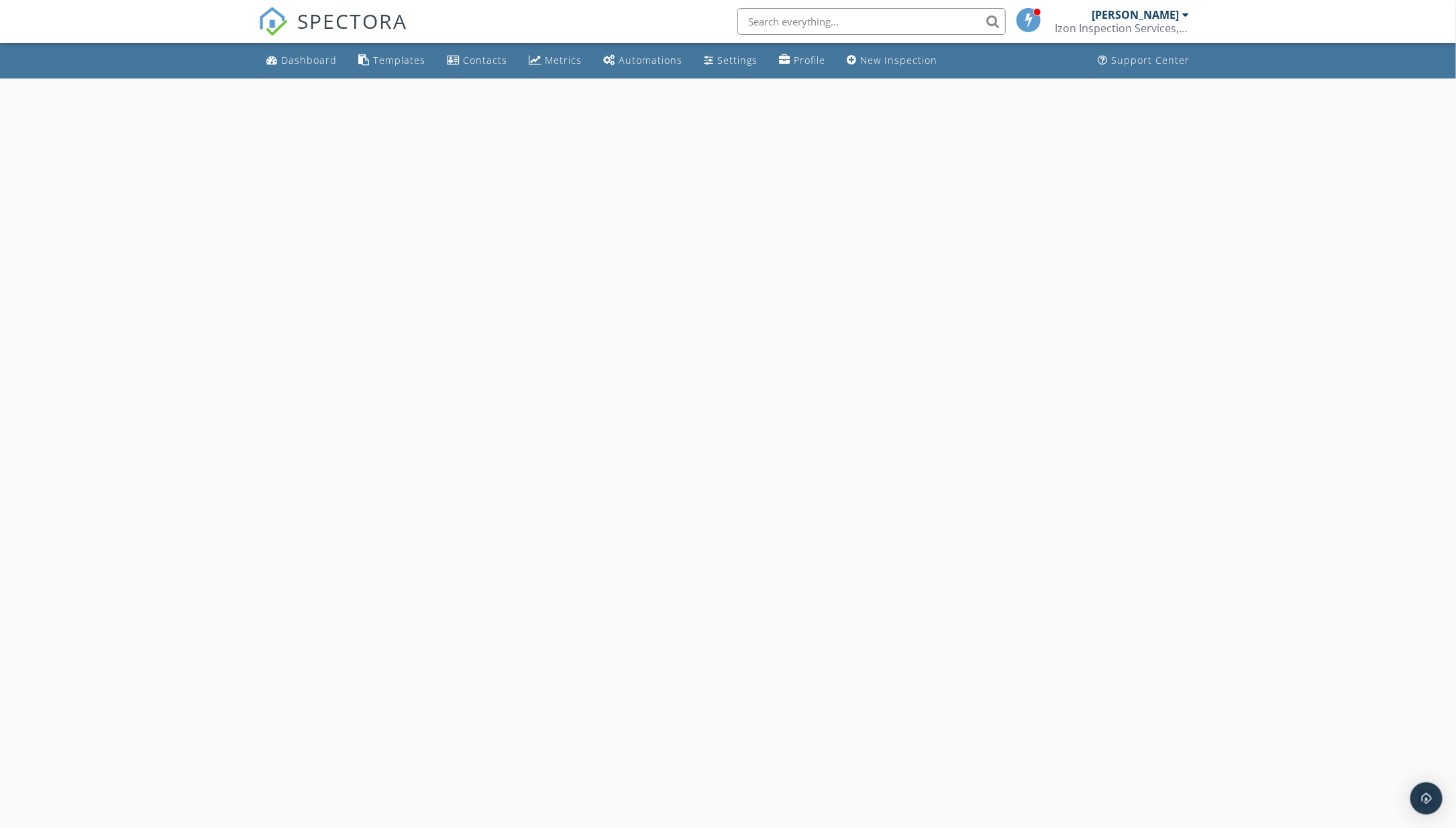
select select "9"
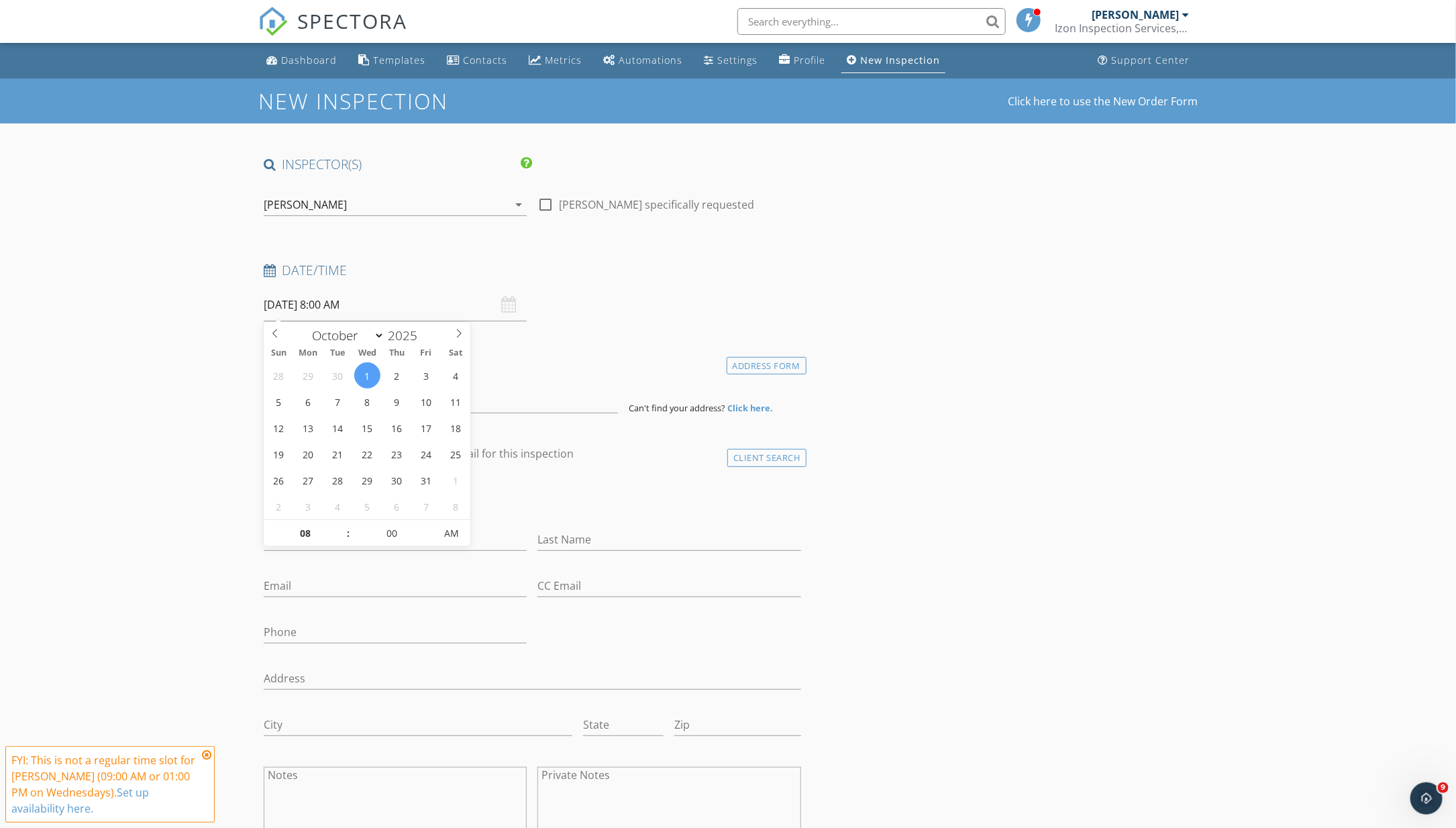
click at [382, 305] on input "[DATE] 8:00 AM" at bounding box center [395, 305] width 263 height 33
click at [321, 530] on input "08" at bounding box center [305, 534] width 83 height 27
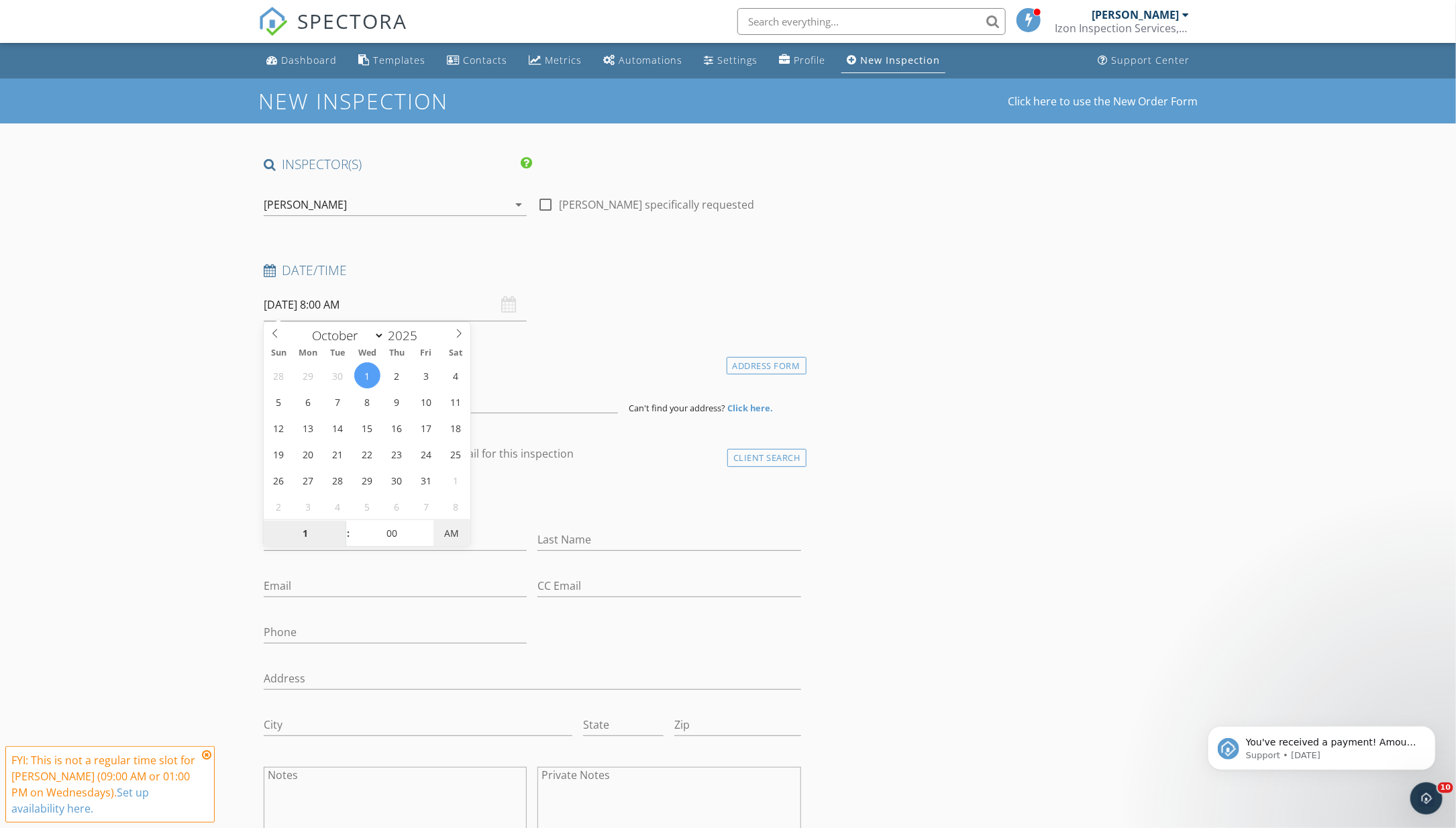
type input "01"
type input "[DATE] 1:00 PM"
click at [447, 540] on span "AM" at bounding box center [452, 534] width 37 height 27
click at [336, 405] on input at bounding box center [441, 397] width 355 height 33
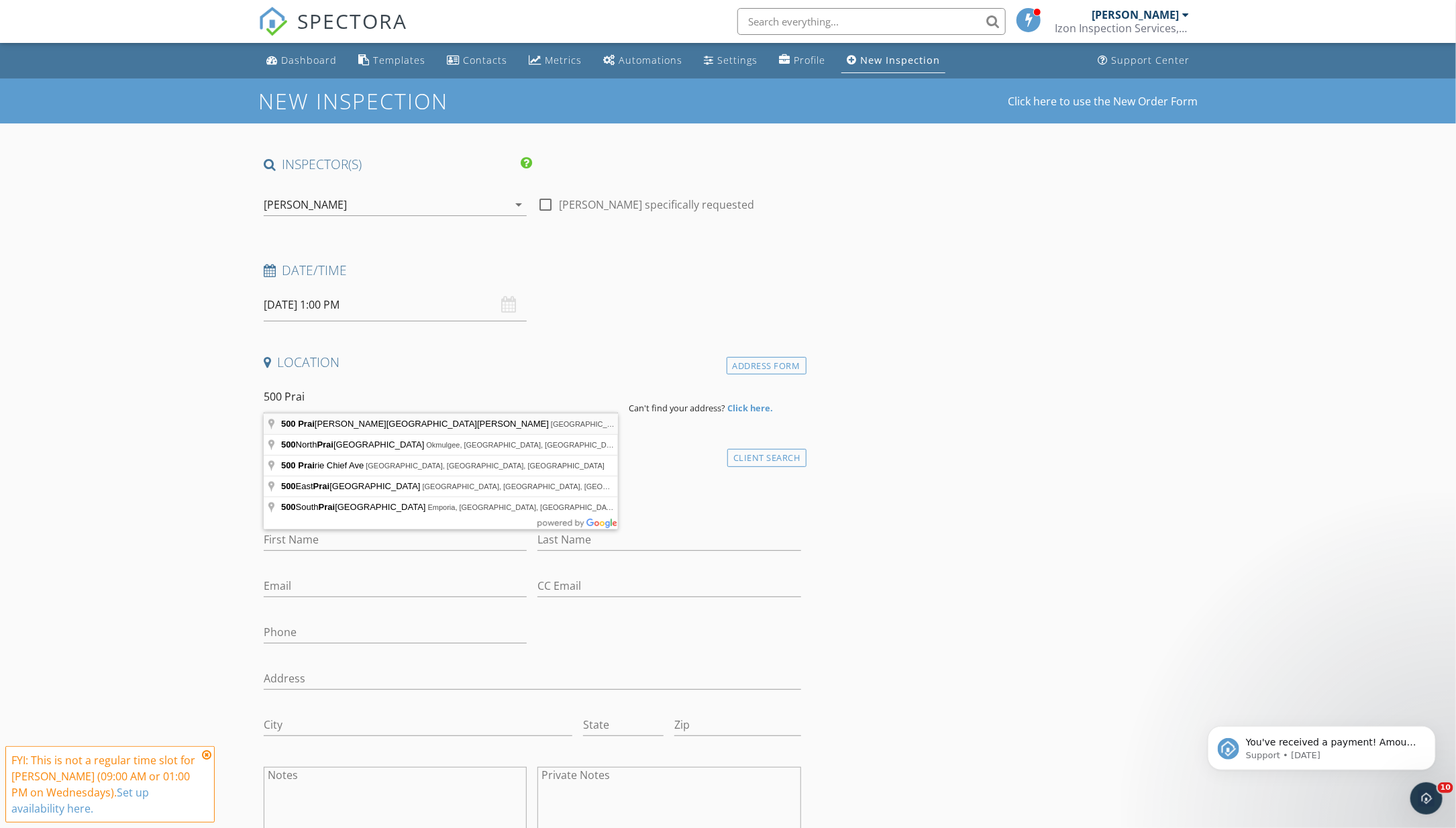
type input "[STREET_ADDRESS]"
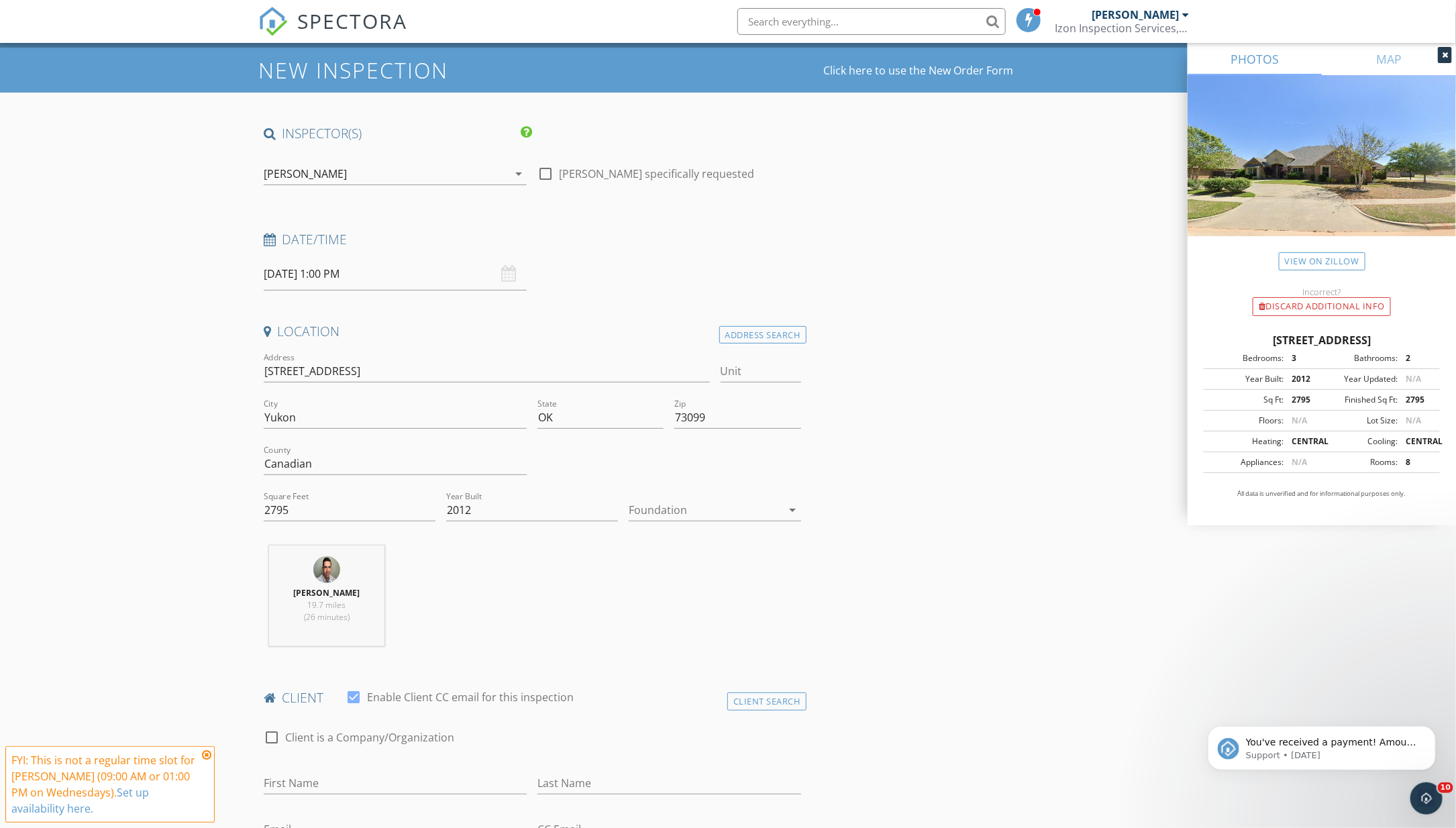
scroll to position [50, 0]
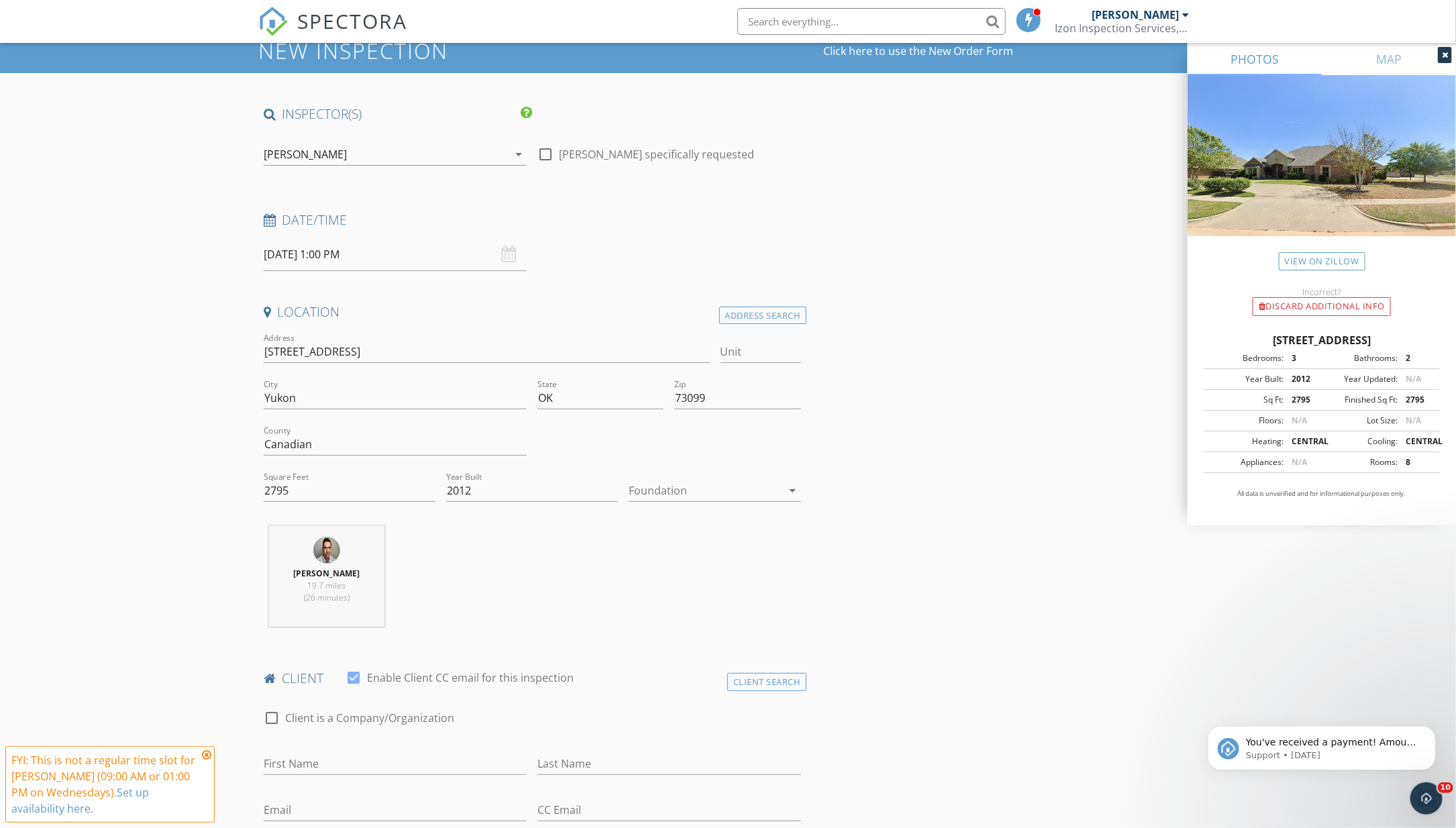
click at [705, 499] on div at bounding box center [705, 491] width 153 height 22
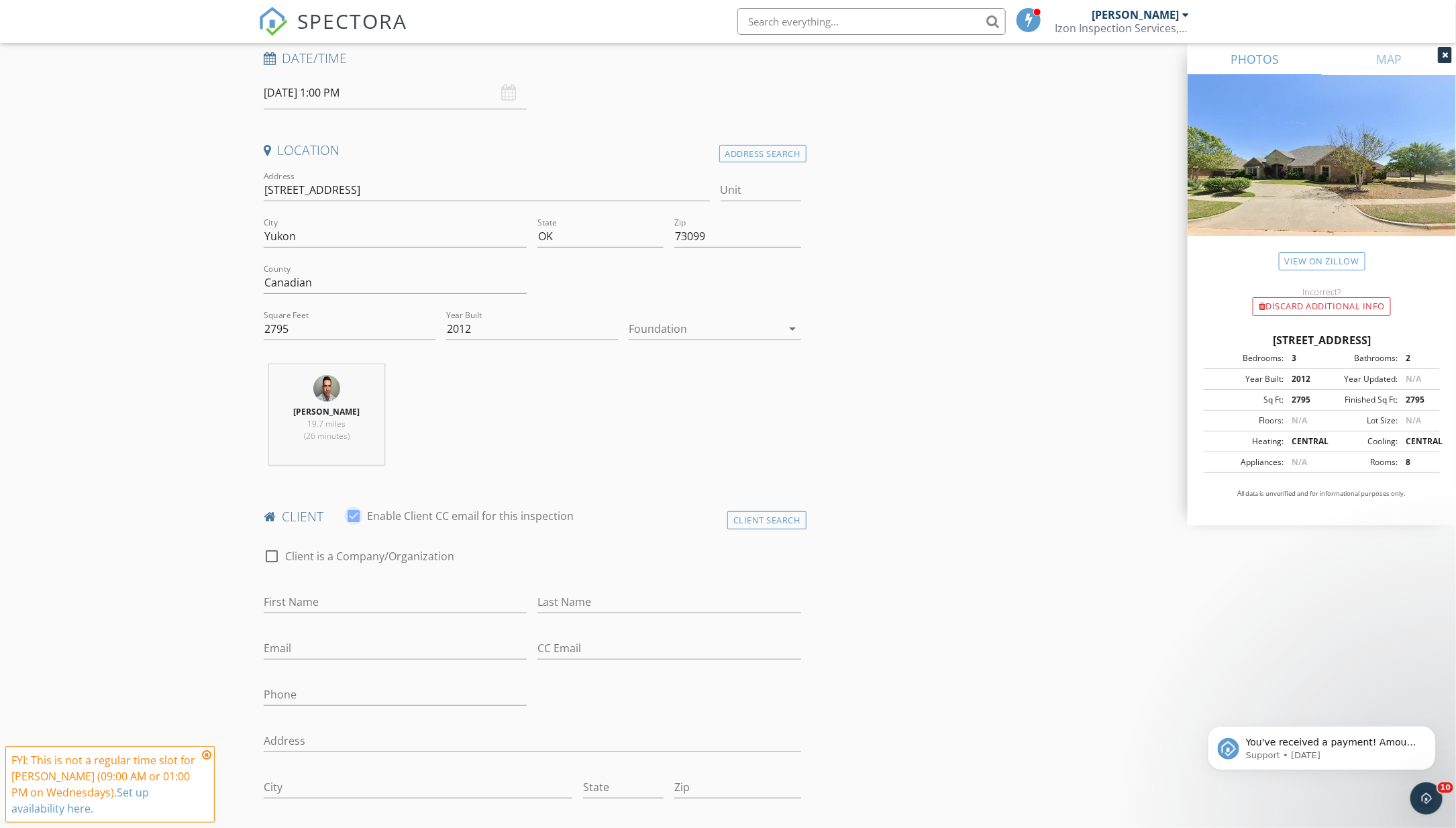
scroll to position [376, 0]
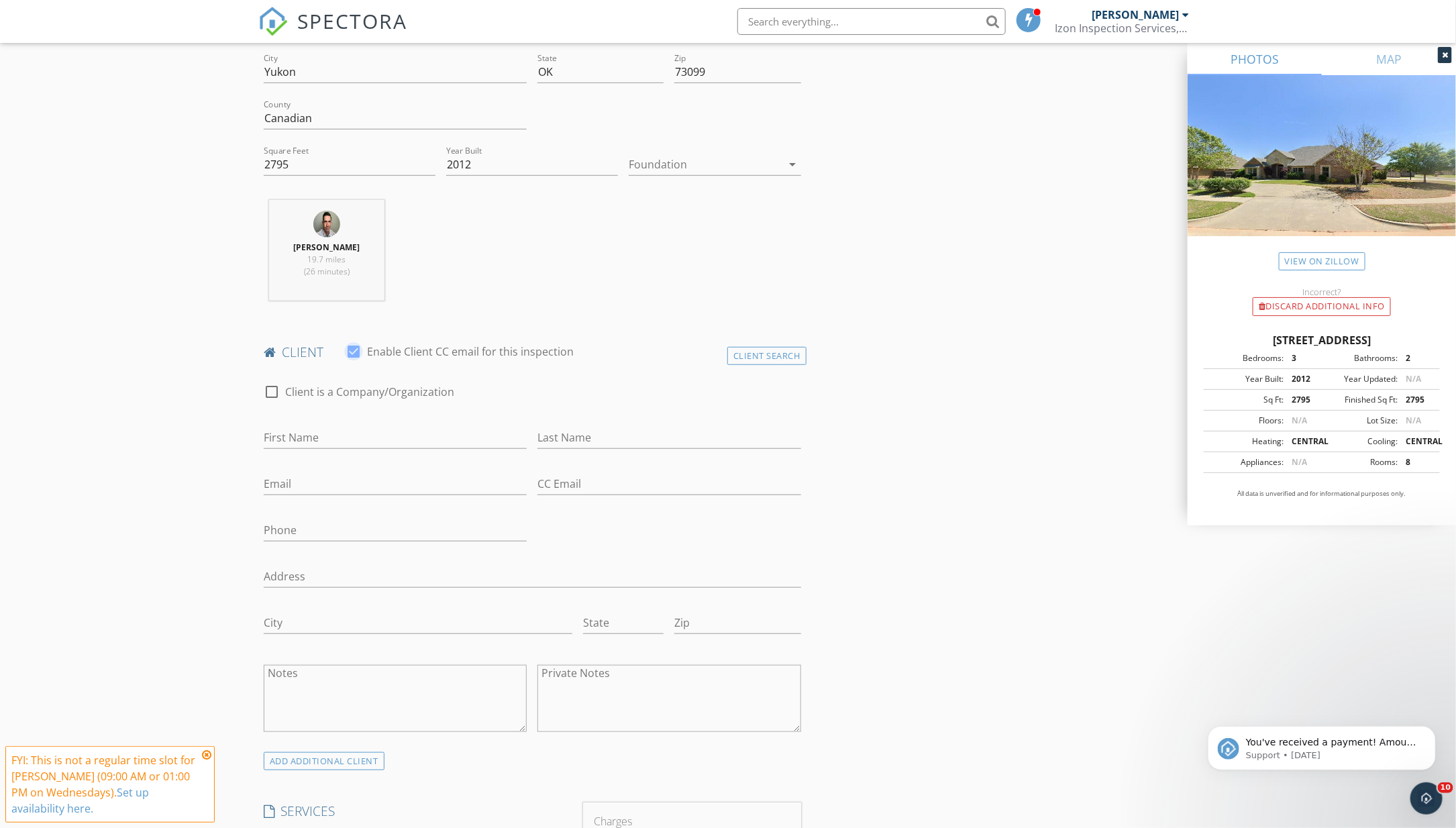
click at [697, 155] on div at bounding box center [705, 164] width 153 height 22
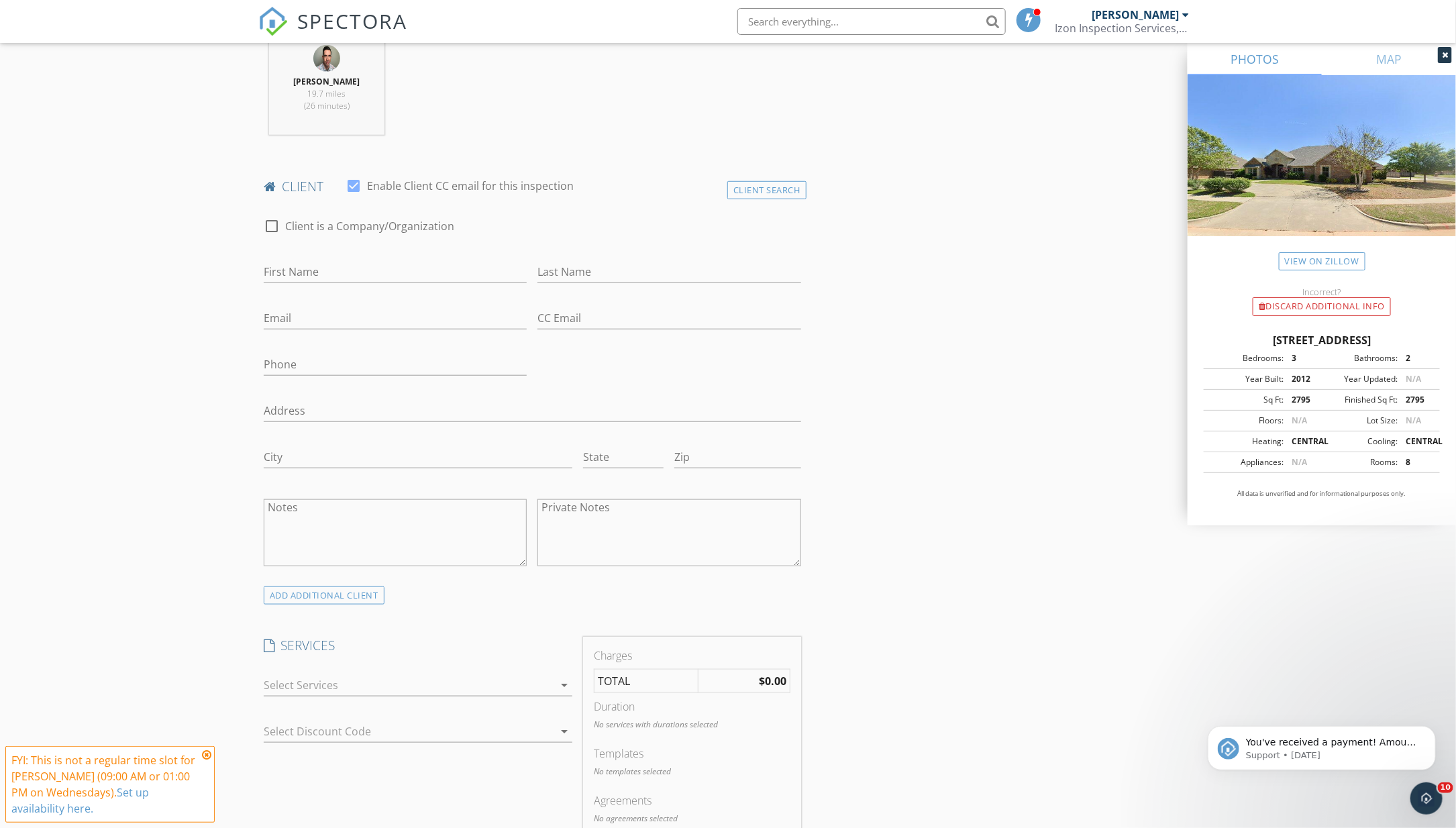
scroll to position [530, 0]
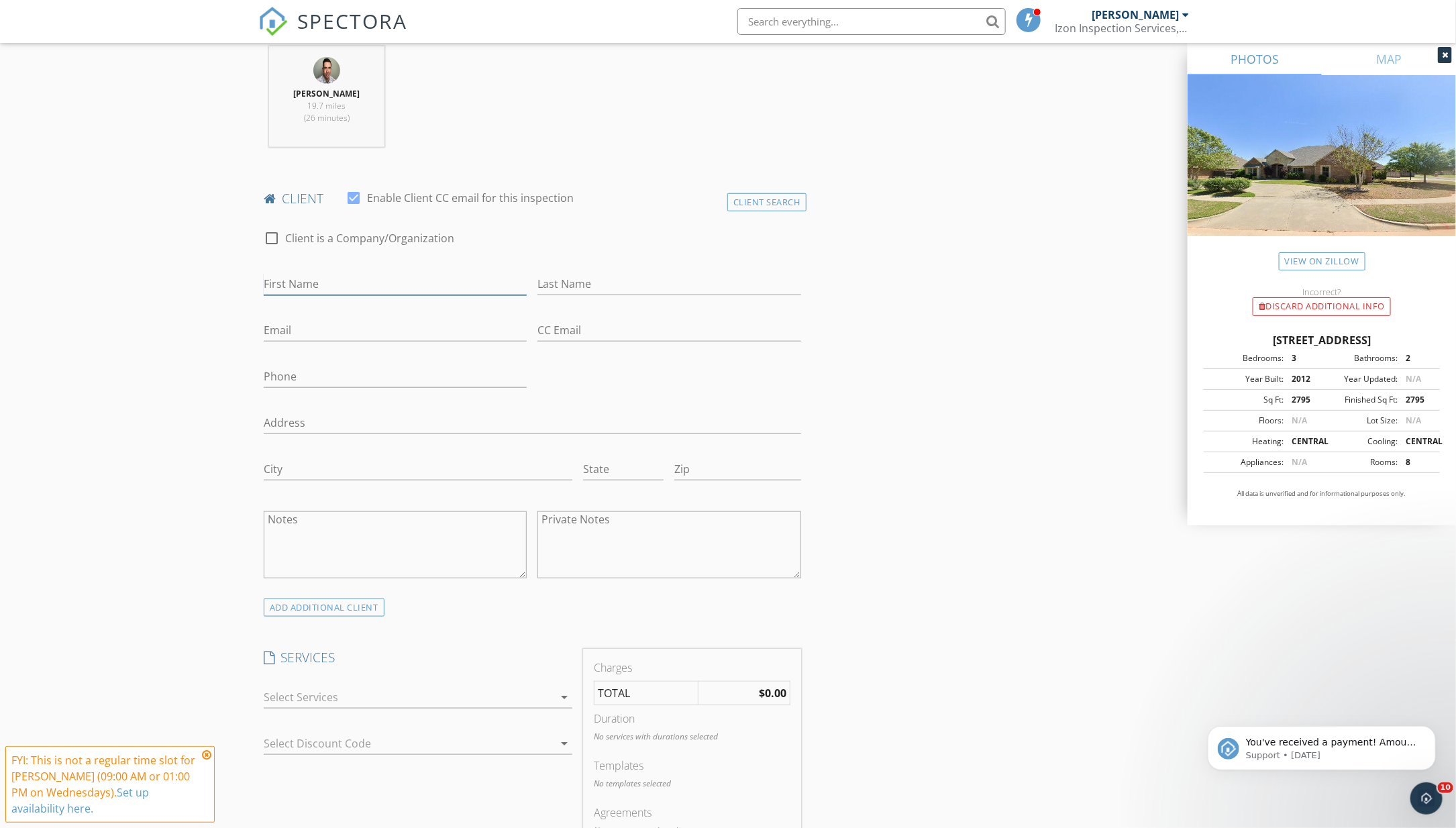
click at [438, 283] on input "First Name" at bounding box center [395, 284] width 263 height 22
type input "[PERSON_NAME]"
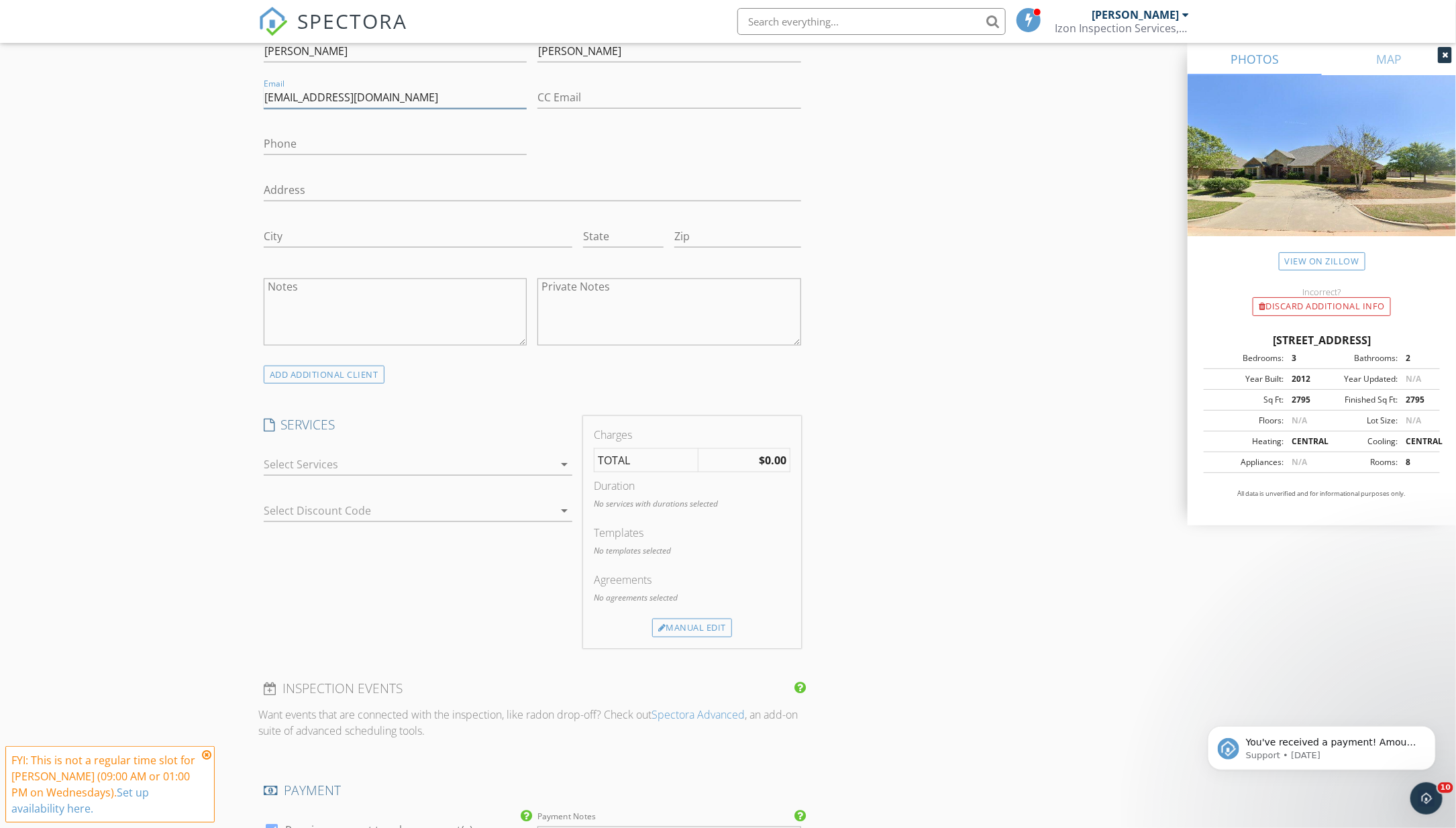
scroll to position [864, 0]
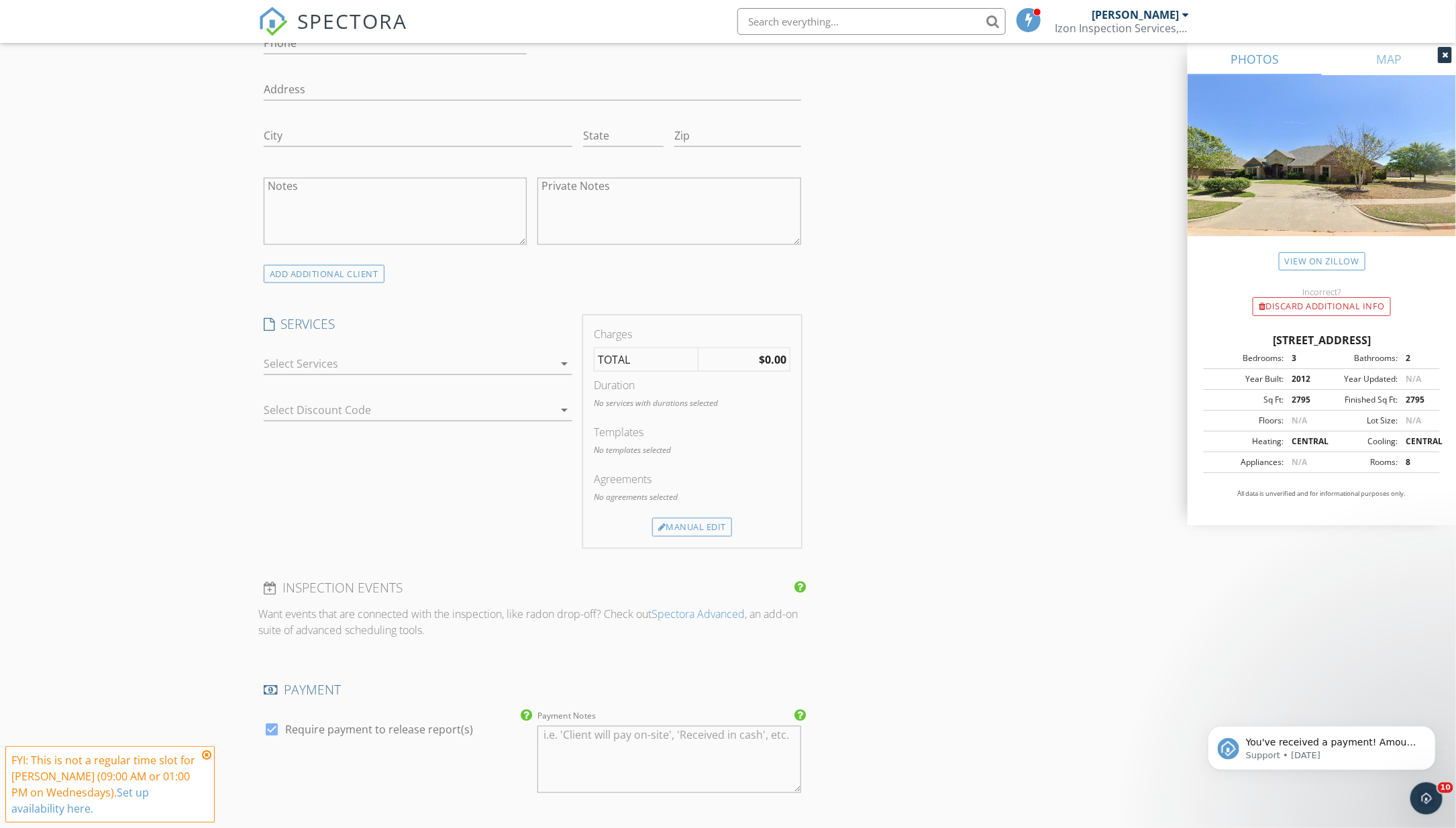
type input "[EMAIL_ADDRESS][DOMAIN_NAME]"
click at [508, 362] on div at bounding box center [408, 364] width 290 height 22
click at [508, 362] on div "GENERAL HOME INSPECTION WHOLE HOUSE INSPECTION (GENERAL)" at bounding box center [432, 375] width 261 height 43
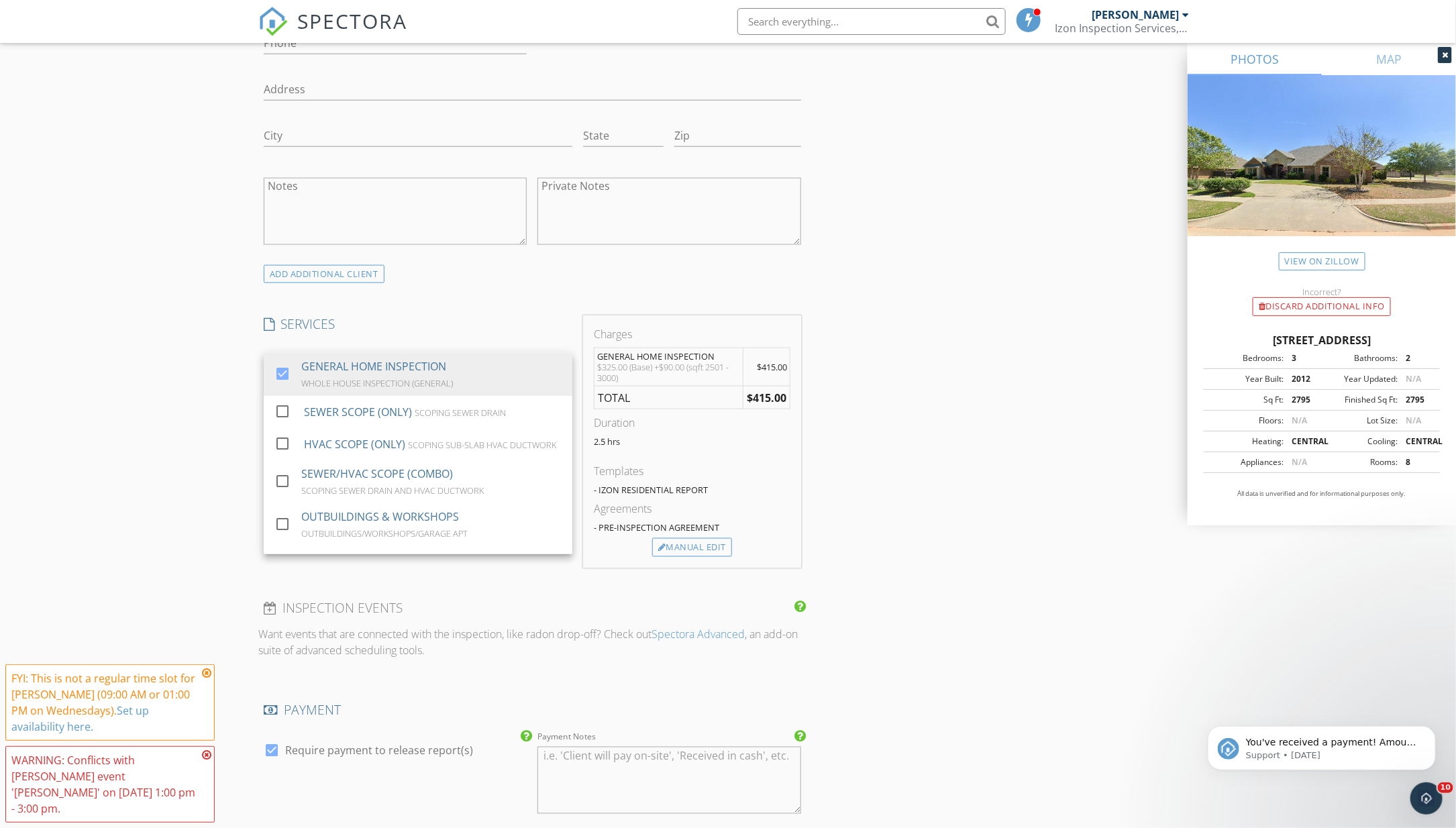
click at [81, 362] on div "New Inspection Click here to use the New Order Form INSPECTOR(S) check_box Keyt…" at bounding box center [728, 443] width 1456 height 2456
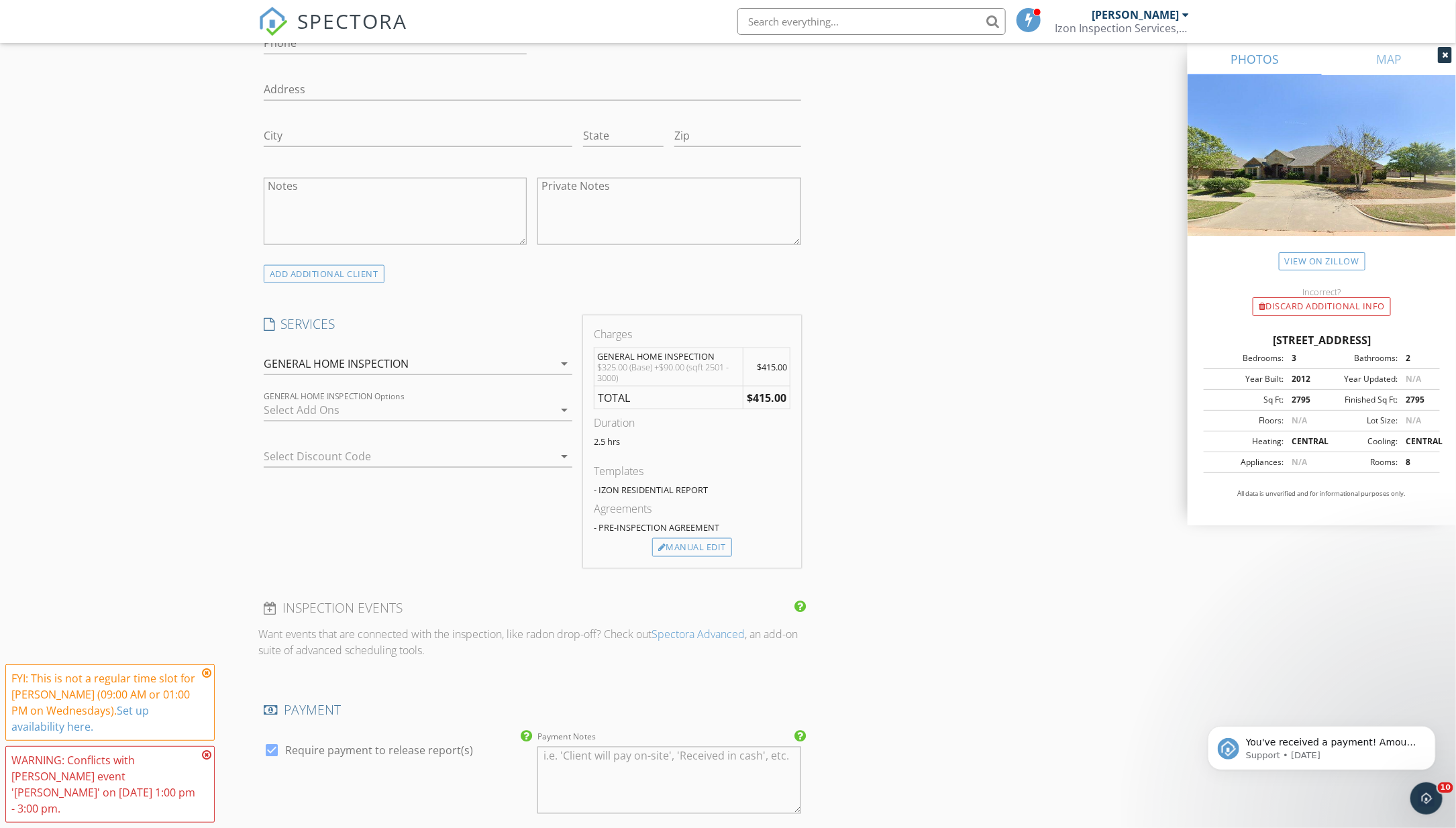
click at [402, 402] on div at bounding box center [408, 410] width 290 height 22
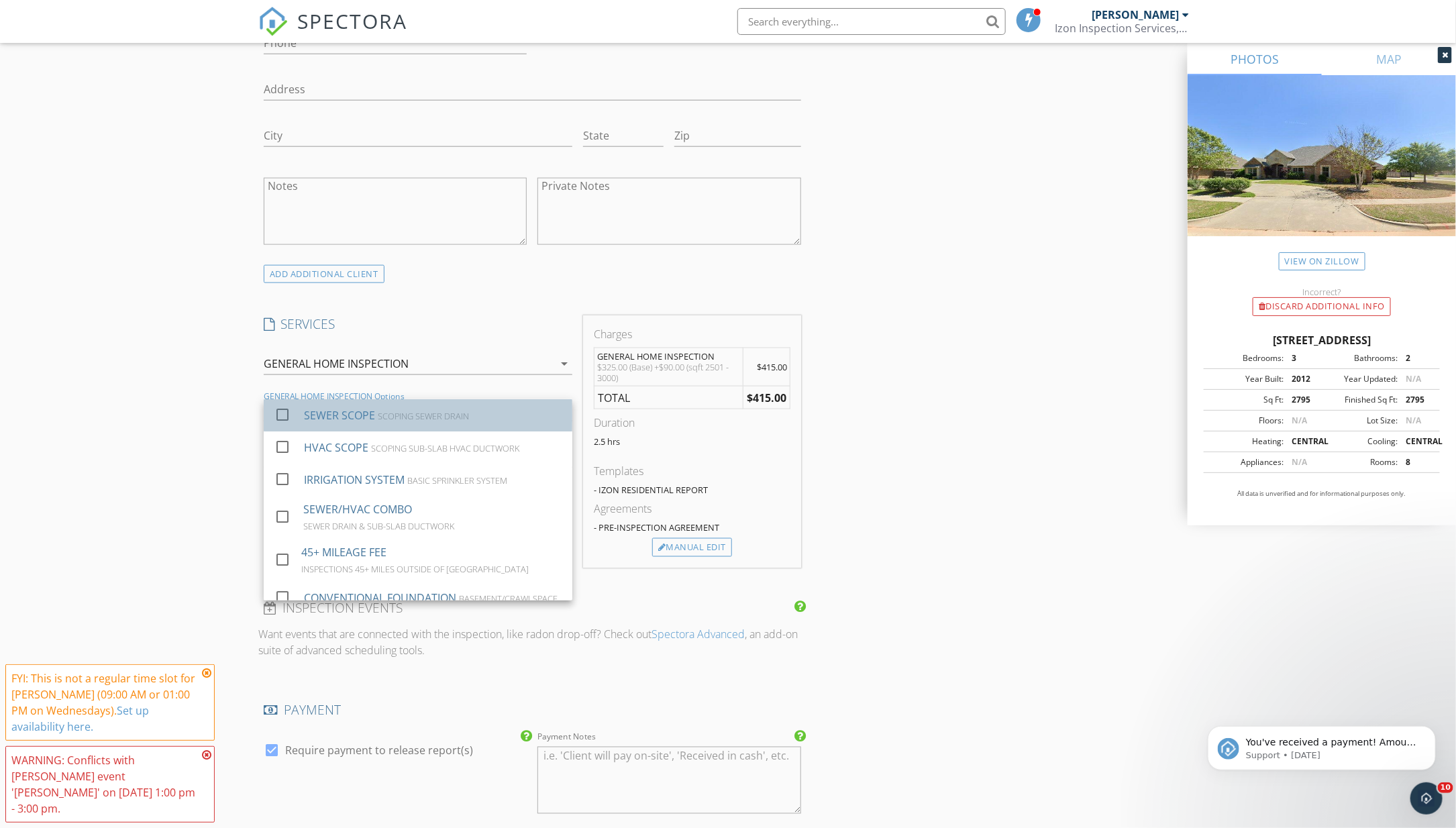
click at [401, 421] on div "SEWER SCOPE SCOPING SEWER DRAIN" at bounding box center [432, 415] width 258 height 27
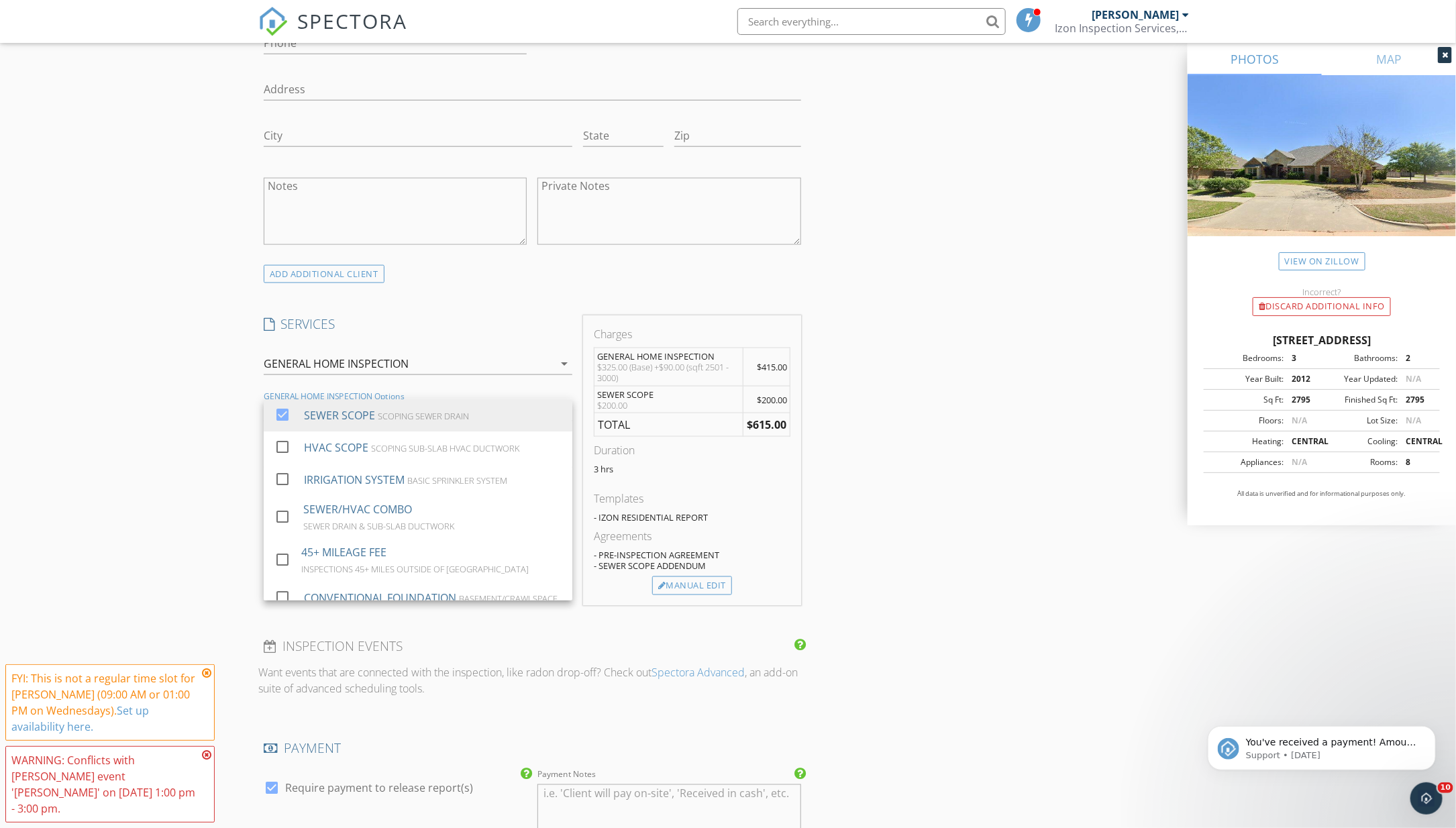
click at [102, 476] on div "New Inspection Click here to use the New Order Form INSPECTOR(S) check_box Keyt…" at bounding box center [728, 461] width 1456 height 2494
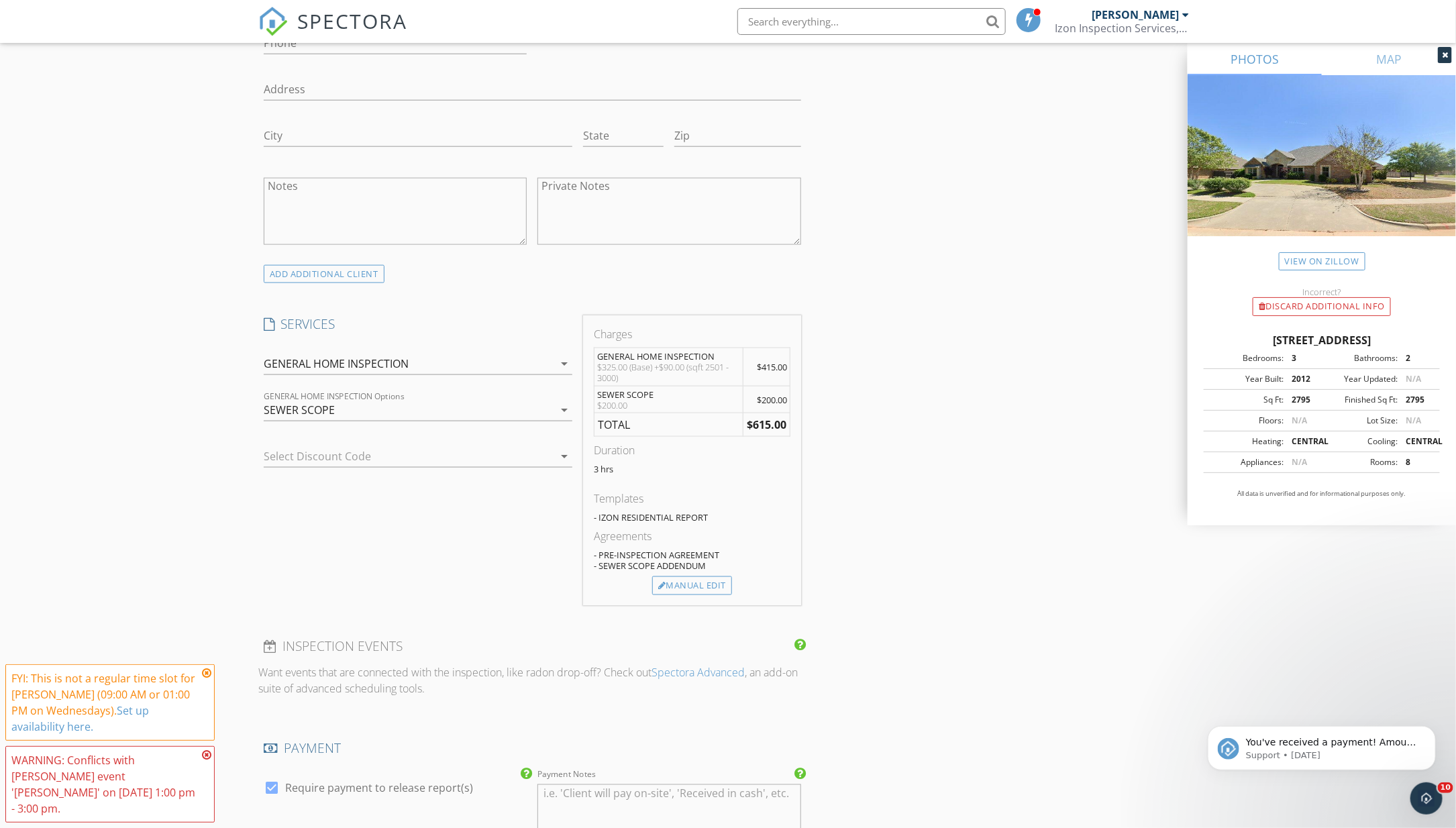
click at [493, 458] on div at bounding box center [399, 456] width 271 height 22
click at [174, 575] on div "New Inspection Click here to use the New Order Form INSPECTOR(S) check_box Keyt…" at bounding box center [728, 461] width 1456 height 2494
click at [726, 582] on div "Manual Edit" at bounding box center [692, 585] width 80 height 19
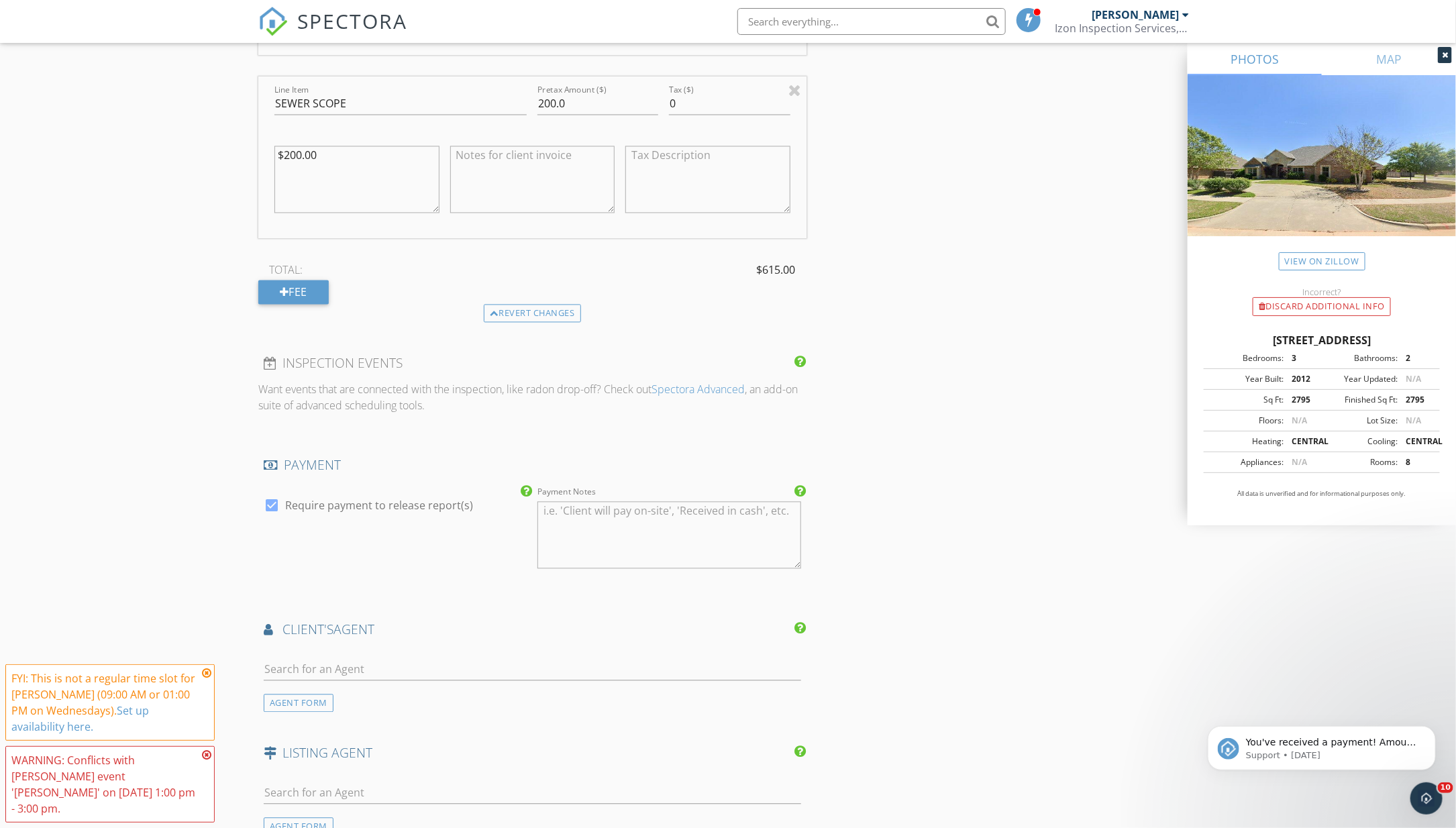
scroll to position [1430, 0]
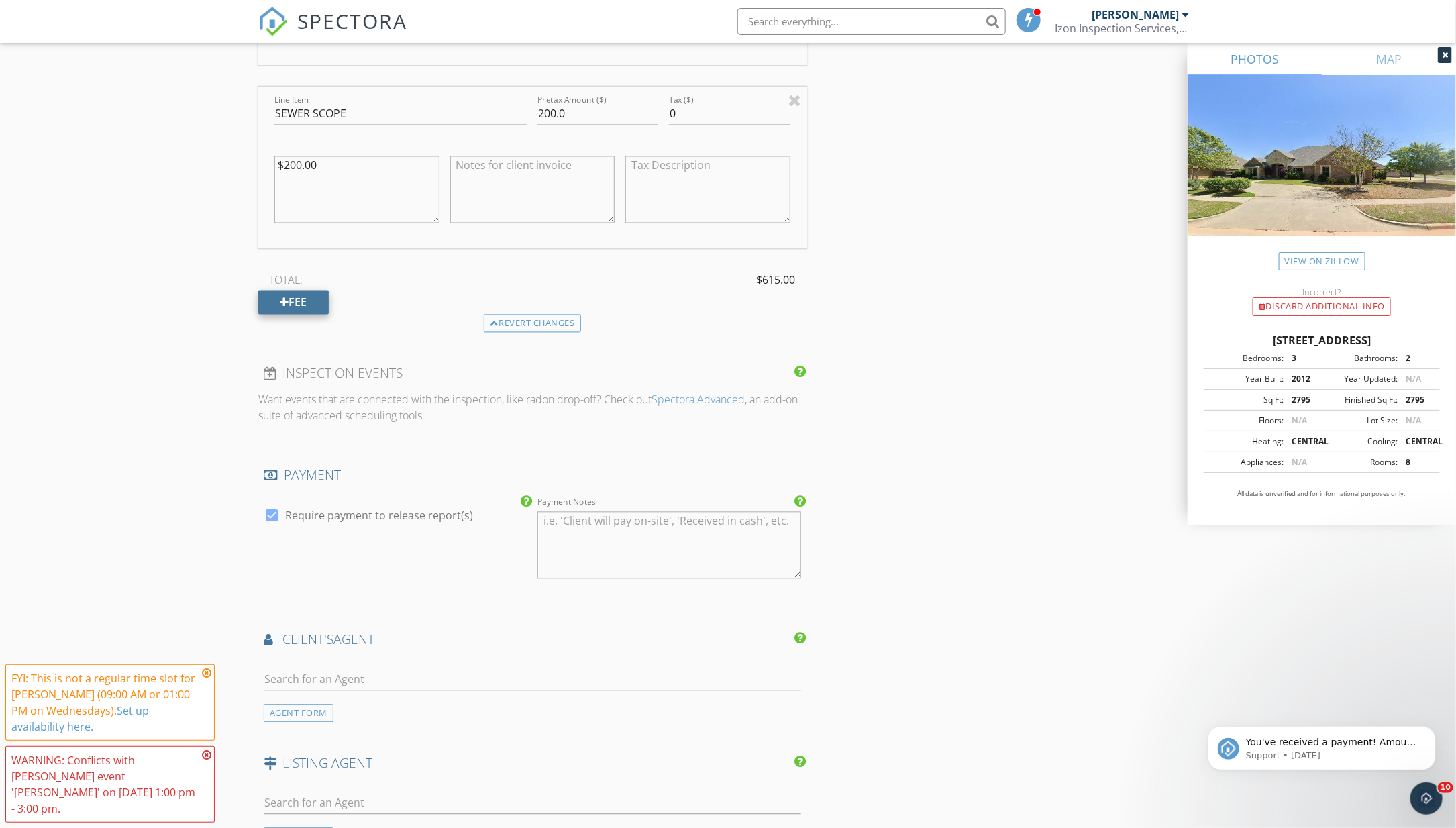
click at [314, 290] on div "Fee" at bounding box center [293, 302] width 70 height 24
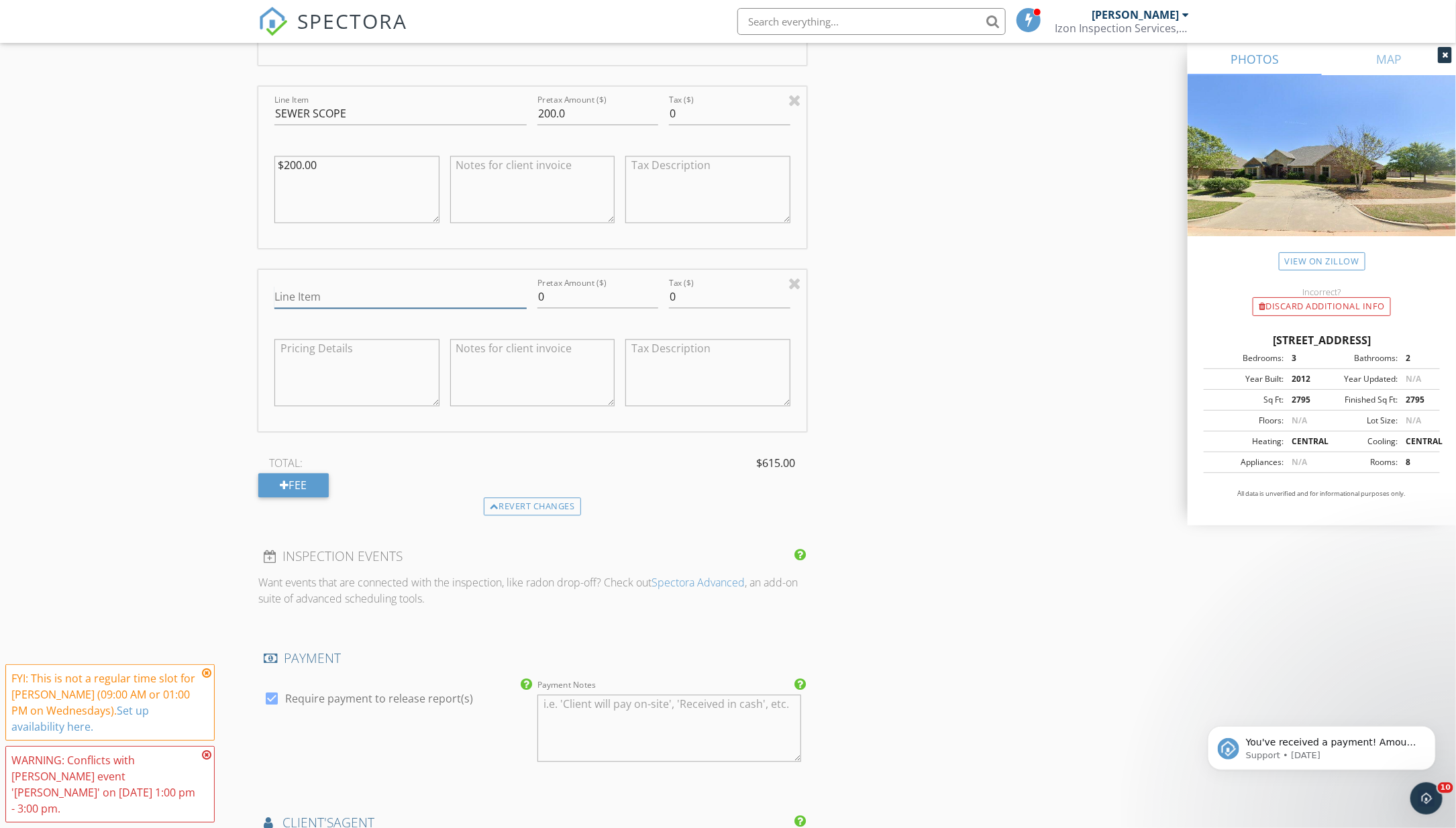
click at [379, 296] on input "Line Item" at bounding box center [401, 298] width 252 height 22
type input "HOMES FOR HEROES DISCOUNT"
type input "-115.00"
click at [922, 467] on div "INSPECTOR(S) check_box Keyth Howry PRIMARY Keyth Howry arrow_drop_down check_bo…" at bounding box center [728, 157] width 939 height 2861
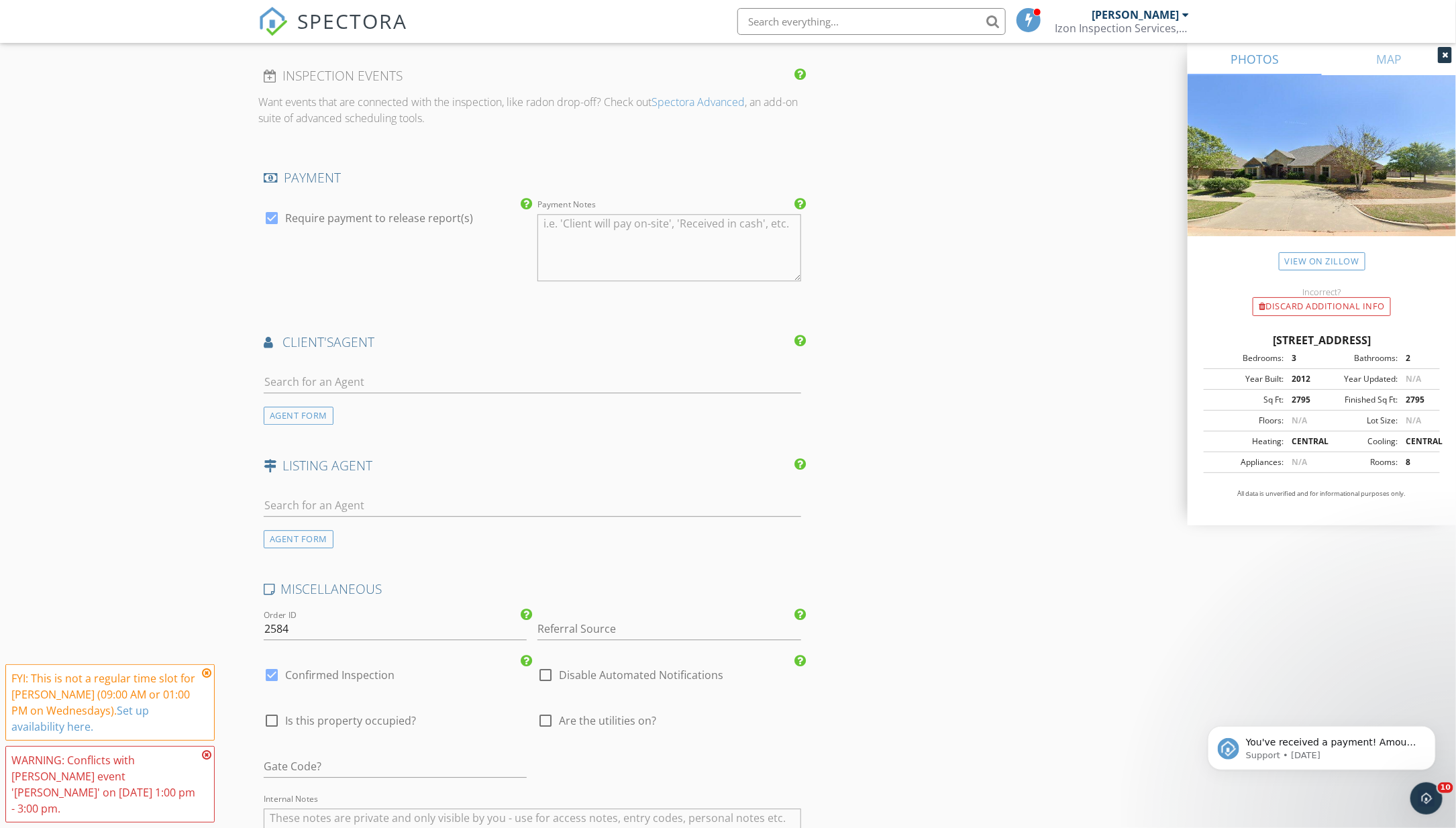
scroll to position [1914, 0]
click at [458, 382] on input "text" at bounding box center [532, 379] width 538 height 22
type input "[PERSON_NAME]"
click at [453, 406] on li "Chuck Gooch EPIC REAL ESTATE" at bounding box center [532, 409] width 536 height 37
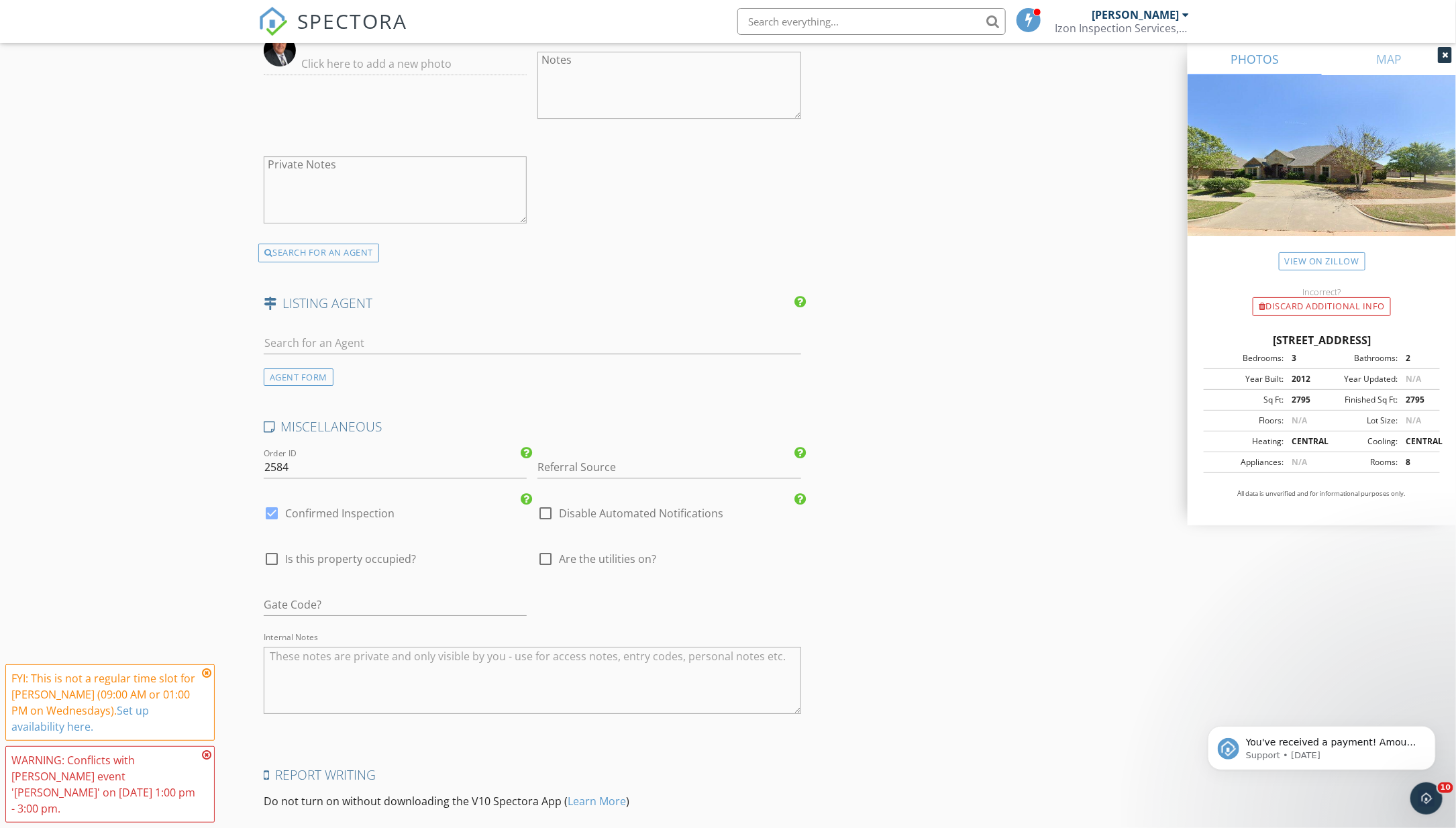
scroll to position [2612, 0]
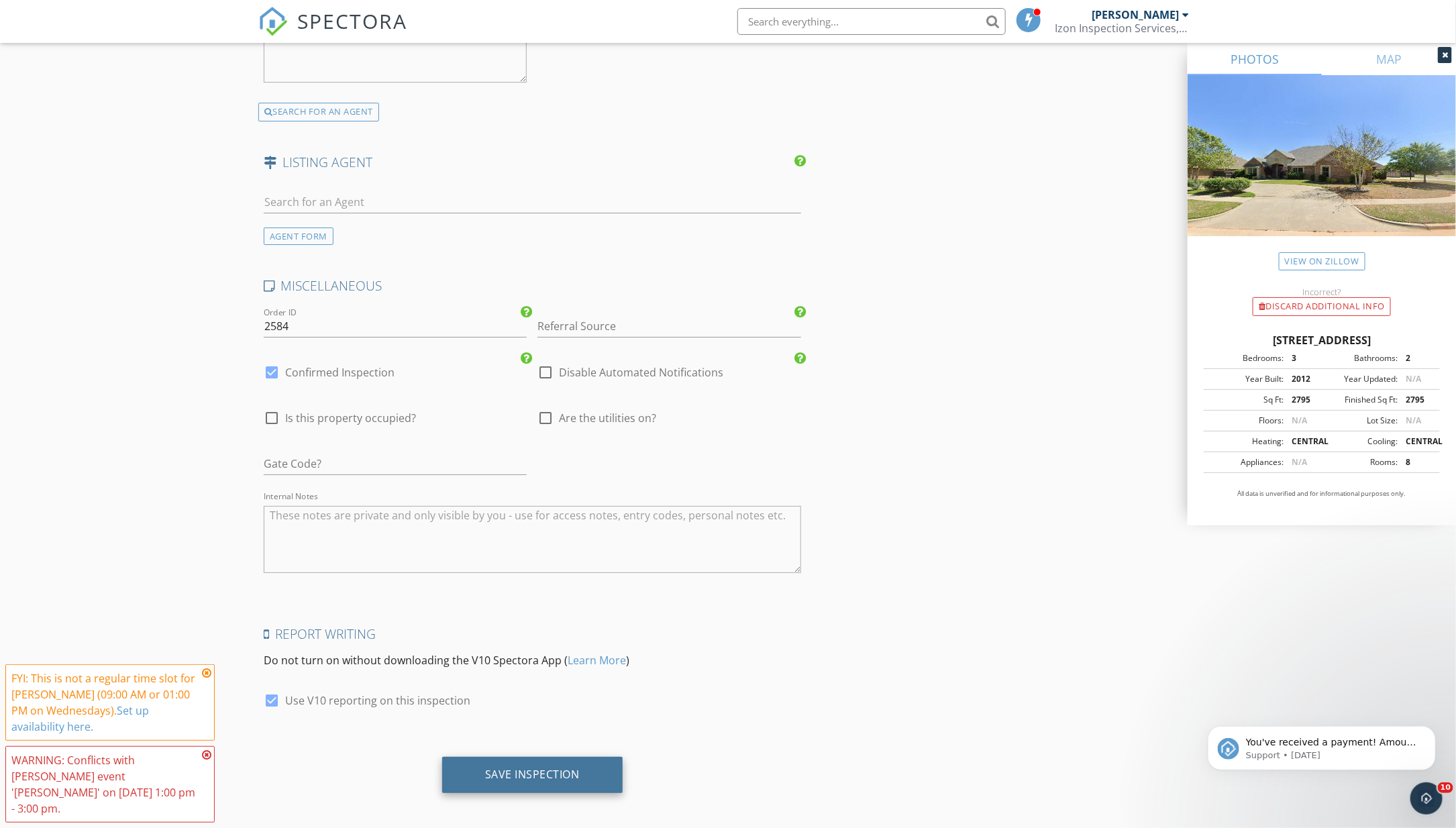
click at [607, 762] on div "Save Inspection" at bounding box center [532, 775] width 181 height 37
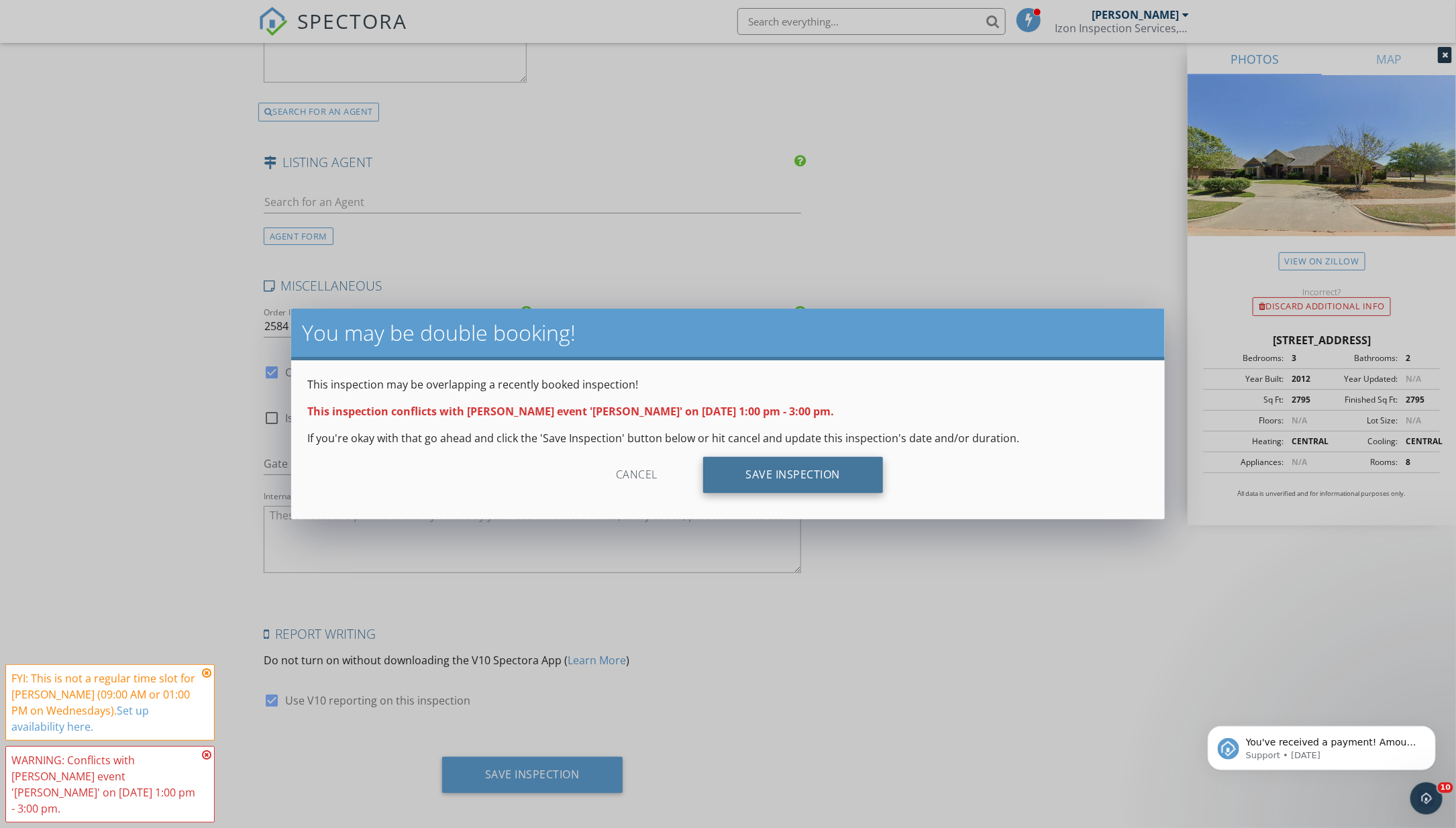
click at [797, 485] on div "Save Inspection" at bounding box center [794, 475] width 181 height 37
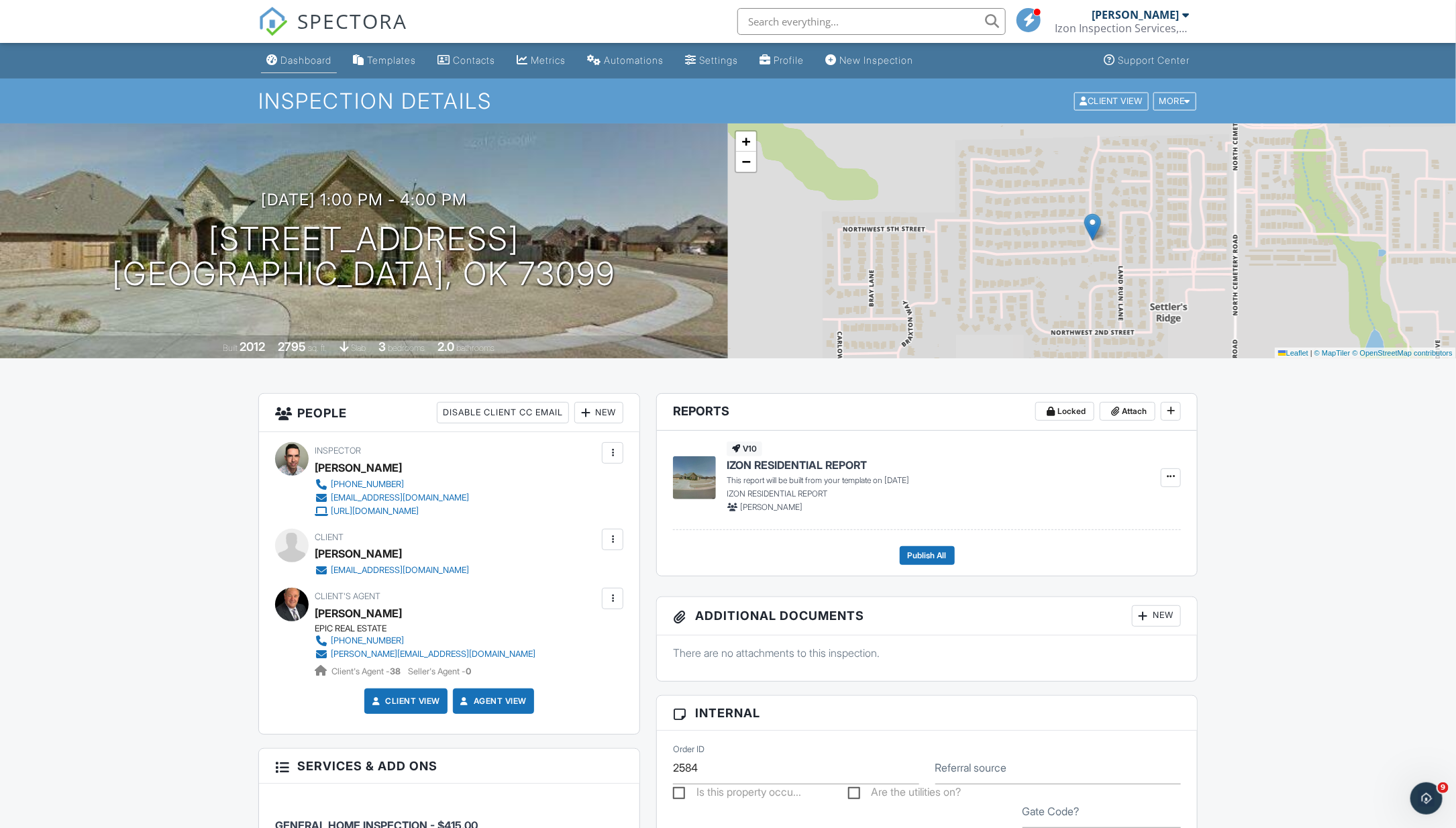
click at [315, 63] on div "Dashboard" at bounding box center [306, 60] width 51 height 11
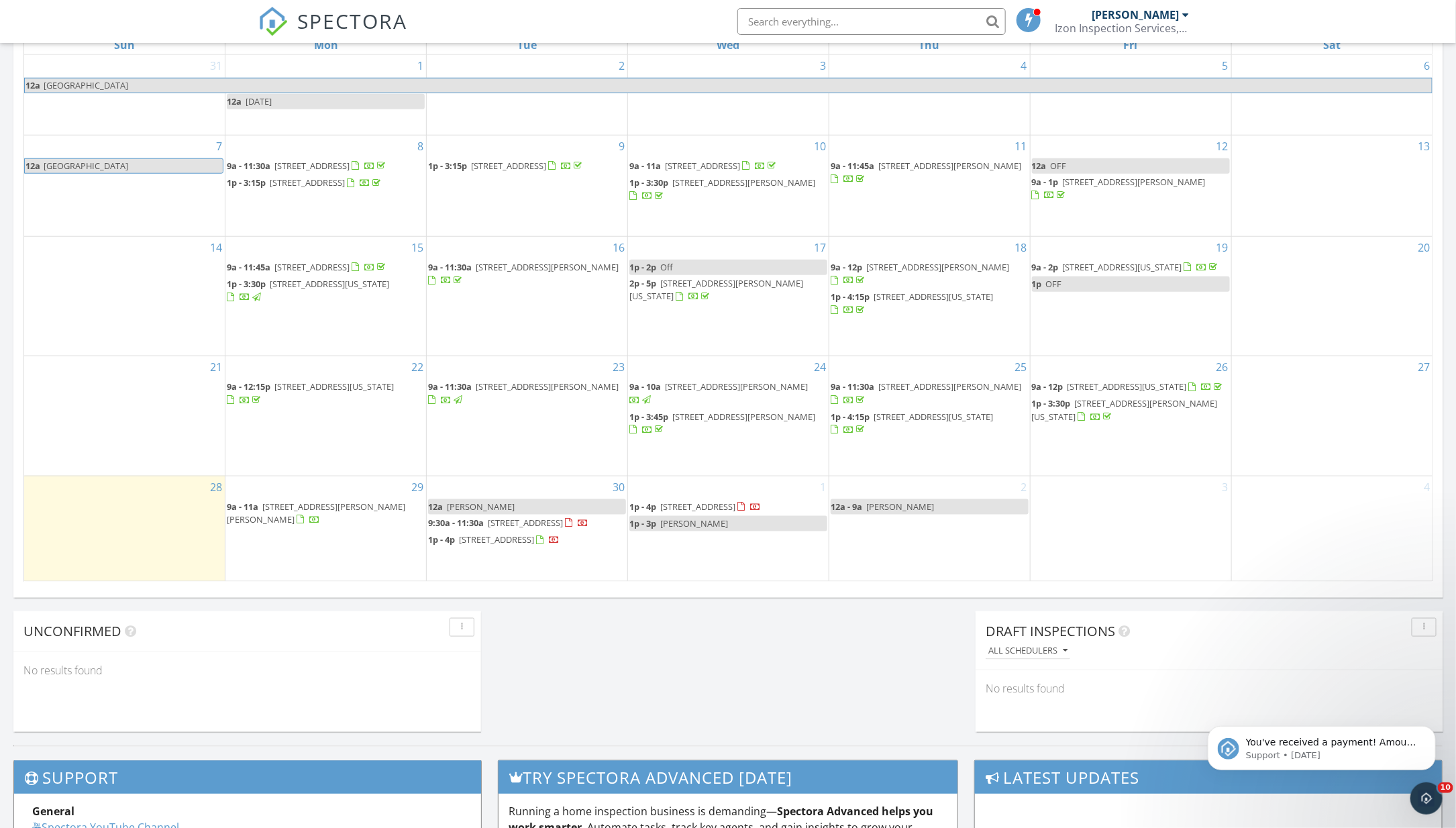
scroll to position [682, 0]
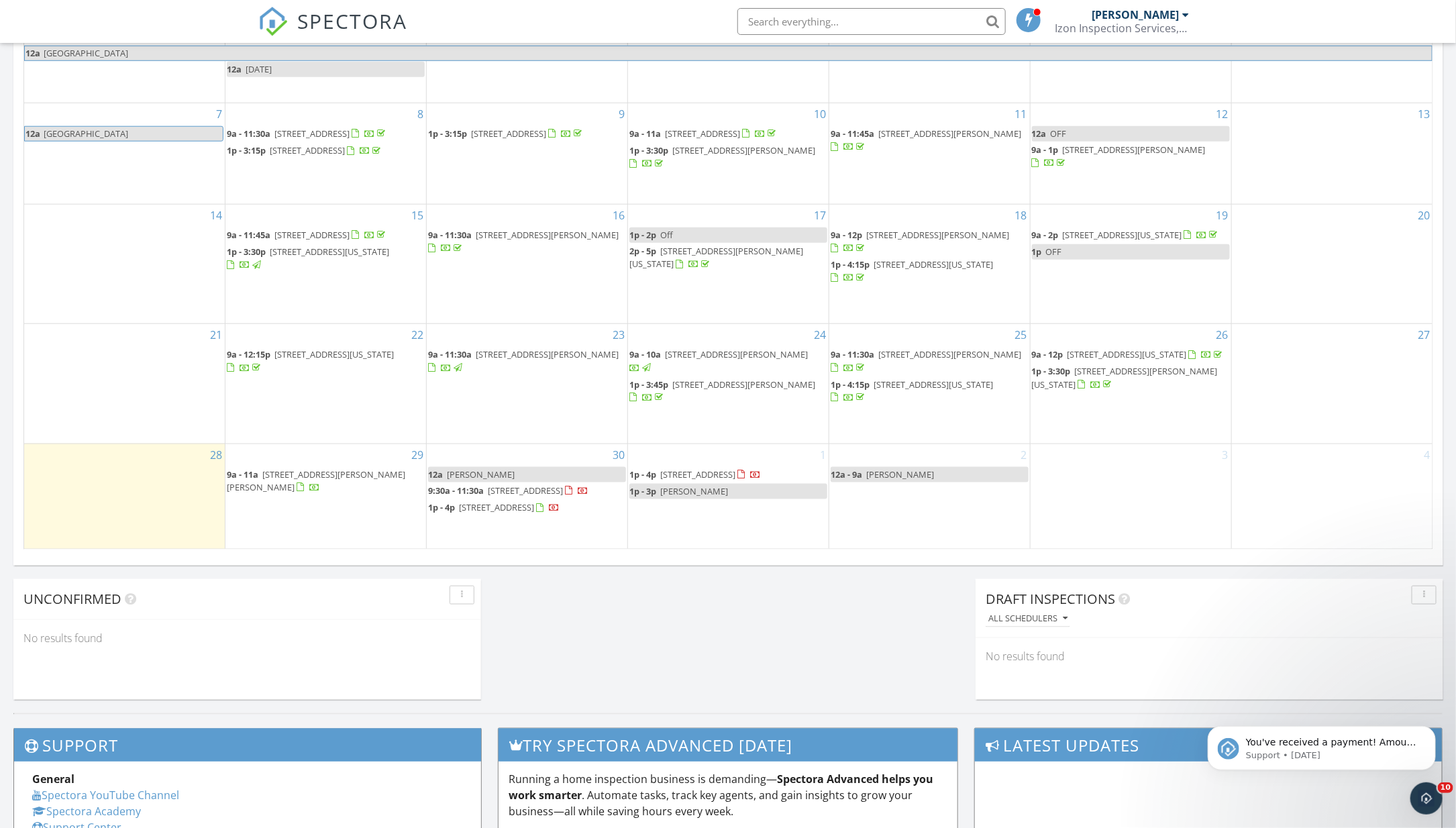
click at [730, 488] on div "1 1p - 4p [STREET_ADDRESS] 1p - 3p [PERSON_NAME]" at bounding box center [728, 497] width 201 height 105
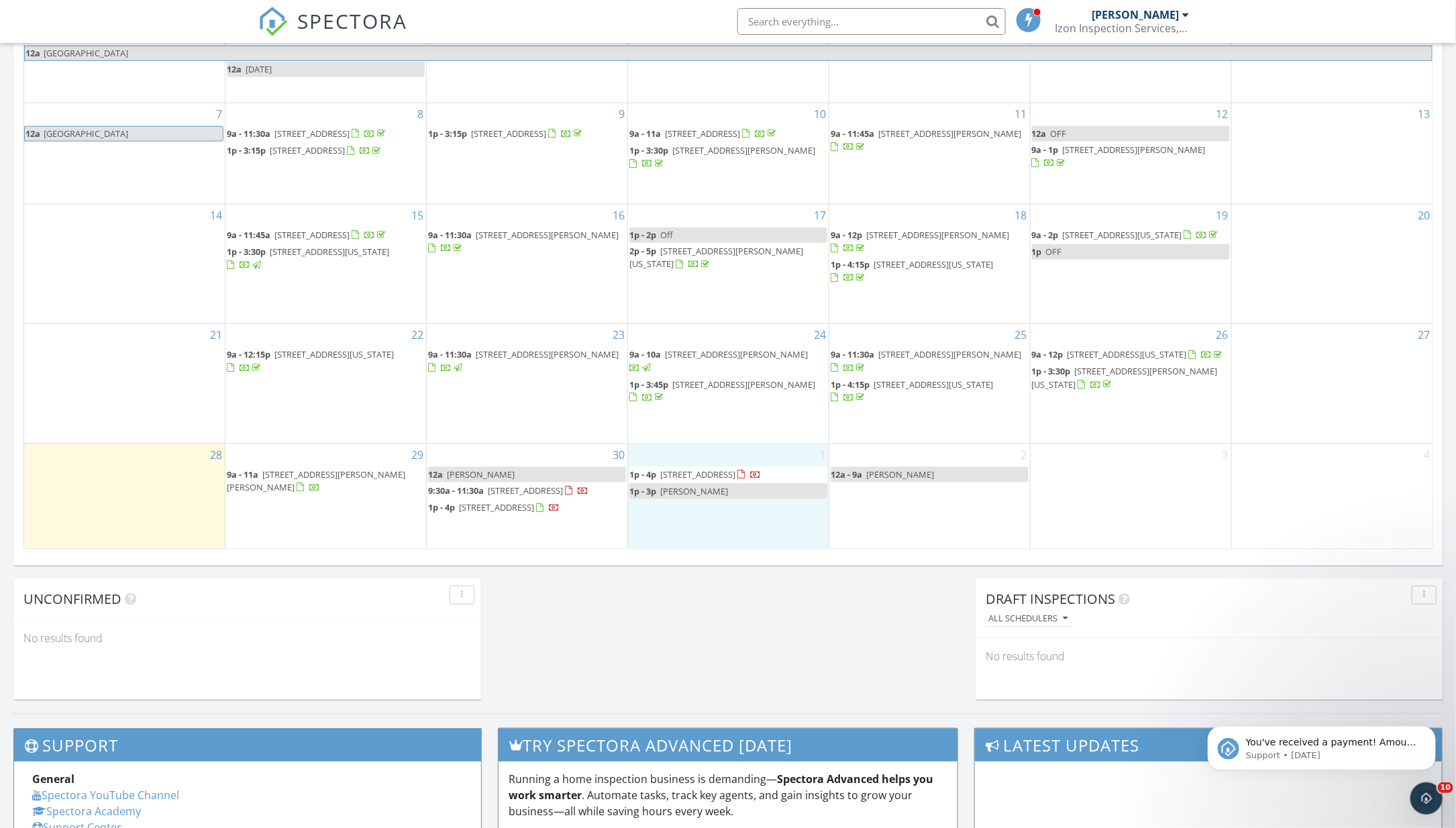
click at [648, 485] on span "1p - 3p" at bounding box center [643, 491] width 27 height 12
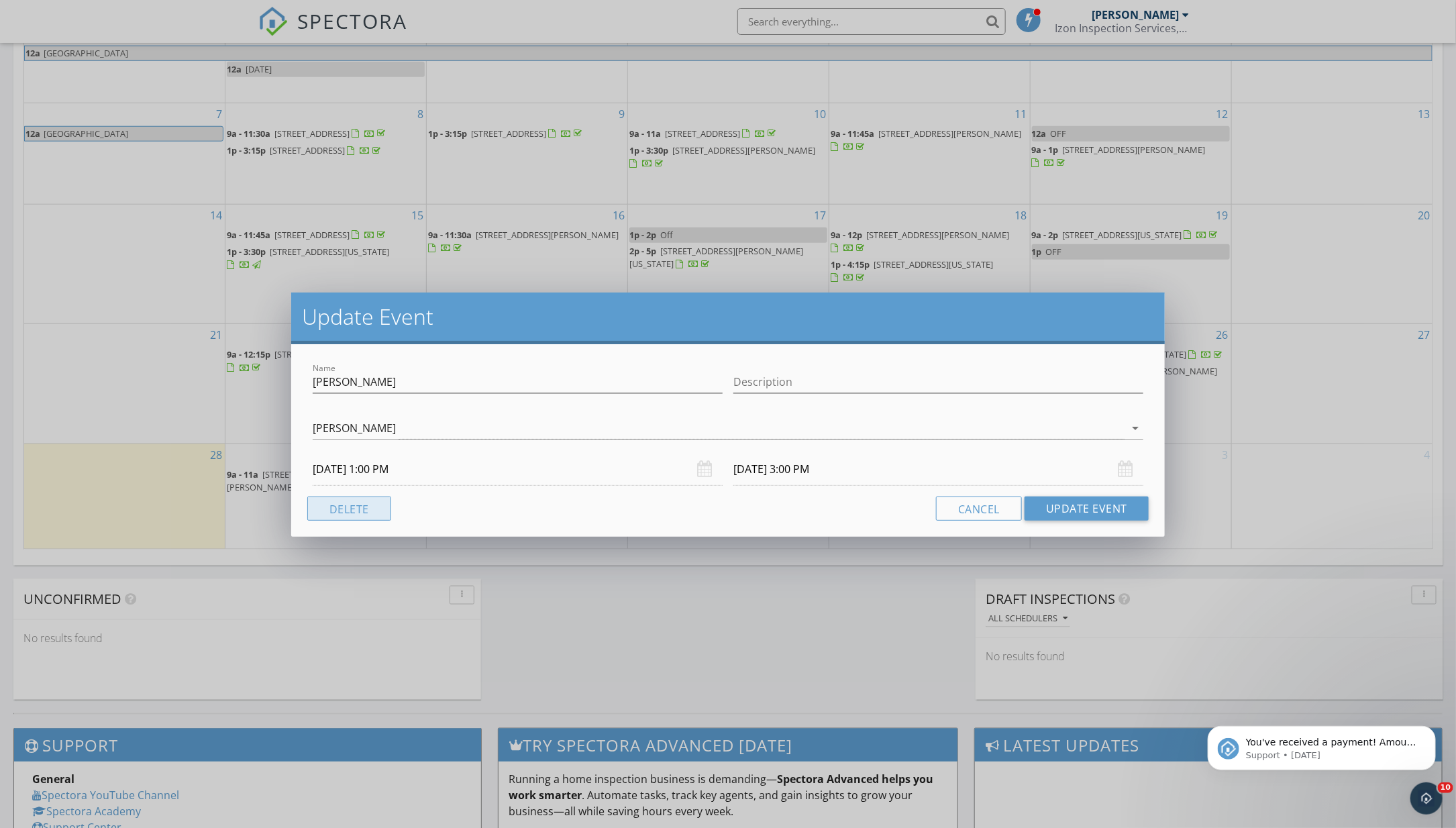
click at [337, 508] on button "Delete" at bounding box center [349, 508] width 84 height 24
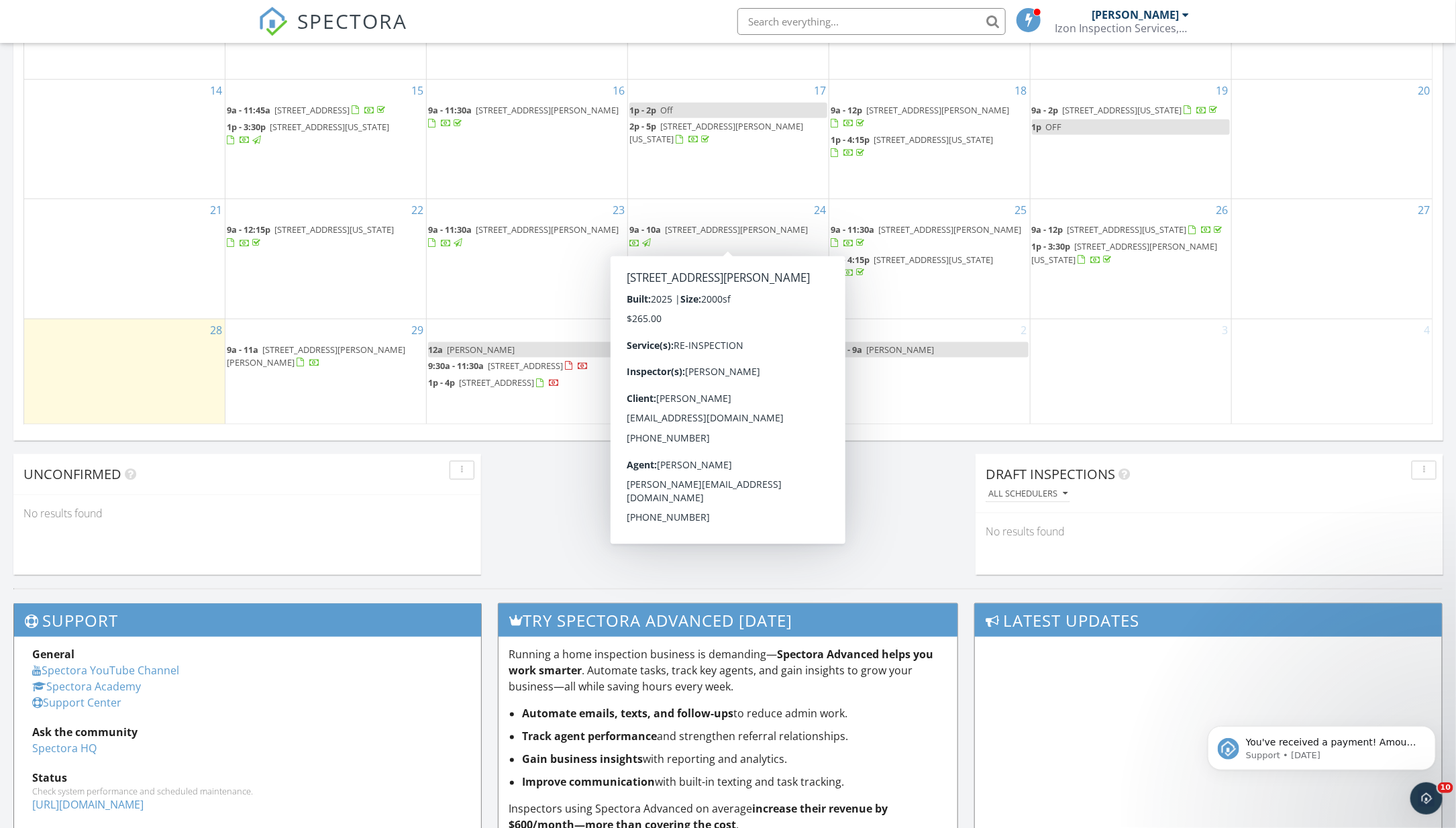
scroll to position [689, 0]
